Goal: Navigation & Orientation: Find specific page/section

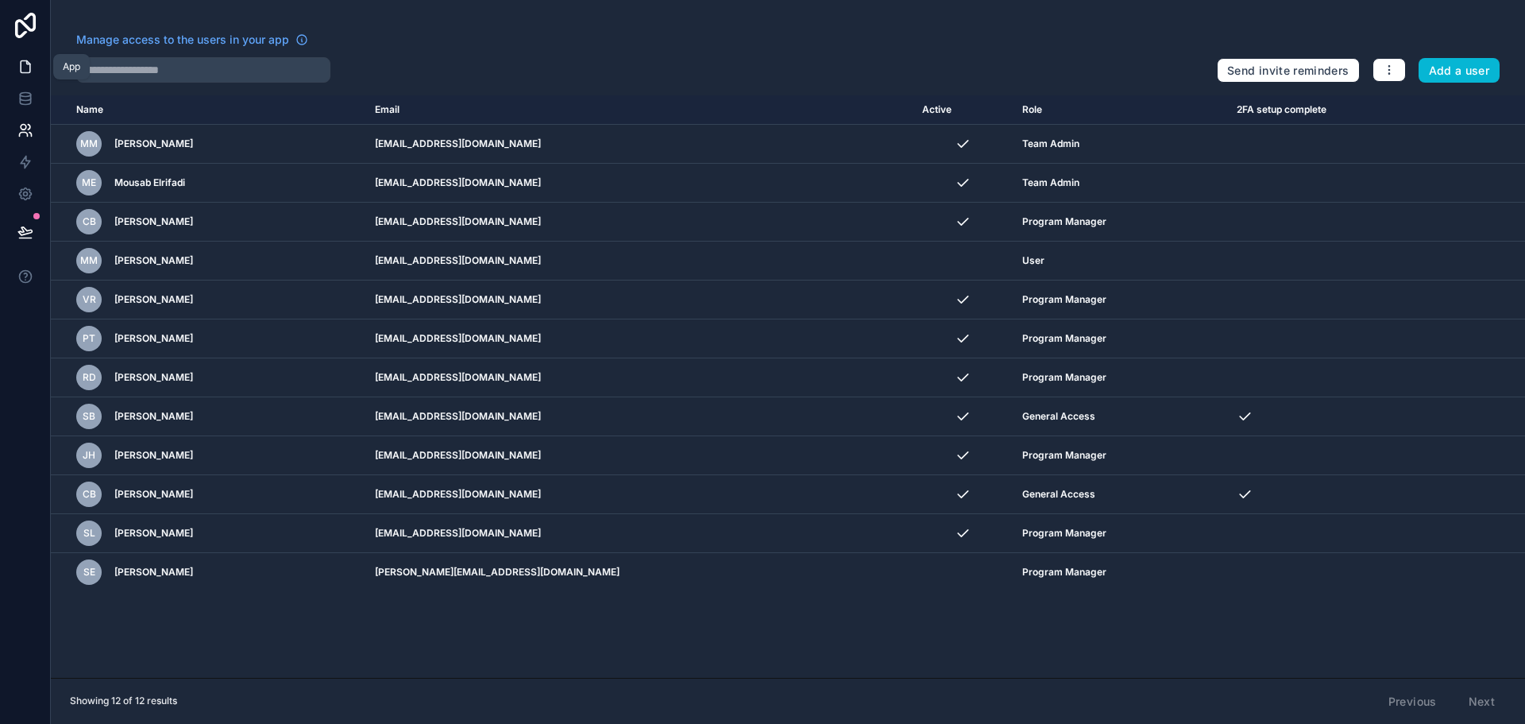
click at [32, 60] on icon at bounding box center [25, 67] width 16 height 16
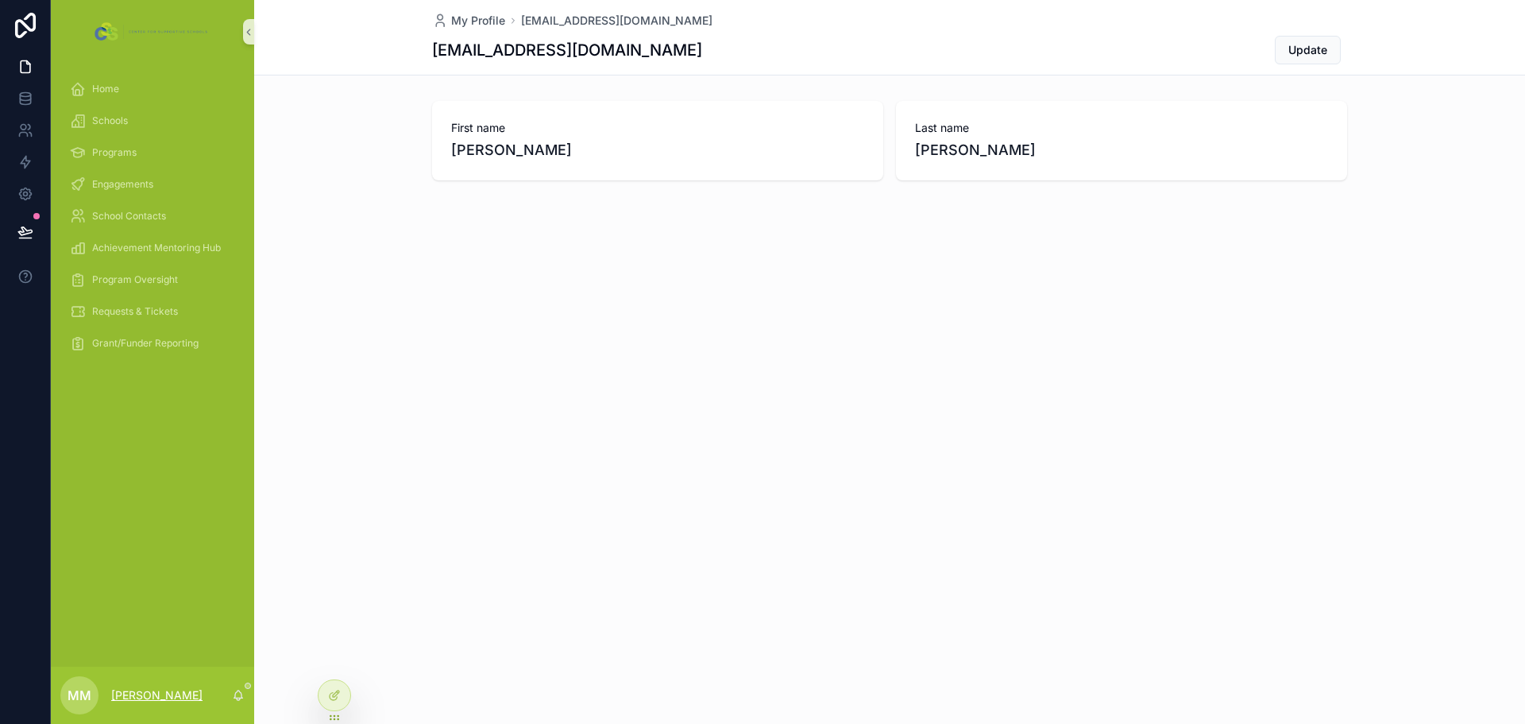
click at [168, 693] on p "Michaela Meckel" at bounding box center [156, 695] width 91 height 16
click at [84, 506] on div "Home Schools Programs Engagements School Contacts Achievement Mentoring Hub Pro…" at bounding box center [152, 365] width 203 height 603
click at [75, 690] on span "MM" at bounding box center [80, 695] width 24 height 19
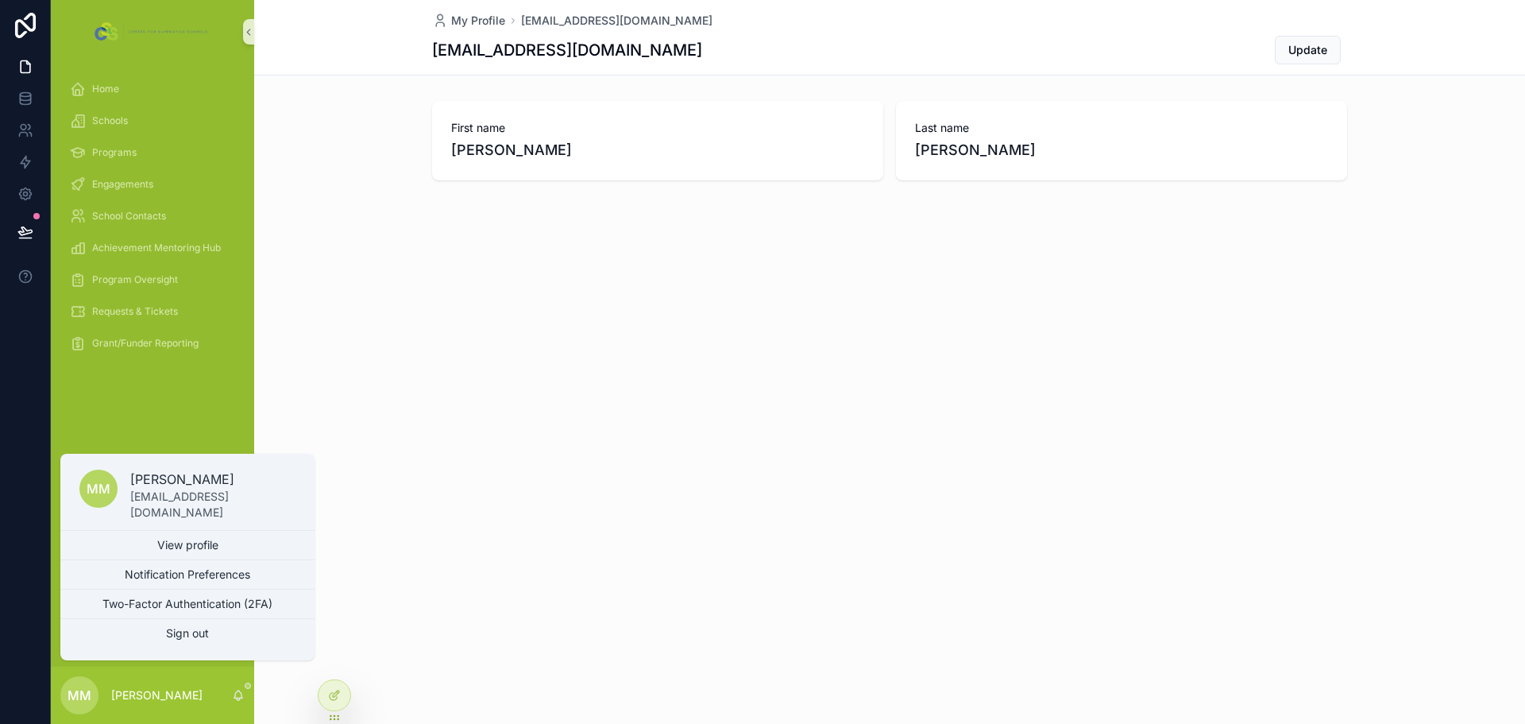
click at [195, 413] on div "Home Schools Programs Engagements School Contacts Achievement Mentoring Hub Pro…" at bounding box center [152, 365] width 203 height 603
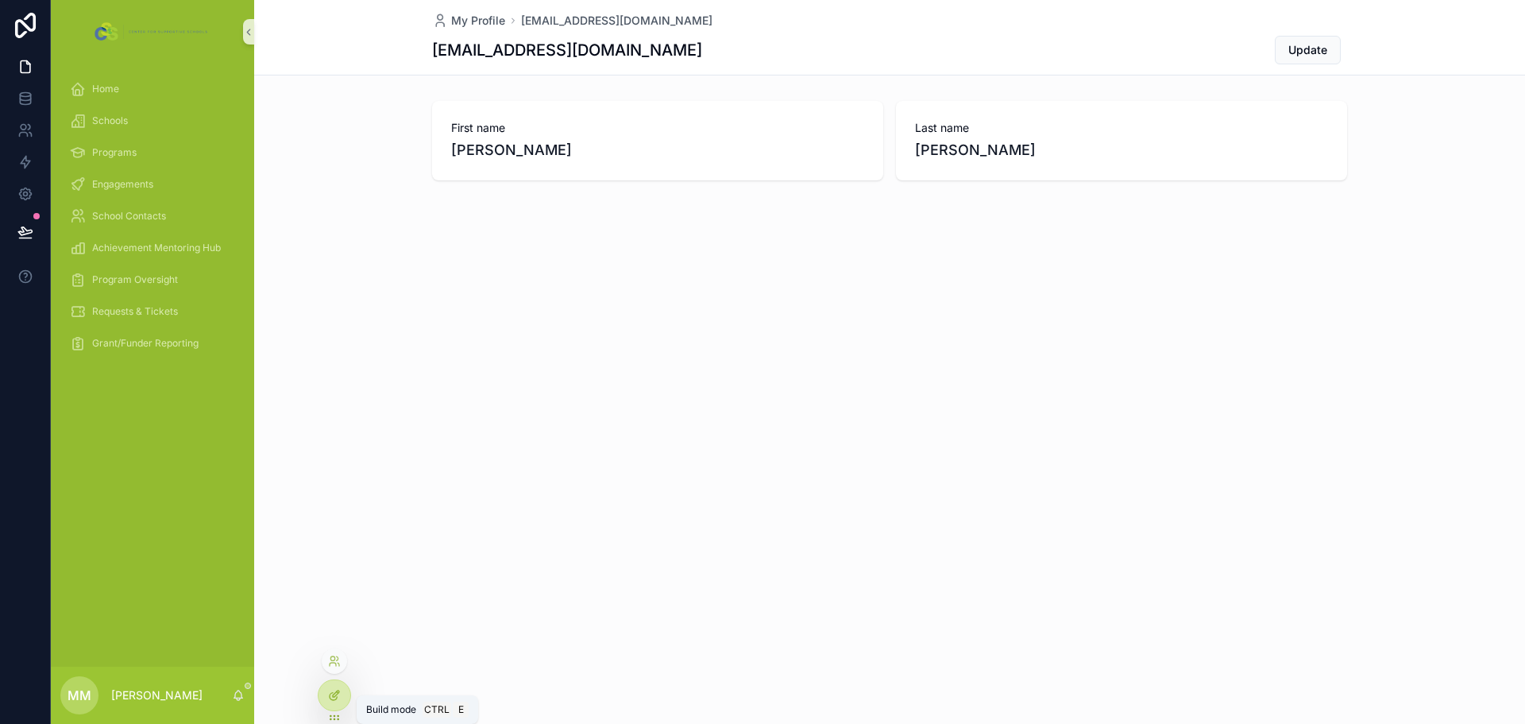
click at [331, 698] on icon at bounding box center [334, 695] width 13 height 13
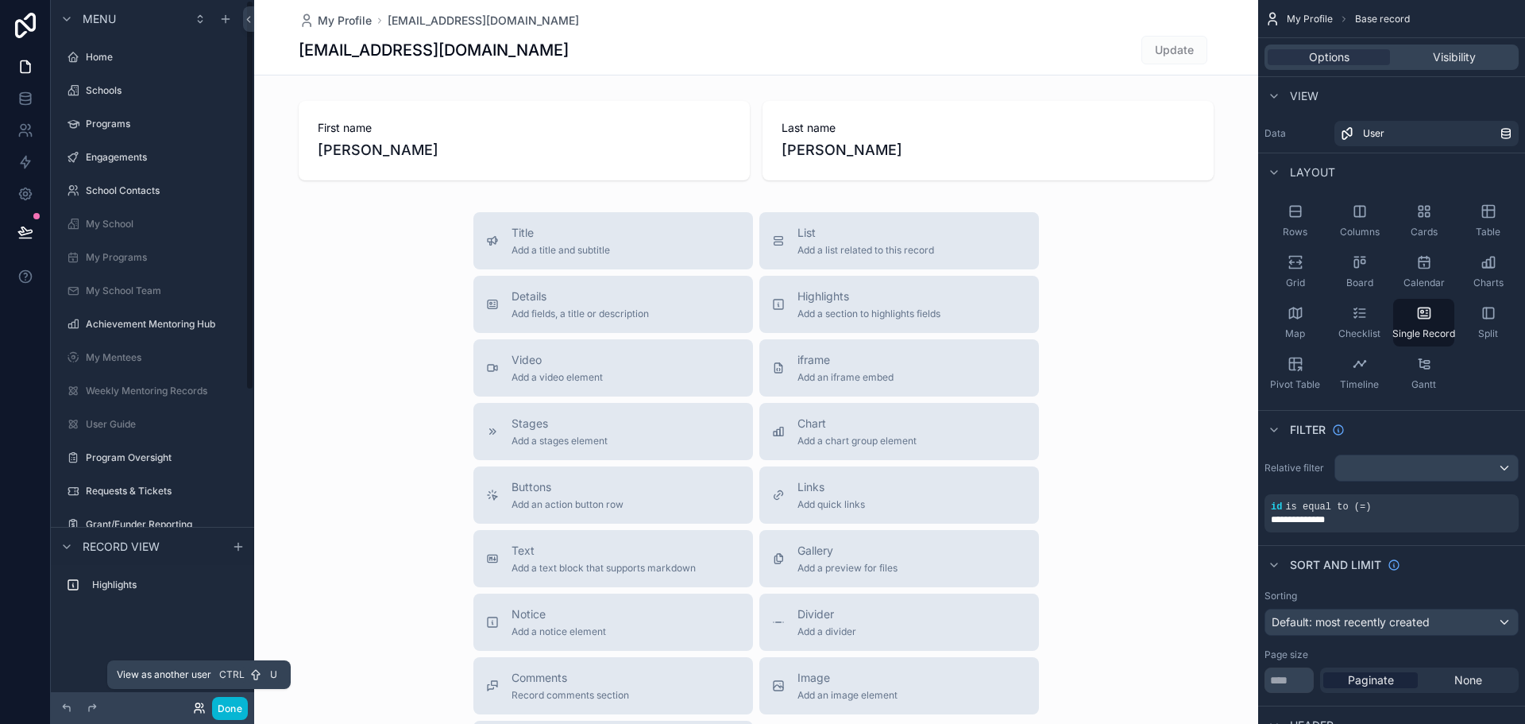
click at [199, 707] on icon at bounding box center [197, 705] width 4 height 4
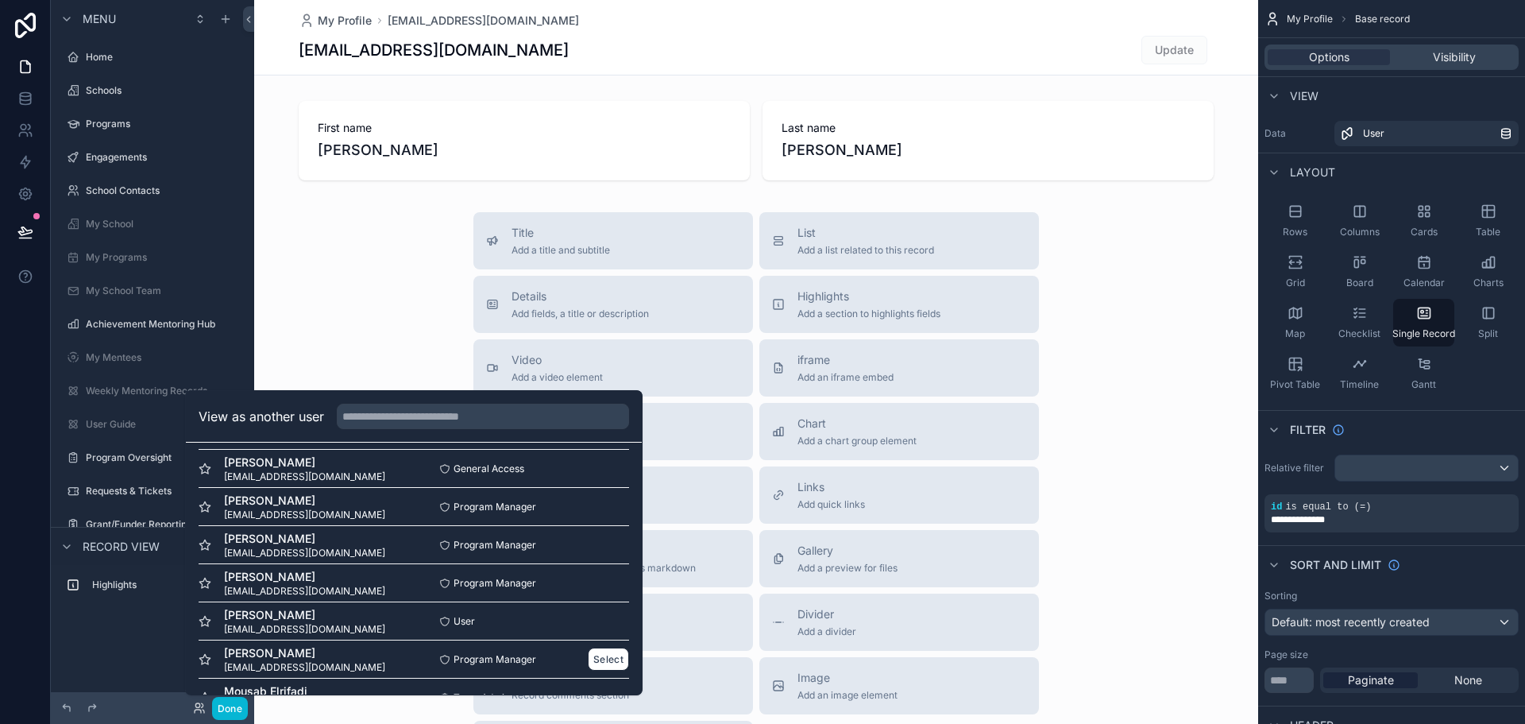
scroll to position [231, 0]
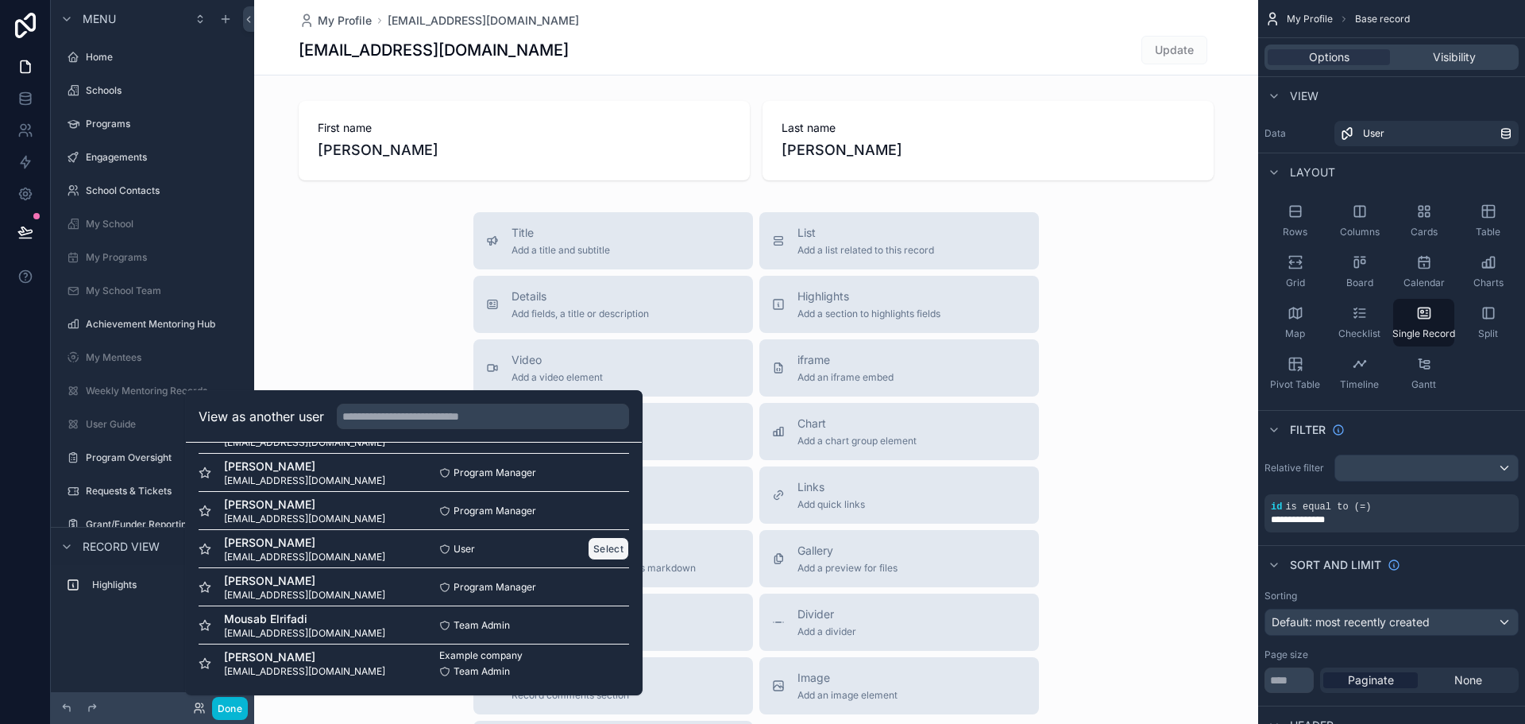
click at [588, 547] on button "Select" at bounding box center [608, 548] width 41 height 23
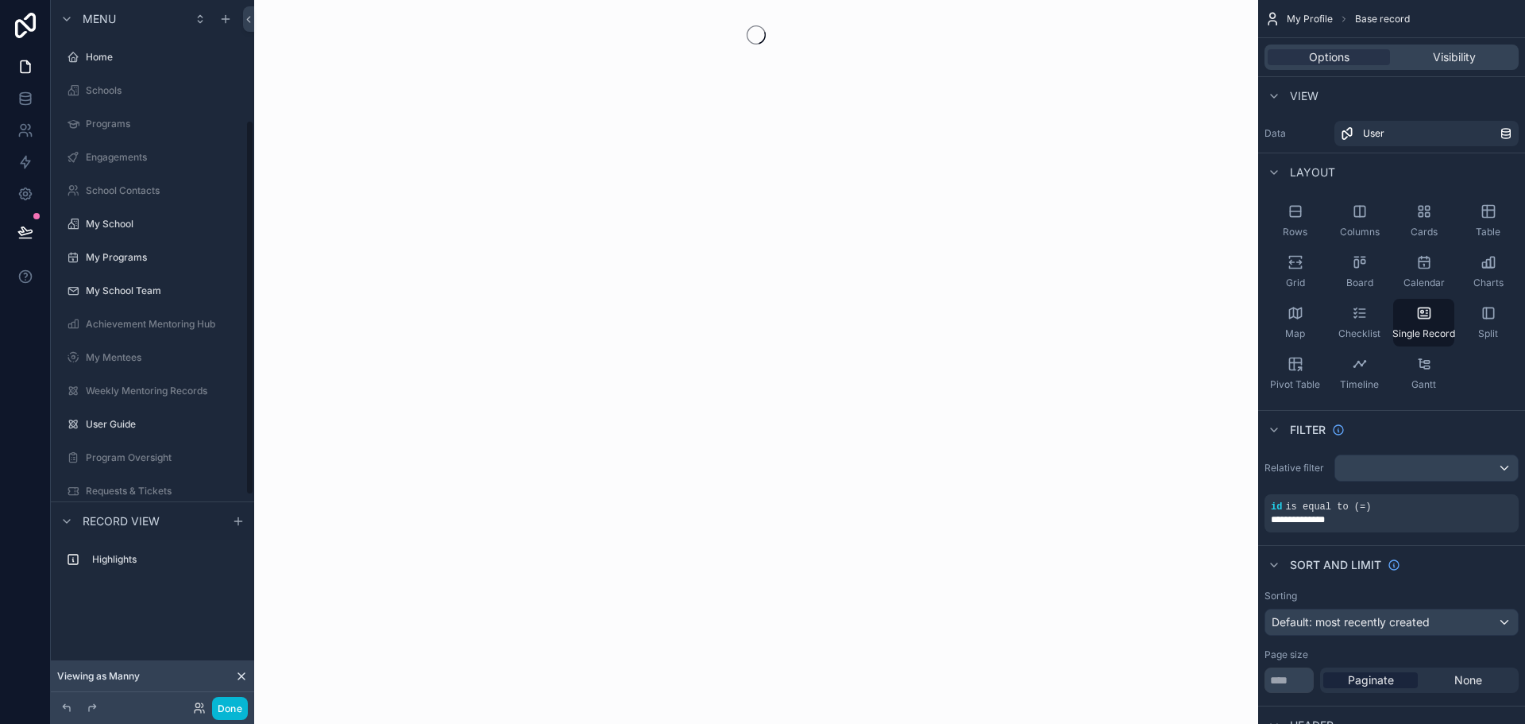
scroll to position [226, 0]
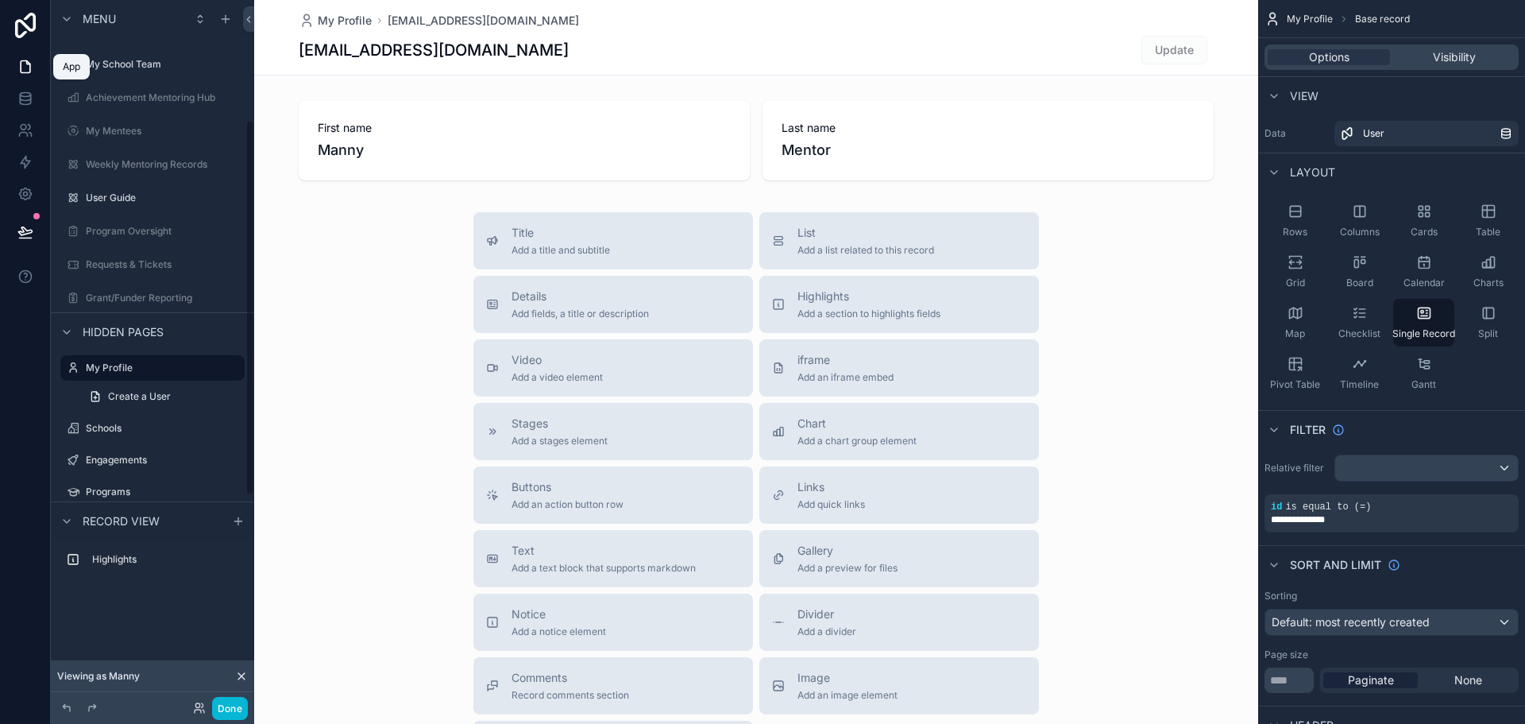
click at [33, 62] on link at bounding box center [25, 67] width 50 height 32
click at [225, 711] on button "Done" at bounding box center [230, 708] width 36 height 23
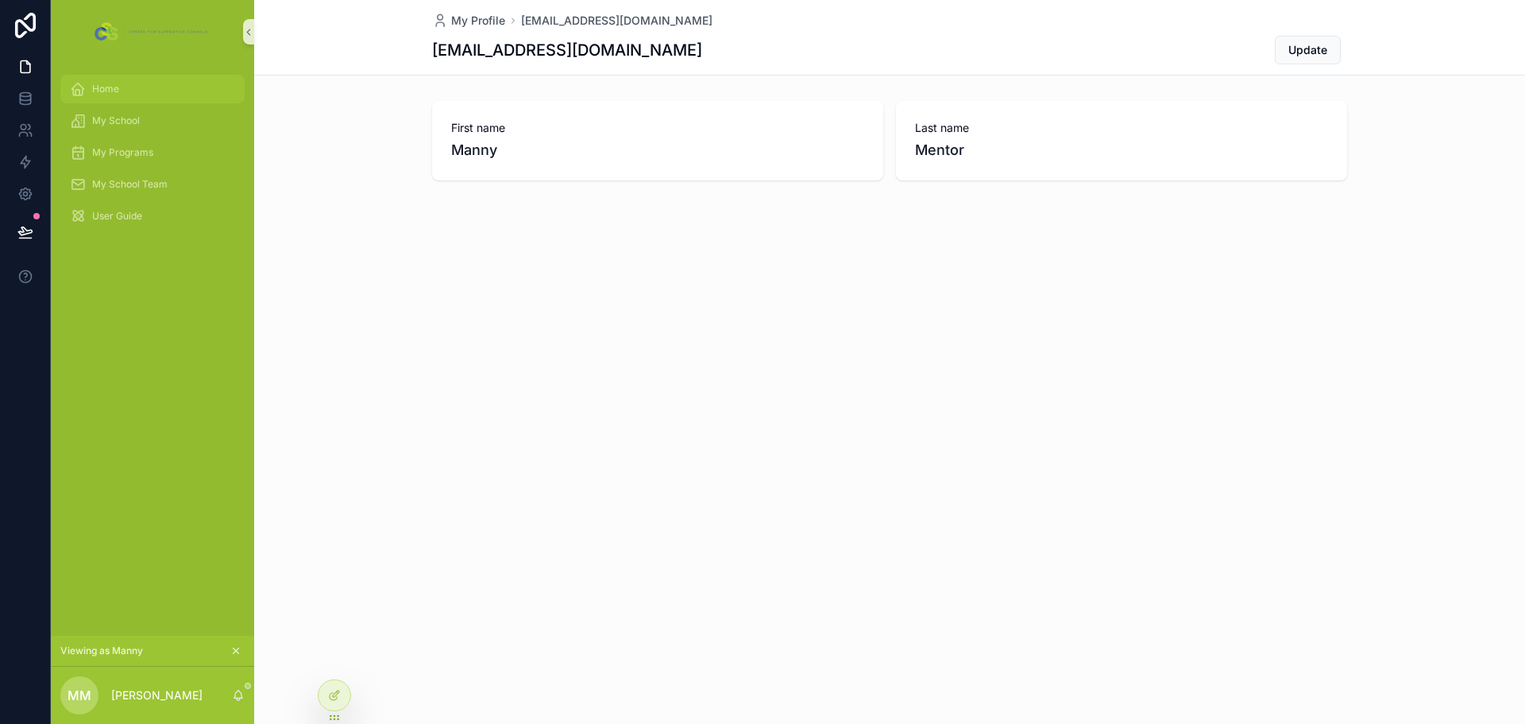
click at [115, 93] on span "Home" at bounding box center [105, 89] width 27 height 13
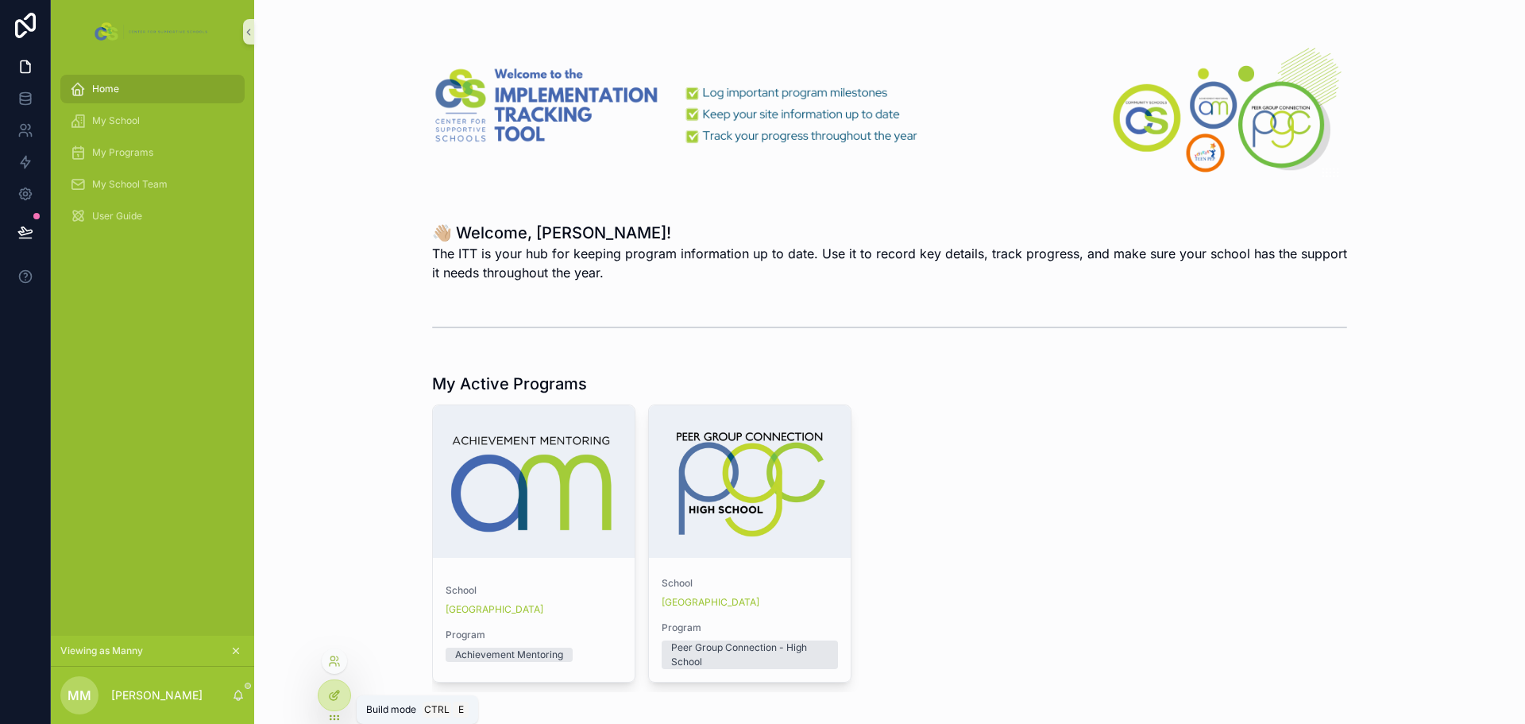
click at [343, 698] on div at bounding box center [335, 695] width 32 height 30
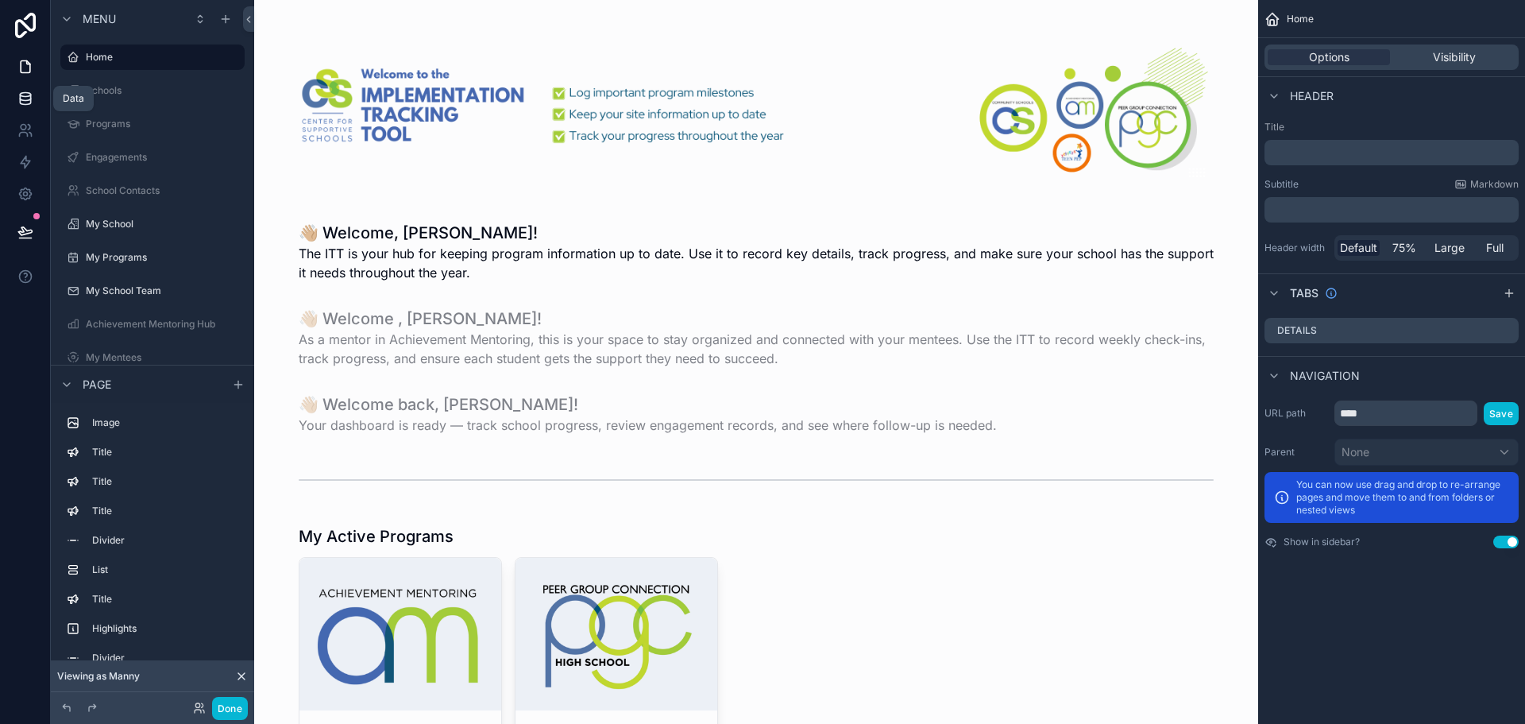
click at [29, 101] on icon at bounding box center [25, 99] width 16 height 16
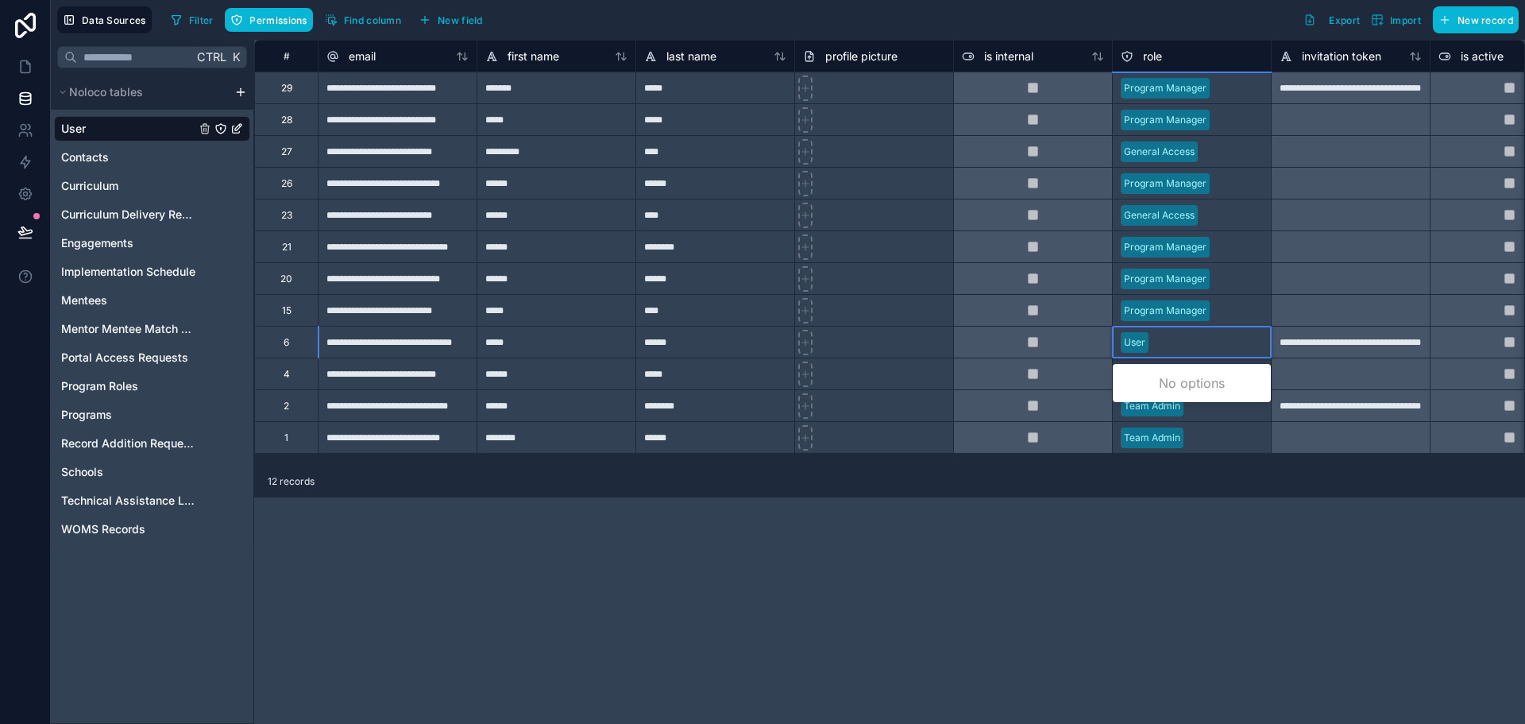
click at [1168, 348] on div at bounding box center [1209, 342] width 108 height 16
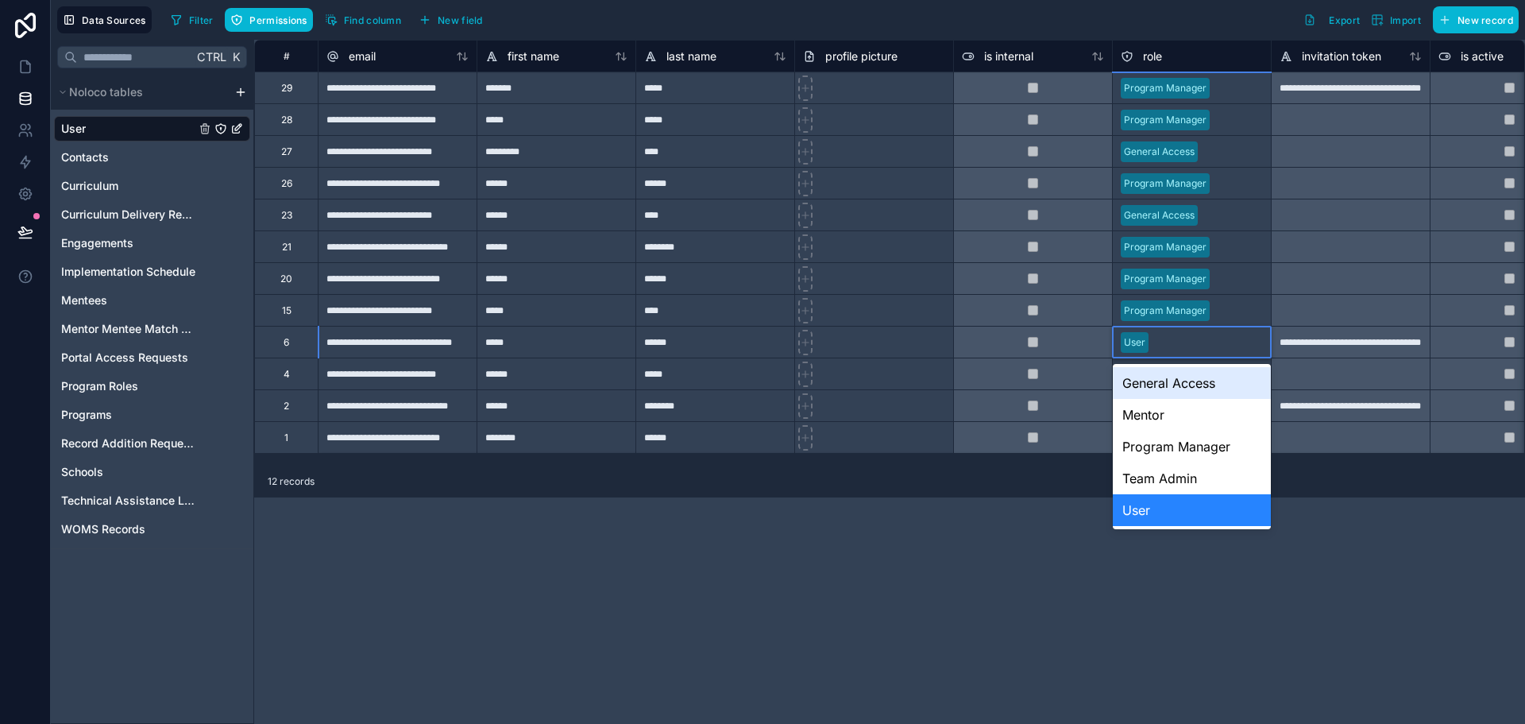
click at [1167, 346] on div at bounding box center [1209, 342] width 108 height 16
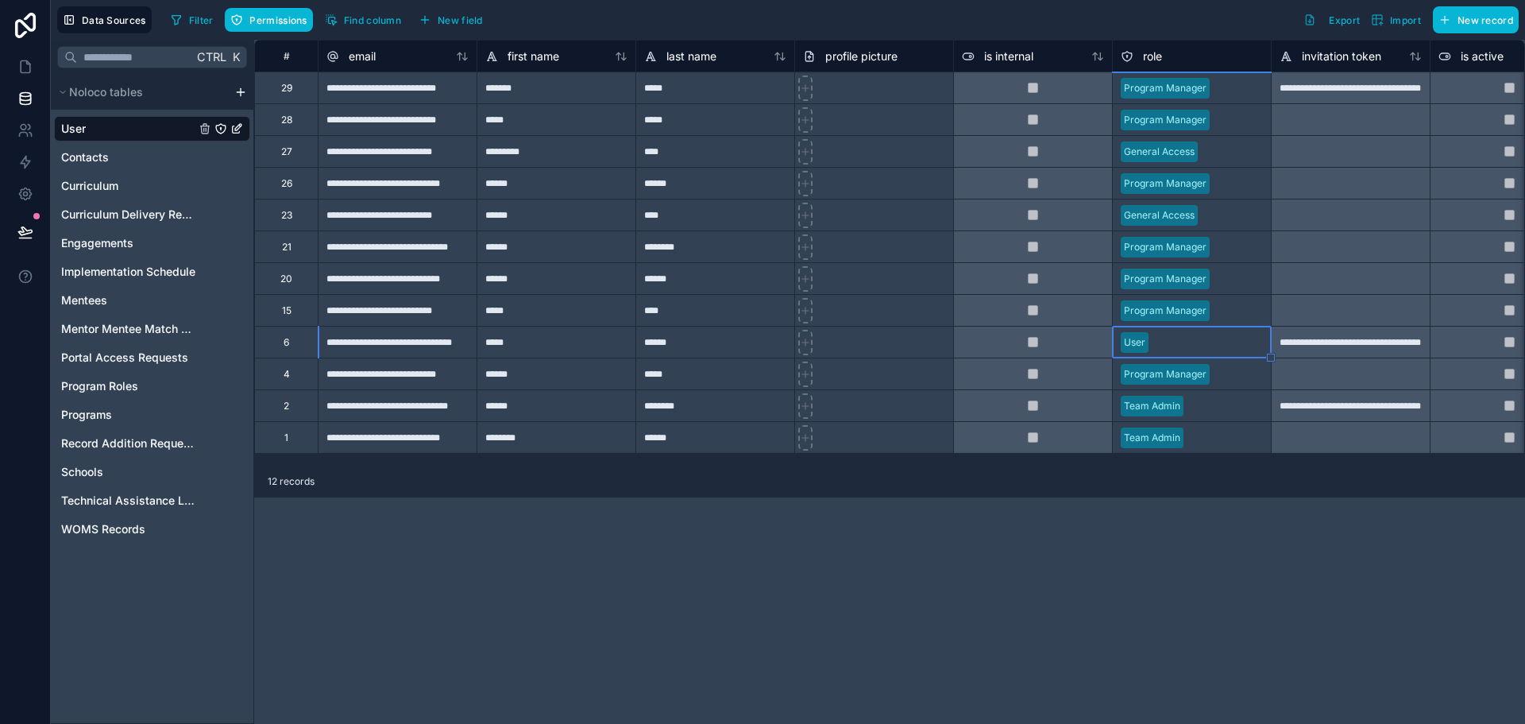
click at [1189, 17] on div "Filter Permissions Find column New field Export Import New record" at bounding box center [841, 19] width 1355 height 27
click at [25, 68] on icon at bounding box center [25, 67] width 16 height 16
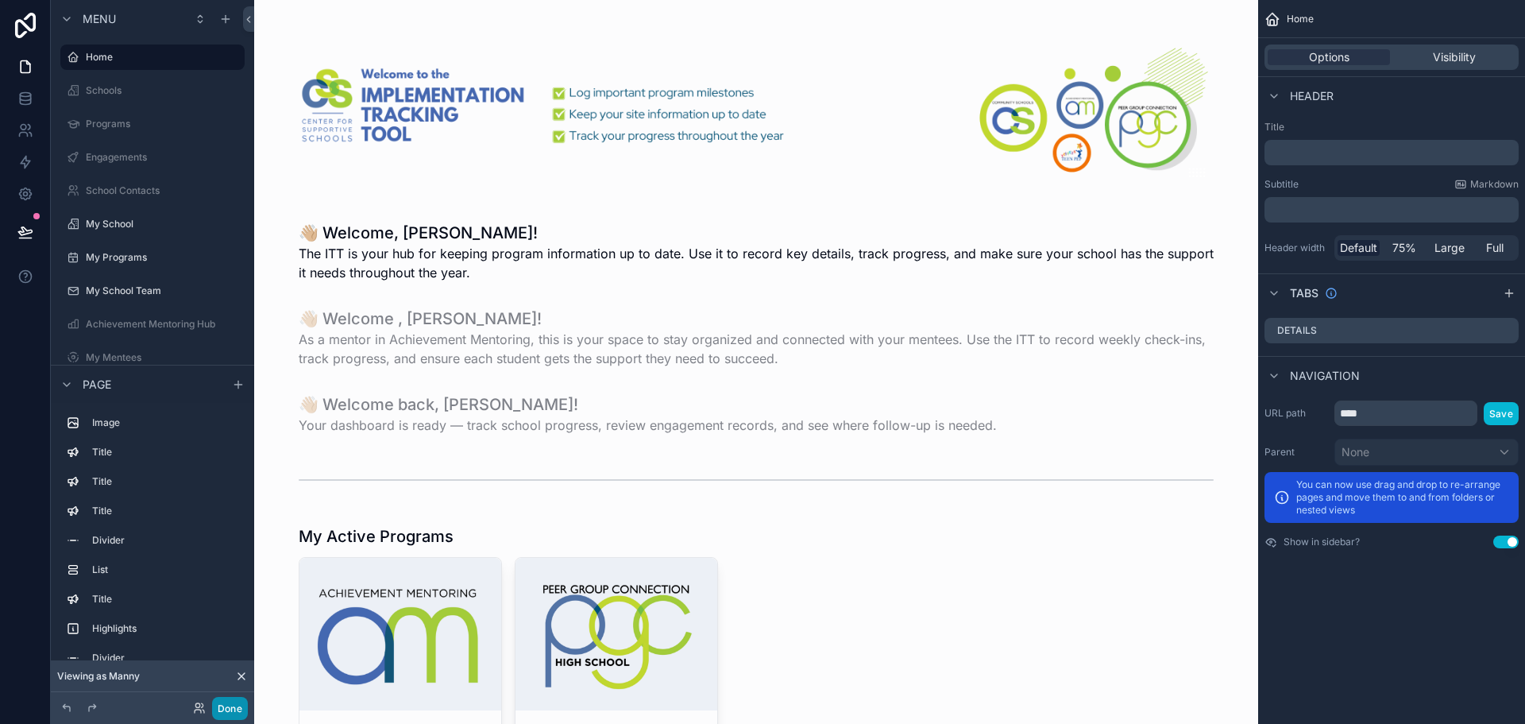
click at [232, 715] on button "Done" at bounding box center [230, 708] width 36 height 23
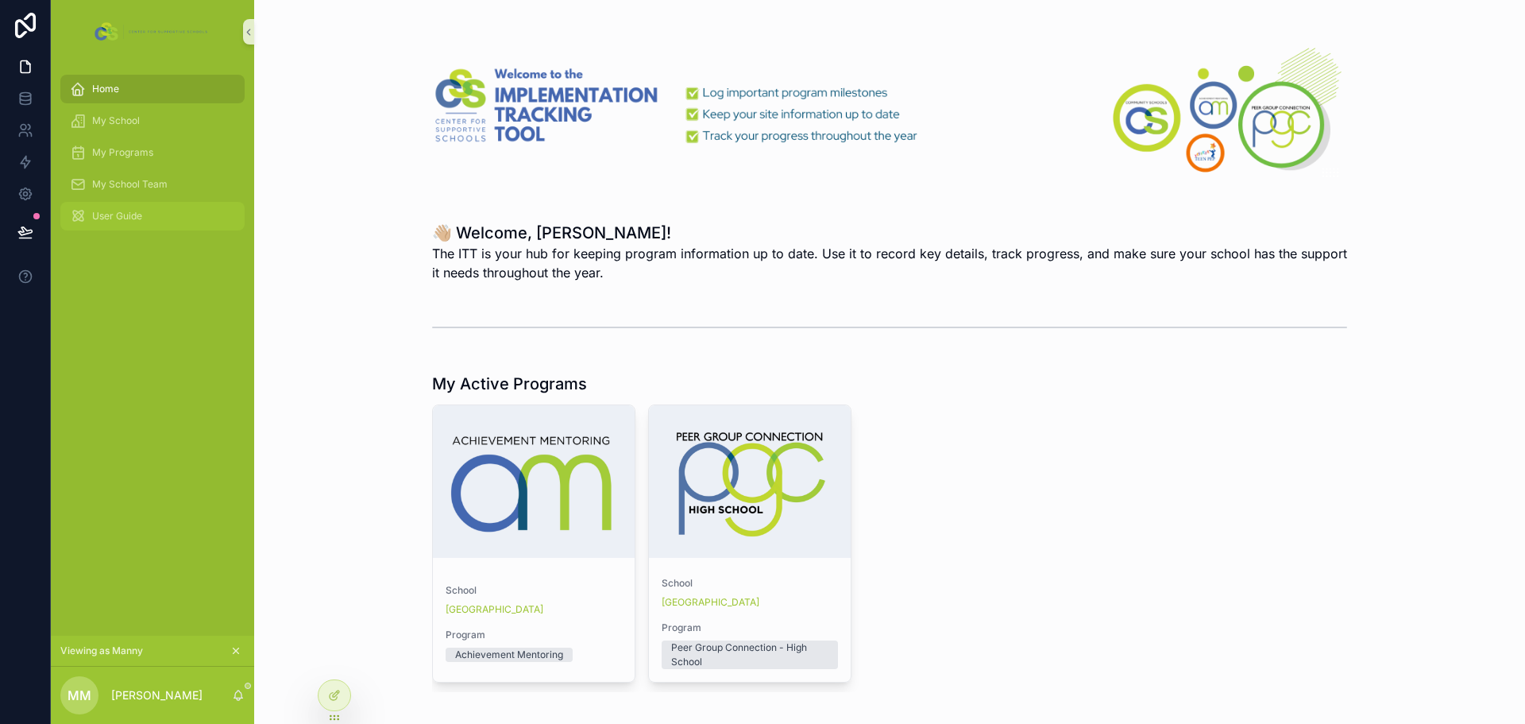
click at [129, 218] on span "User Guide" at bounding box center [117, 216] width 50 height 13
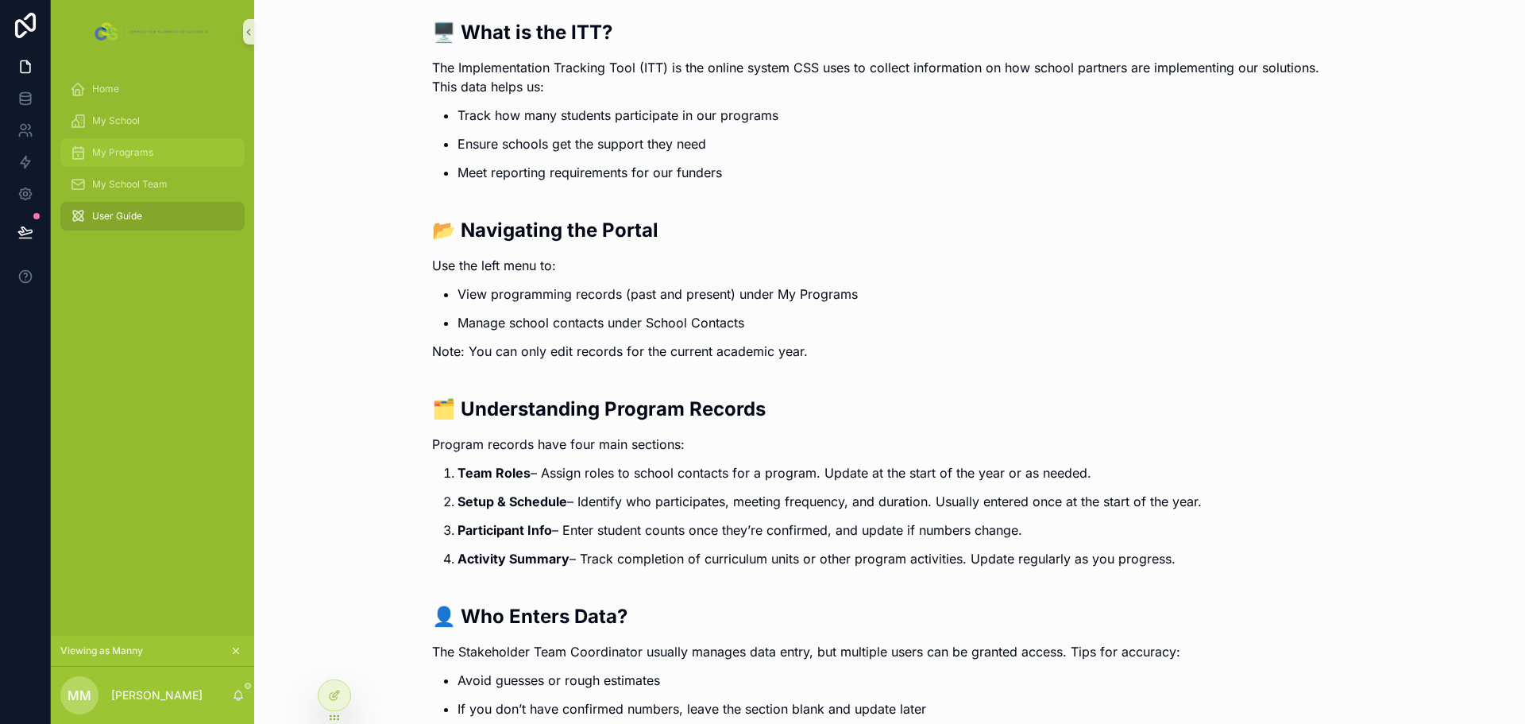
click at [132, 157] on span "My Programs" at bounding box center [122, 152] width 61 height 13
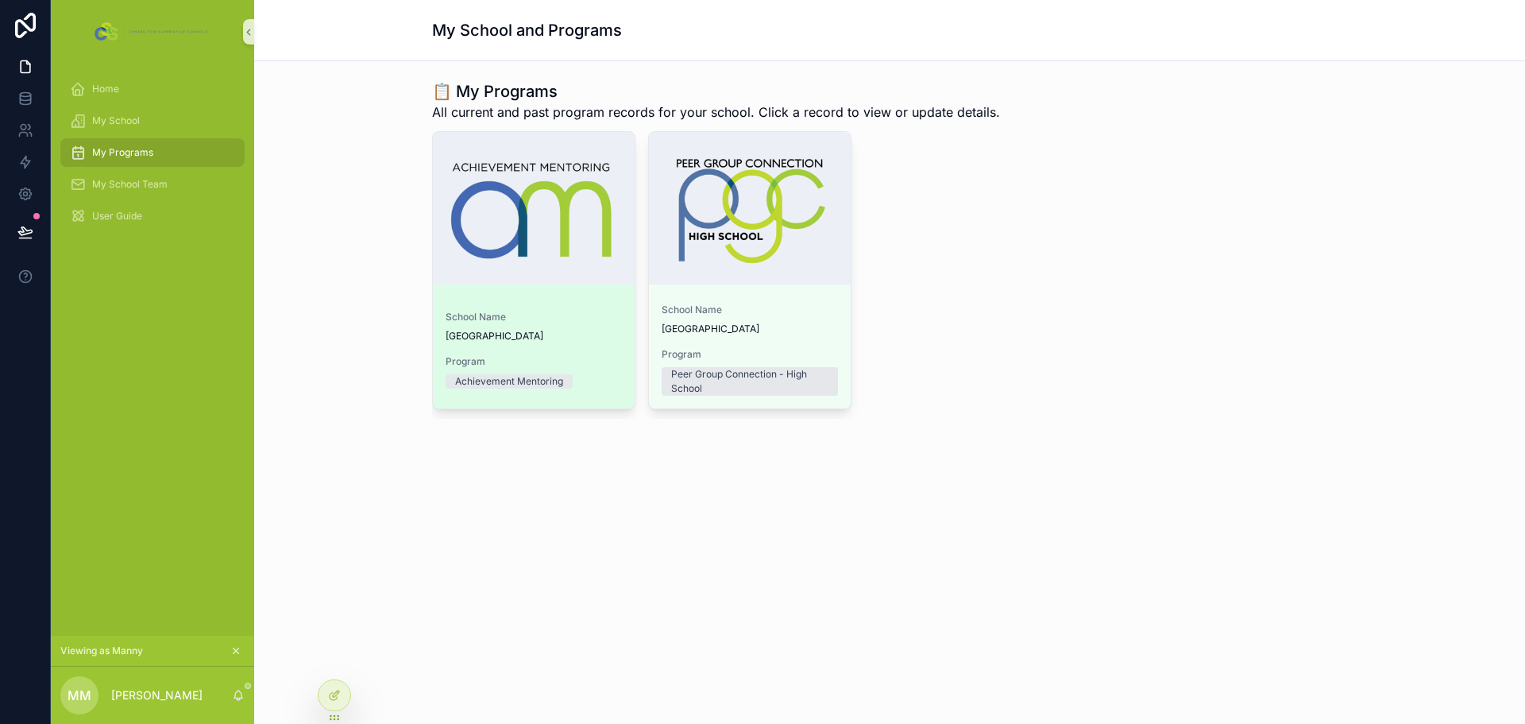
click at [539, 315] on span "School Name" at bounding box center [534, 317] width 176 height 13
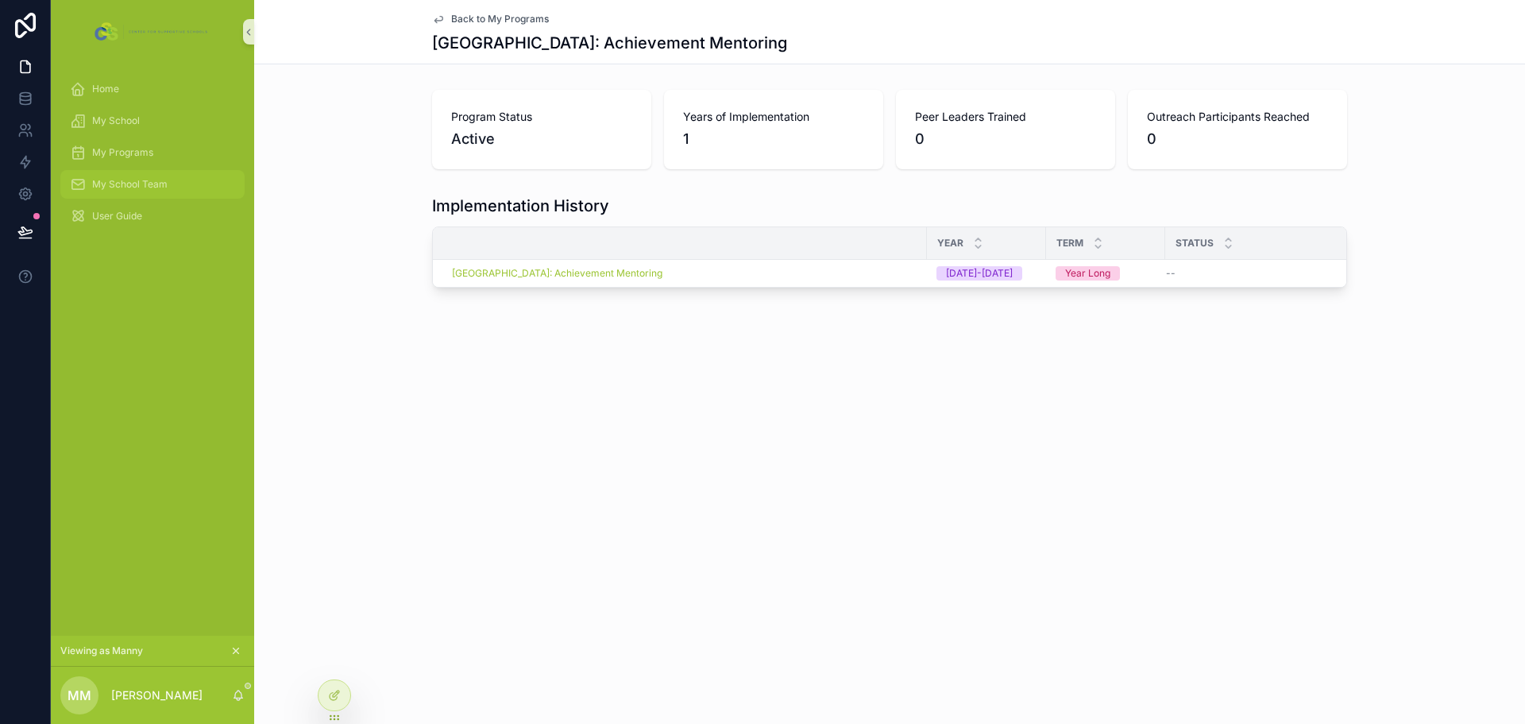
click at [123, 188] on span "My School Team" at bounding box center [129, 184] width 75 height 13
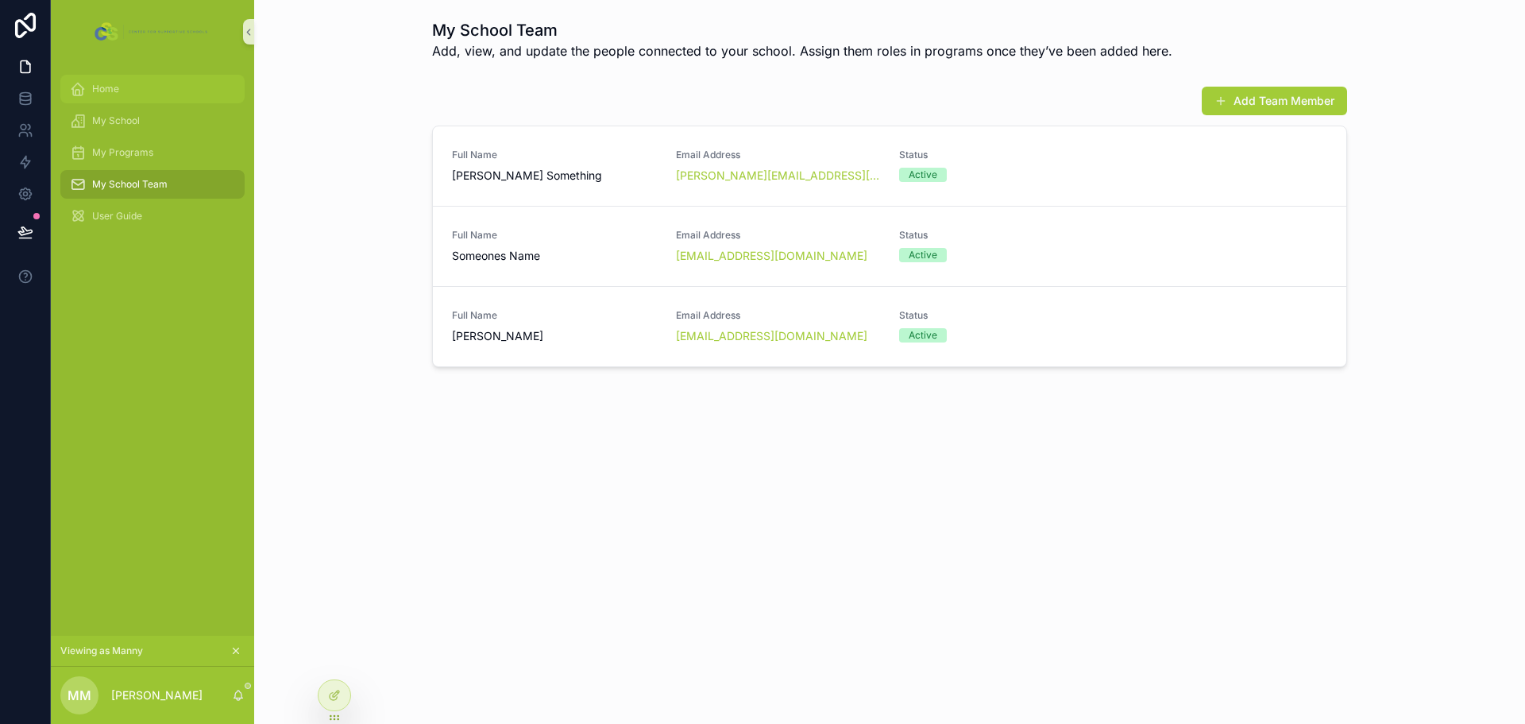
click at [119, 83] on div "Home" at bounding box center [152, 88] width 165 height 25
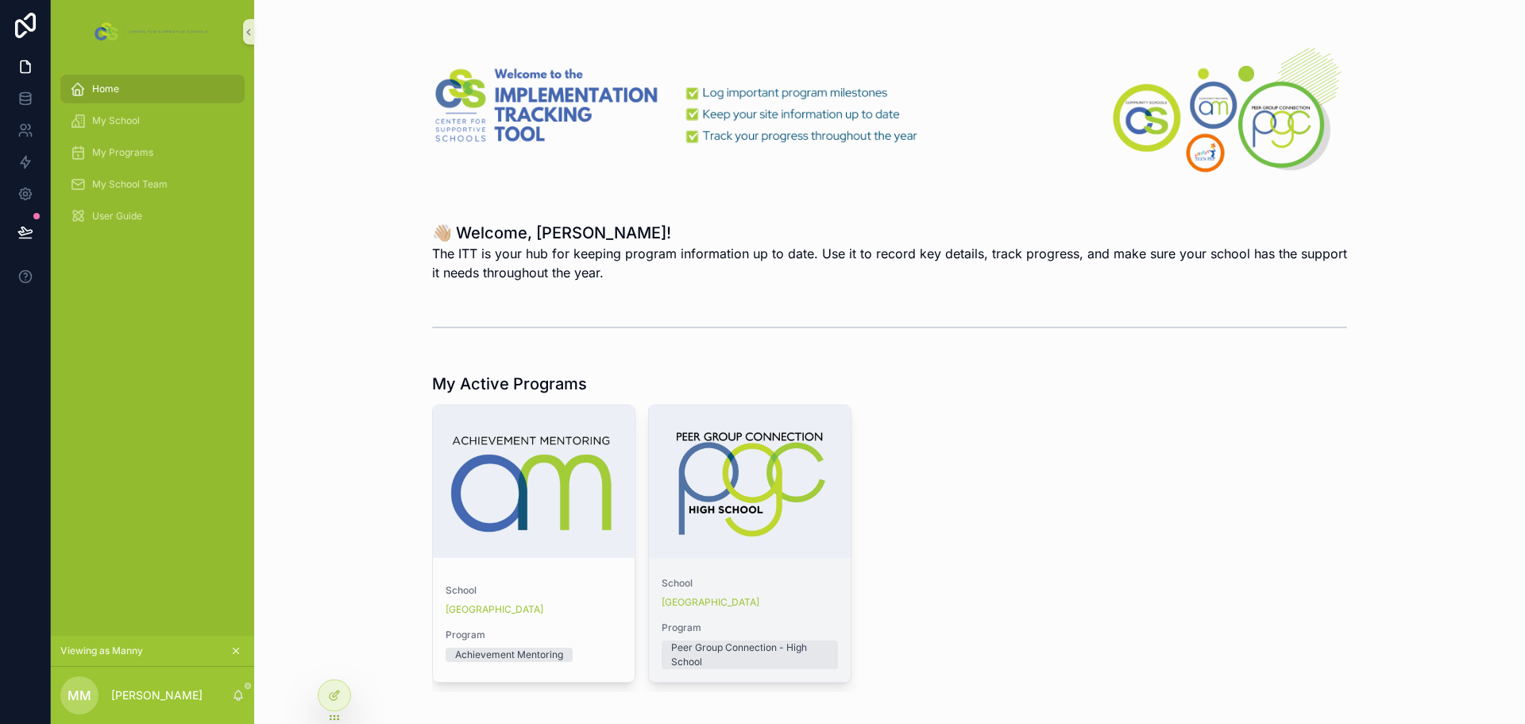
click at [797, 511] on div "scrollable content" at bounding box center [750, 481] width 202 height 153
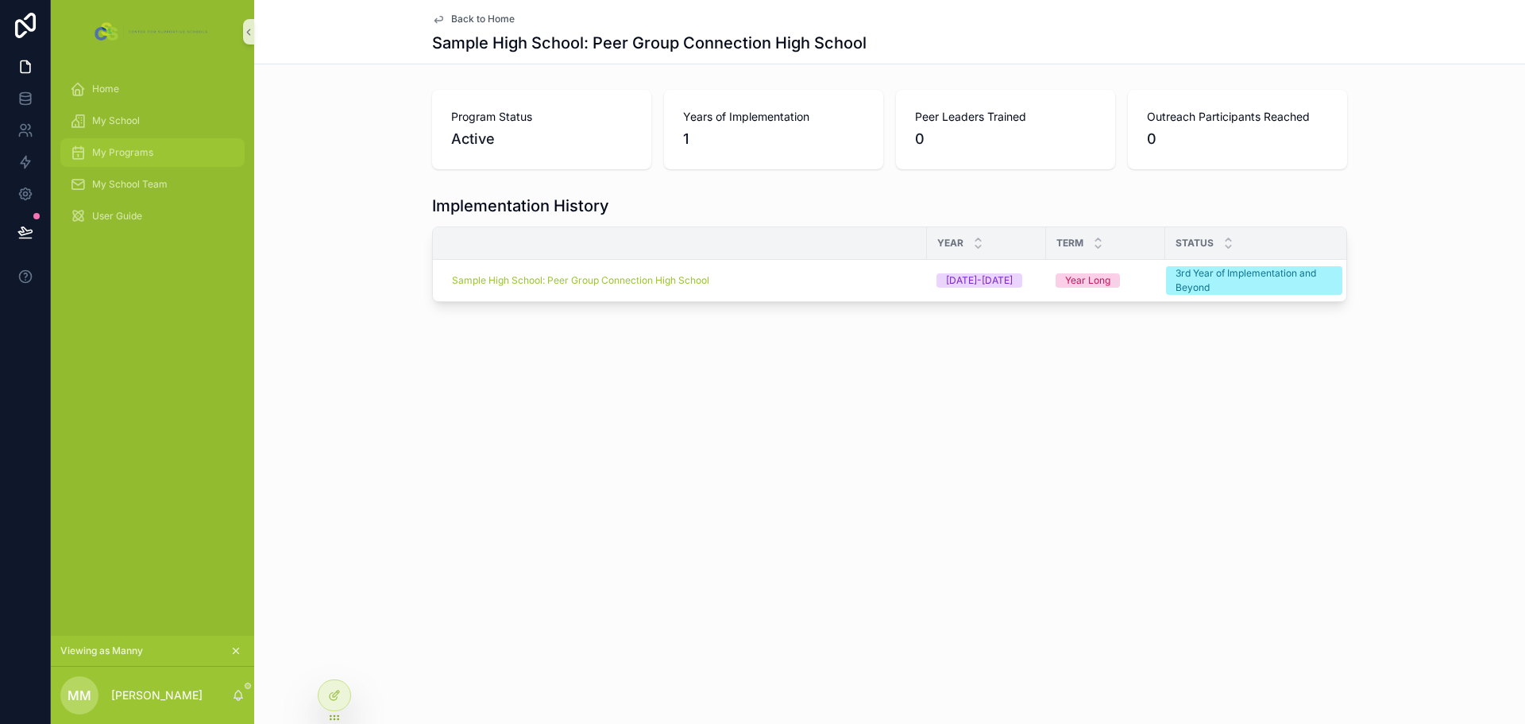
click at [141, 158] on span "My Programs" at bounding box center [122, 152] width 61 height 13
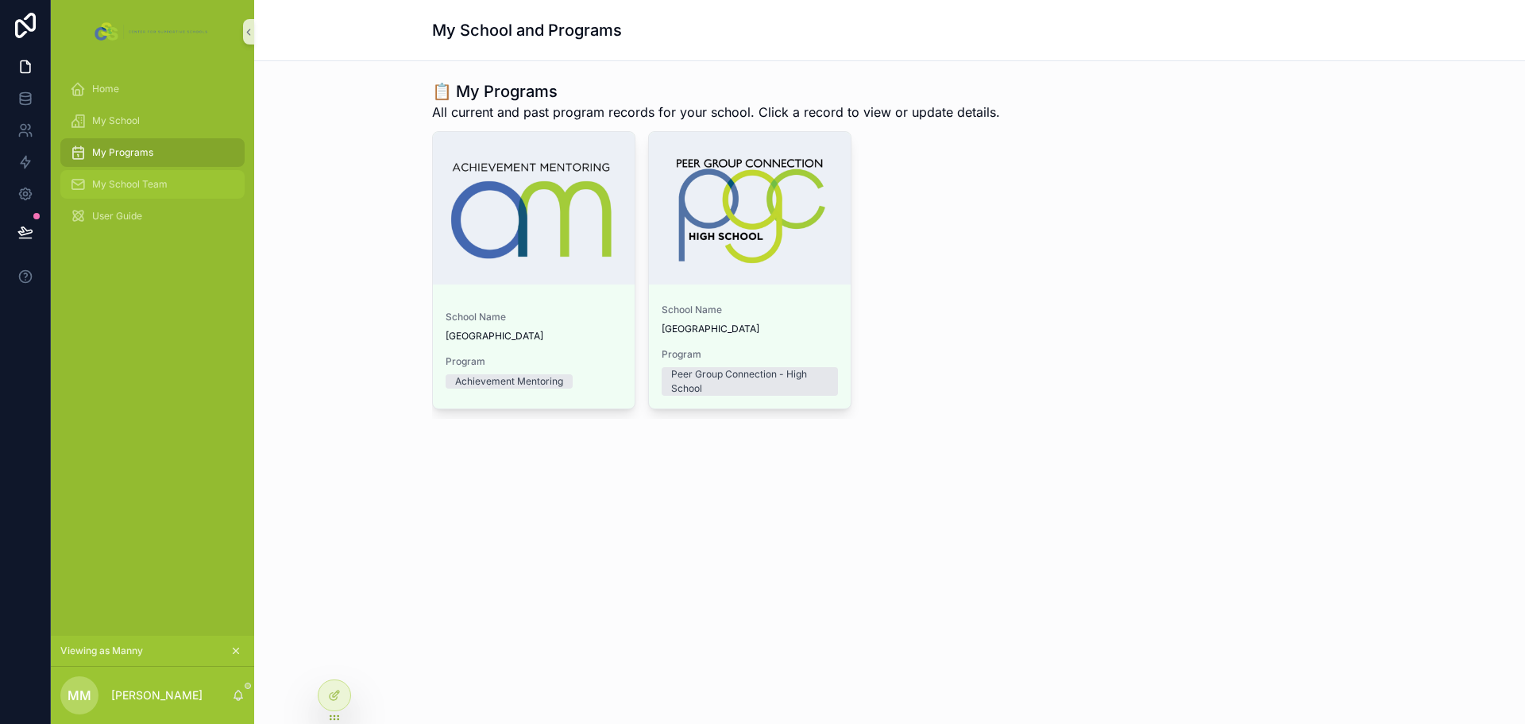
click at [135, 193] on div "My School Team" at bounding box center [152, 184] width 165 height 25
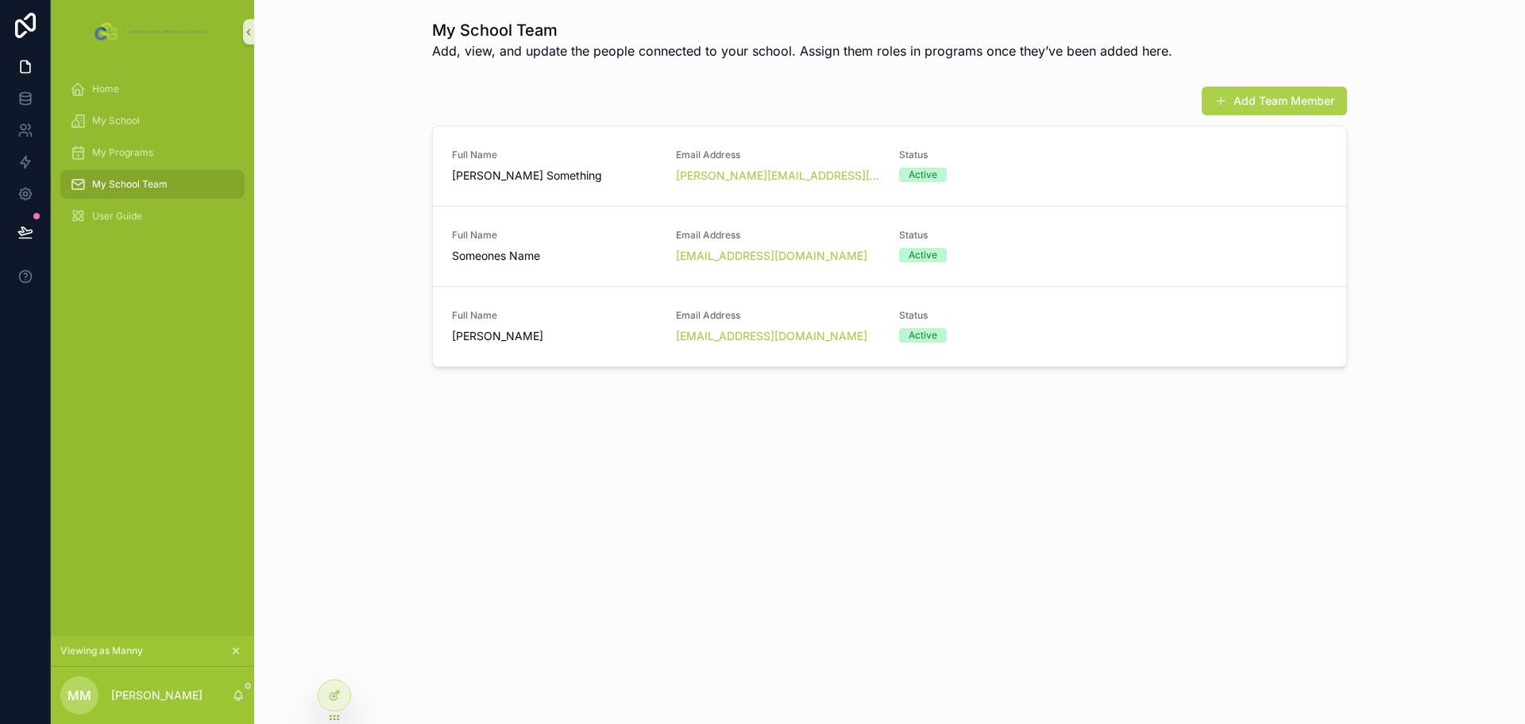
click at [1273, 95] on button "Add Team Member" at bounding box center [1274, 101] width 145 height 29
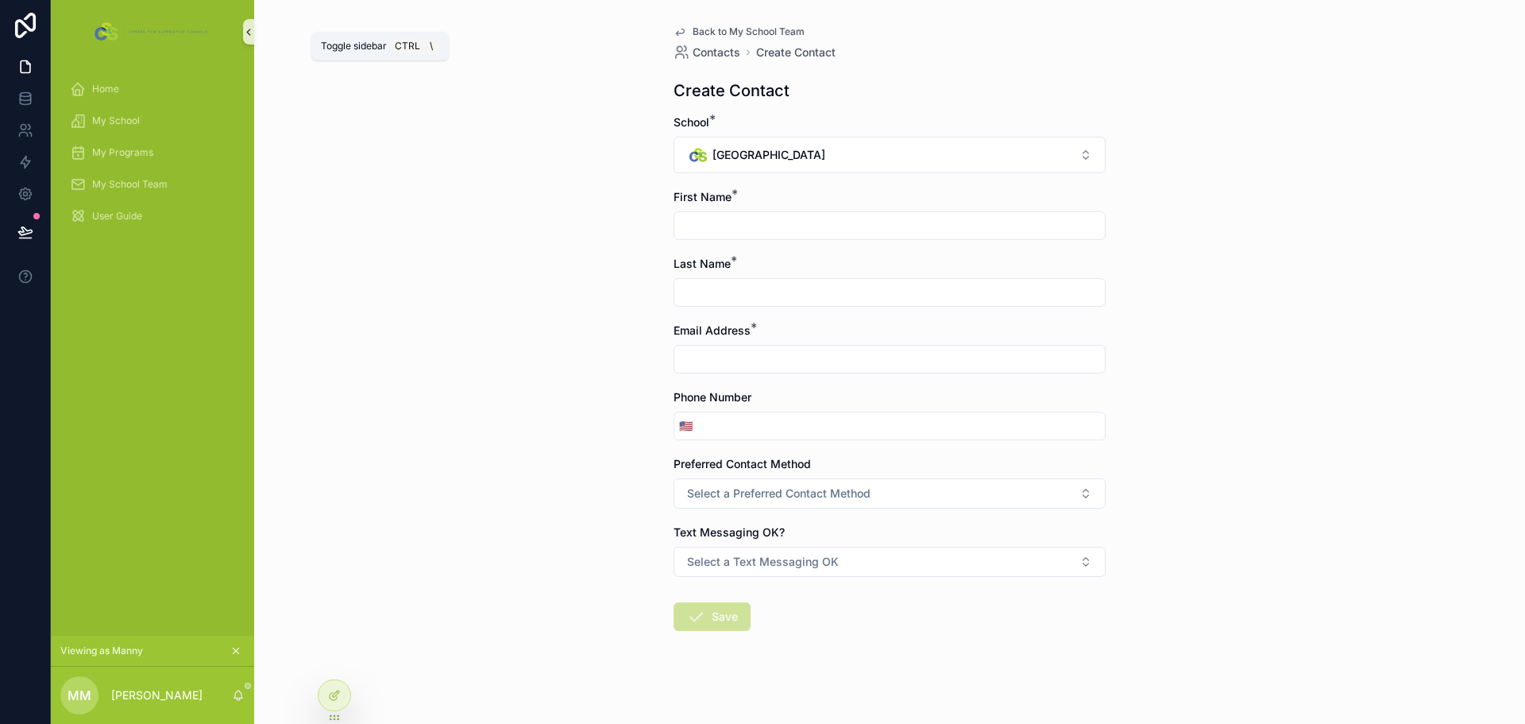
click at [249, 27] on icon "scrollable content" at bounding box center [248, 32] width 11 height 12
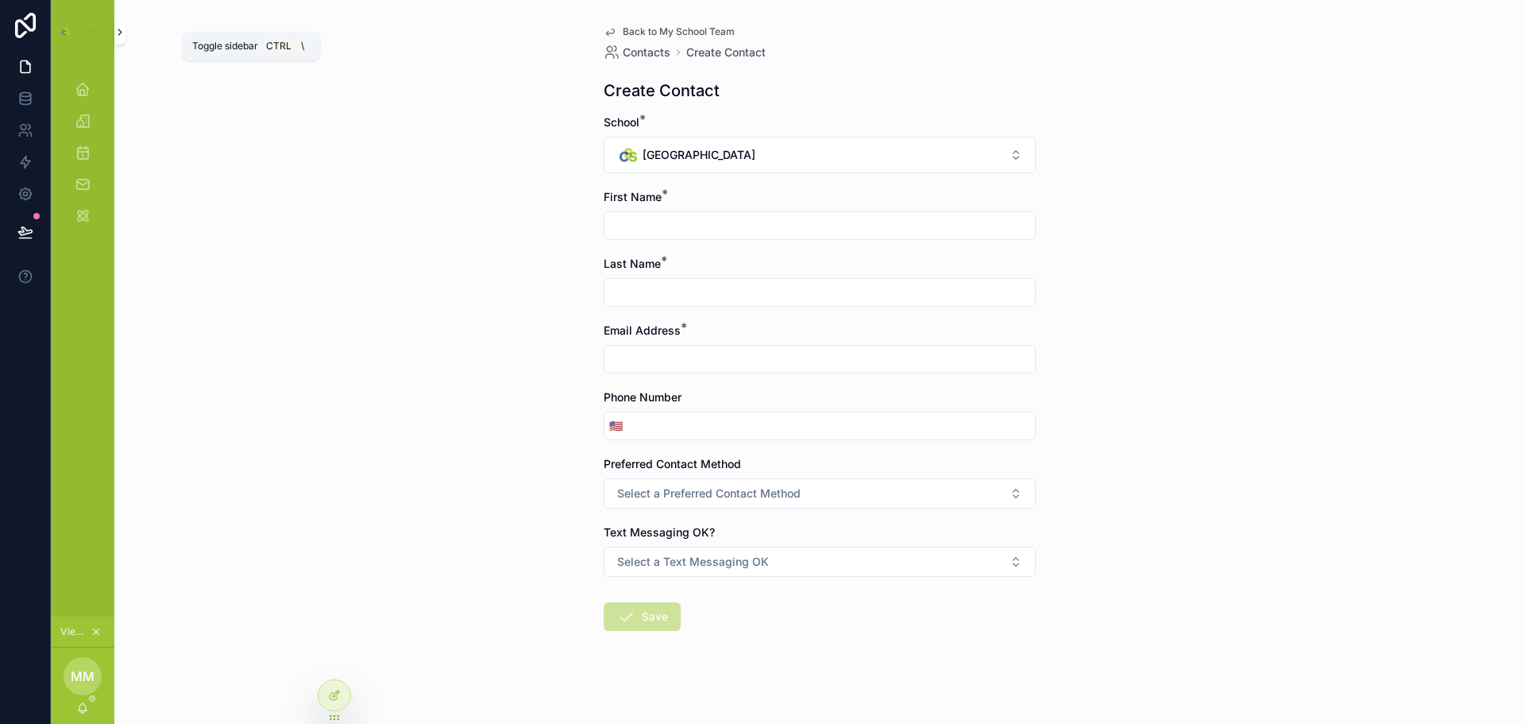
click at [120, 29] on icon "scrollable content" at bounding box center [119, 32] width 11 height 12
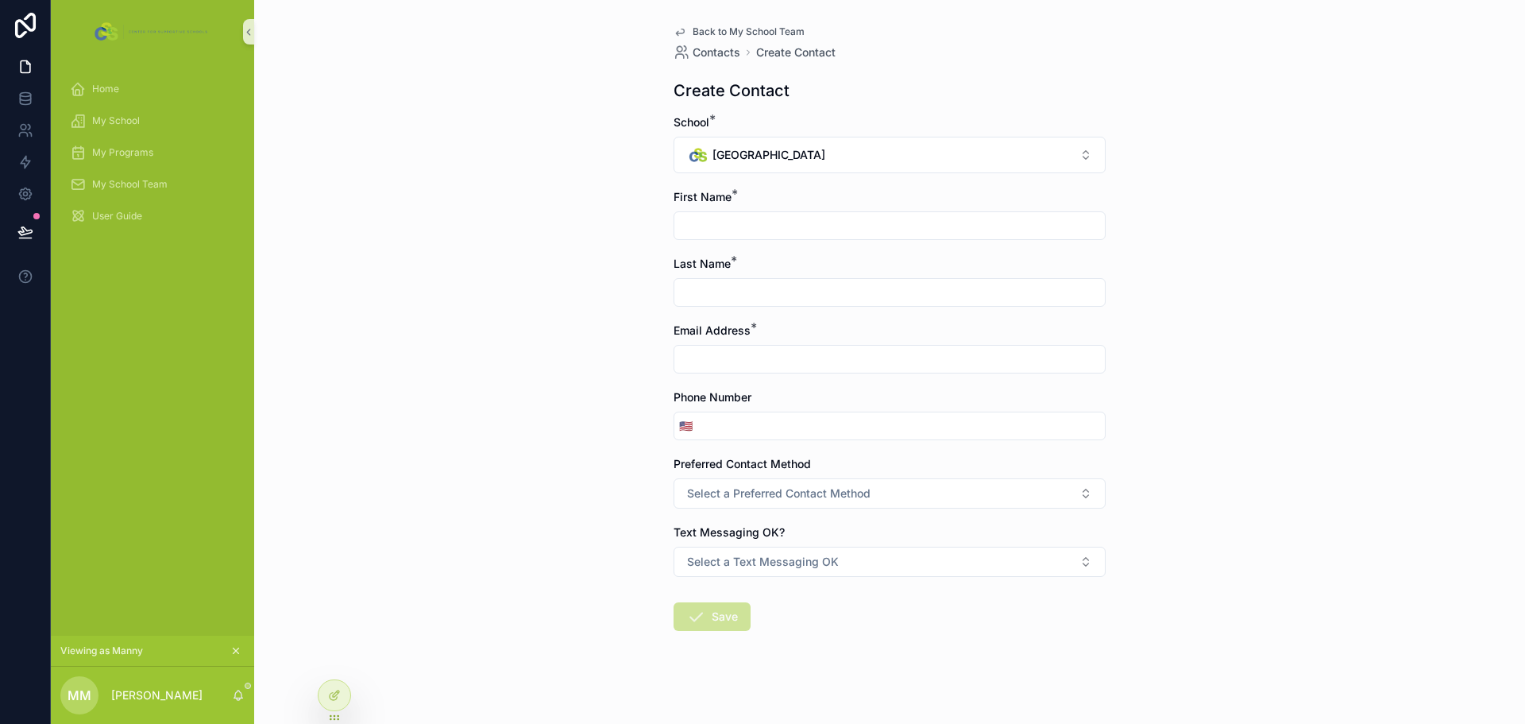
click at [711, 29] on span "Back to My School Team" at bounding box center [749, 31] width 112 height 13
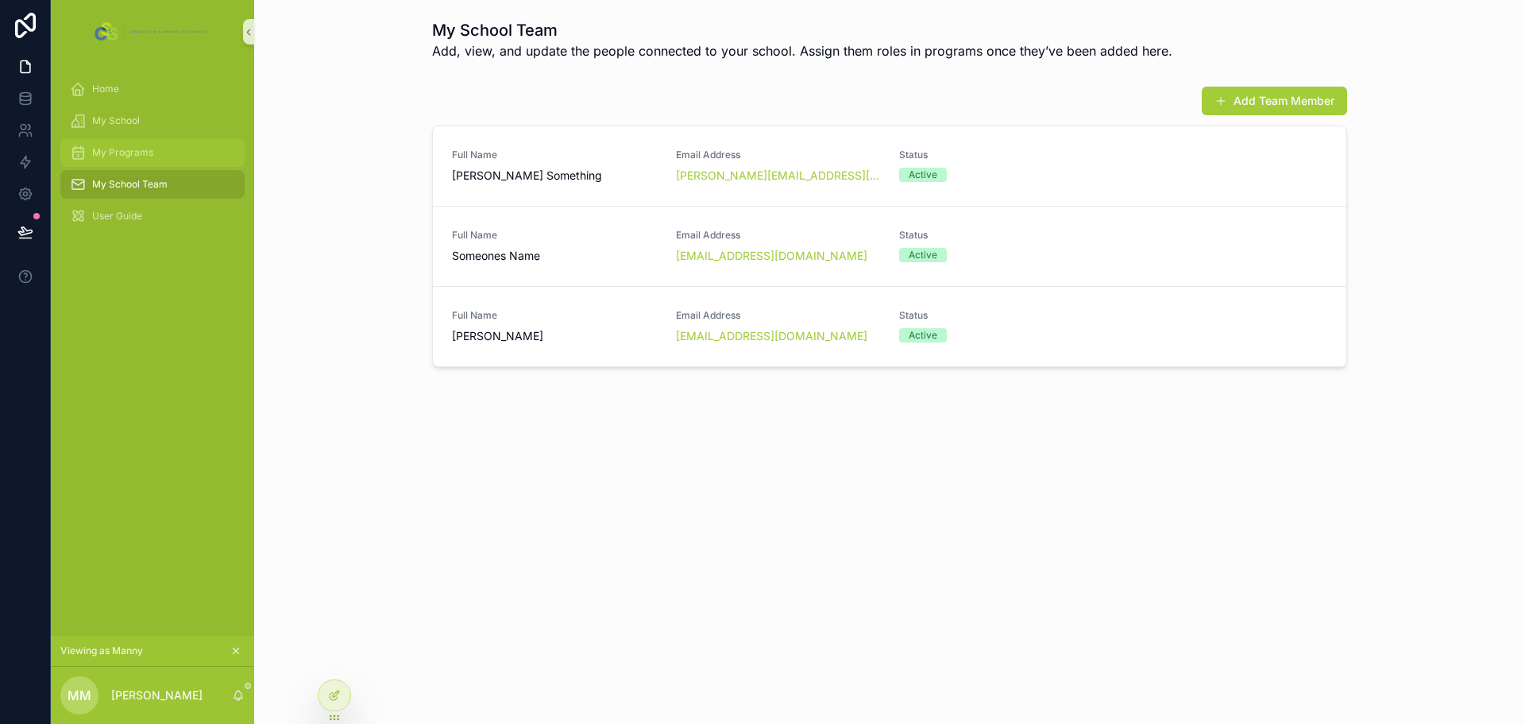
click at [110, 150] on span "My Programs" at bounding box center [122, 152] width 61 height 13
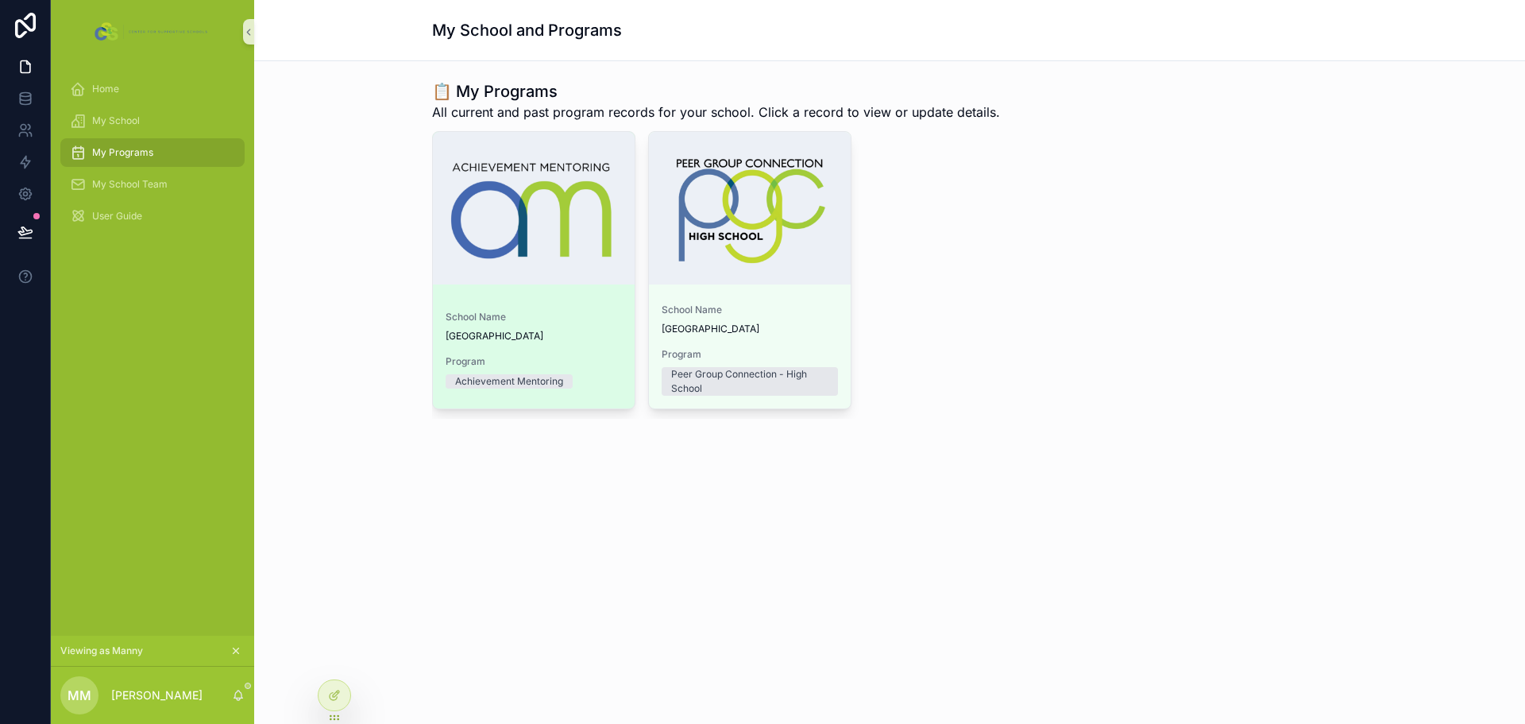
click at [582, 330] on span "[GEOGRAPHIC_DATA]" at bounding box center [534, 336] width 176 height 13
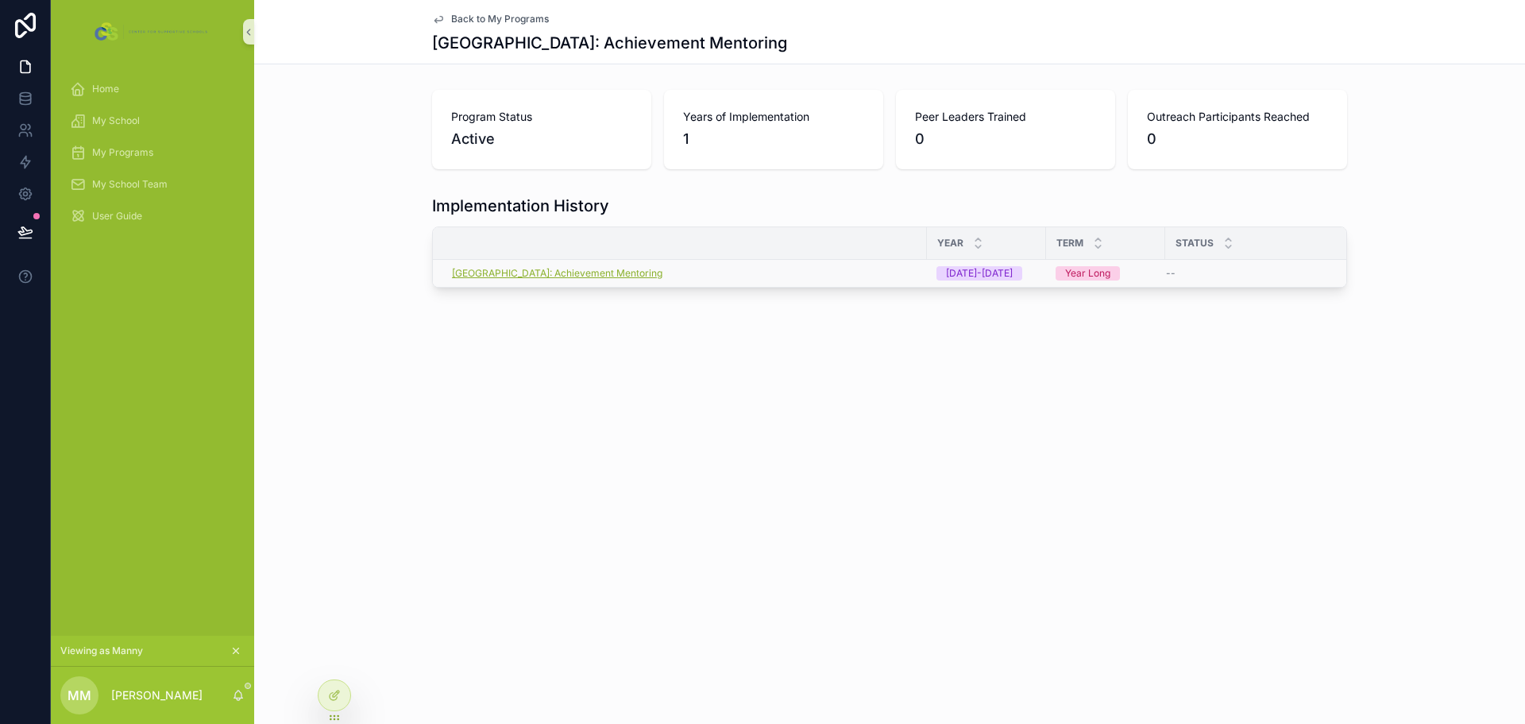
click at [610, 273] on span "[GEOGRAPHIC_DATA]: Achievement Mentoring" at bounding box center [557, 273] width 211 height 13
click at [995, 269] on div "[DATE]-[DATE]" at bounding box center [979, 273] width 67 height 14
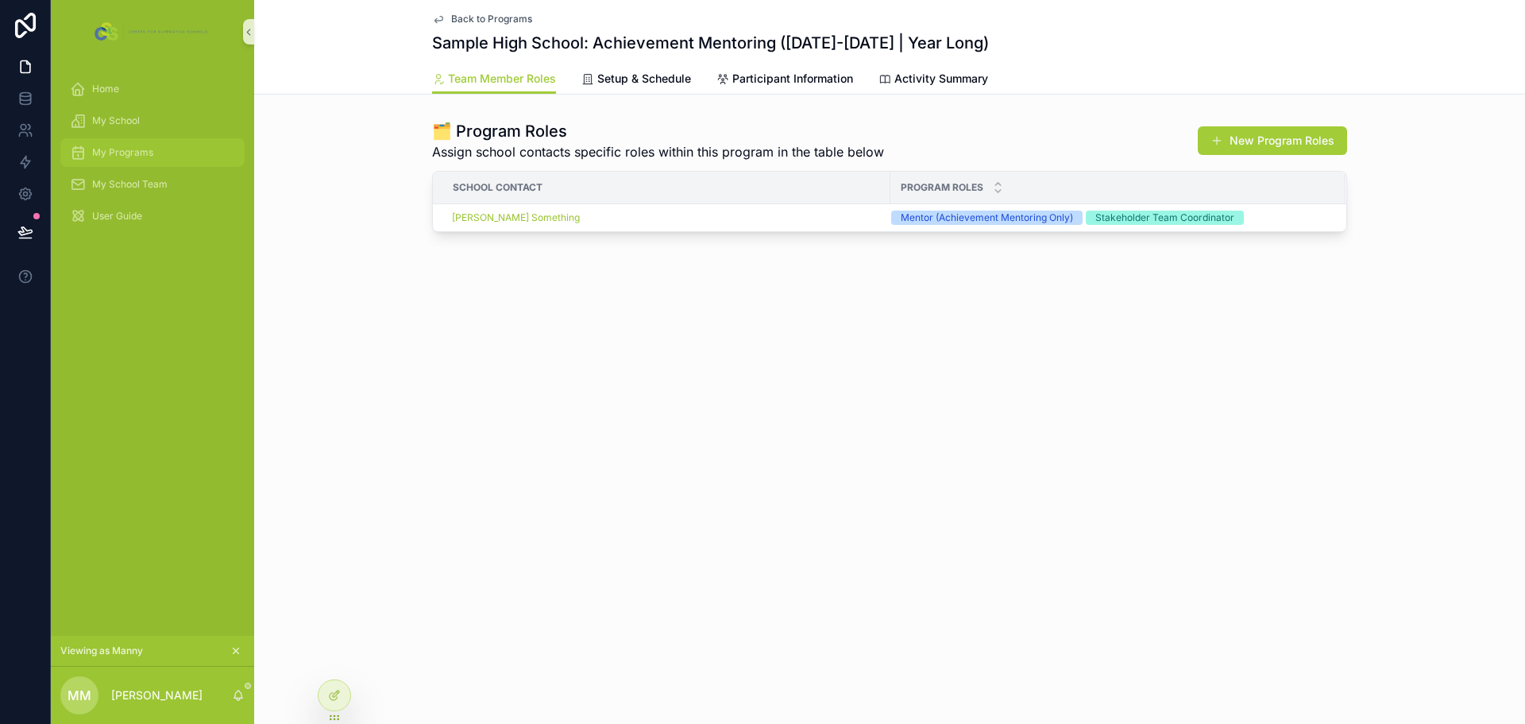
click at [131, 149] on span "My Programs" at bounding box center [122, 152] width 61 height 13
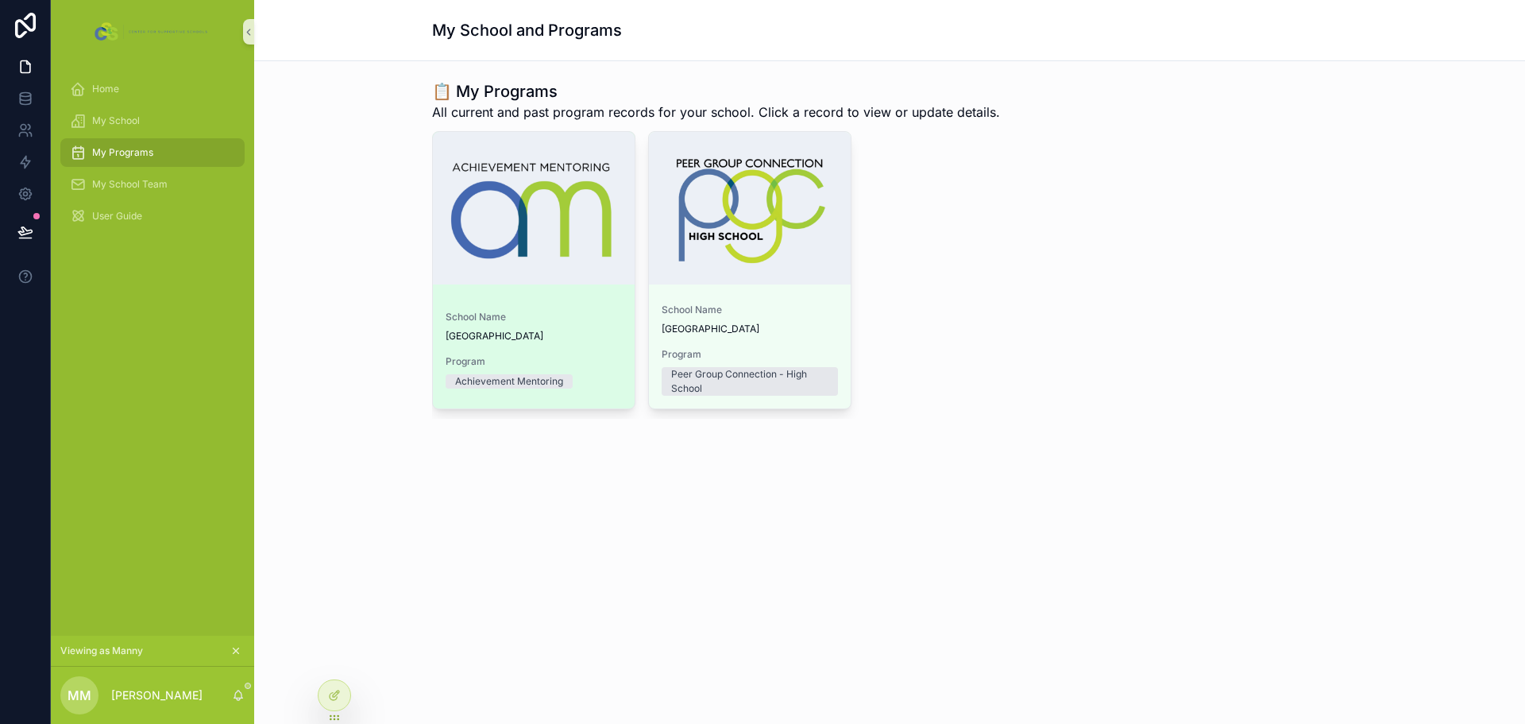
click at [562, 302] on div "School Name Sample High School Program Achievement Mentoring" at bounding box center [534, 353] width 202 height 110
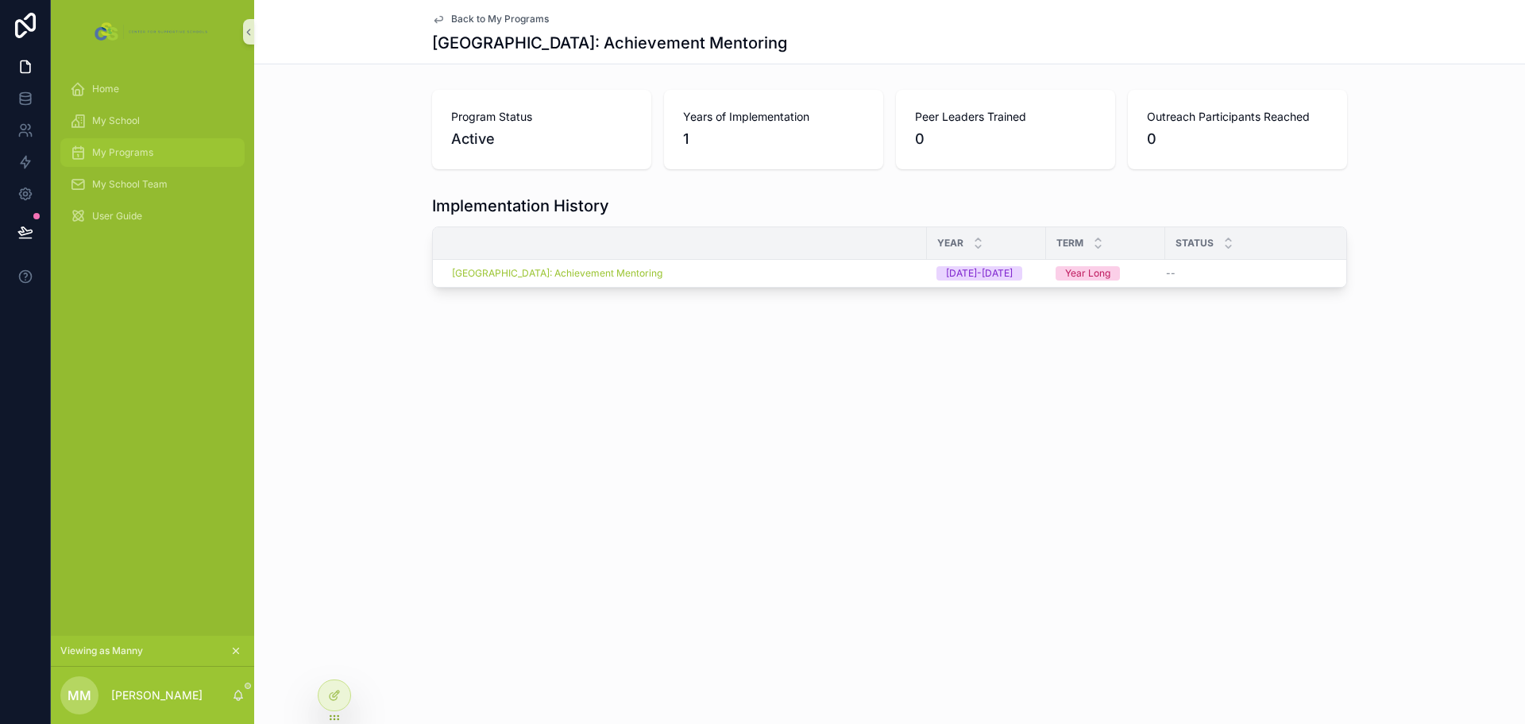
click at [158, 157] on div "My Programs" at bounding box center [152, 152] width 165 height 25
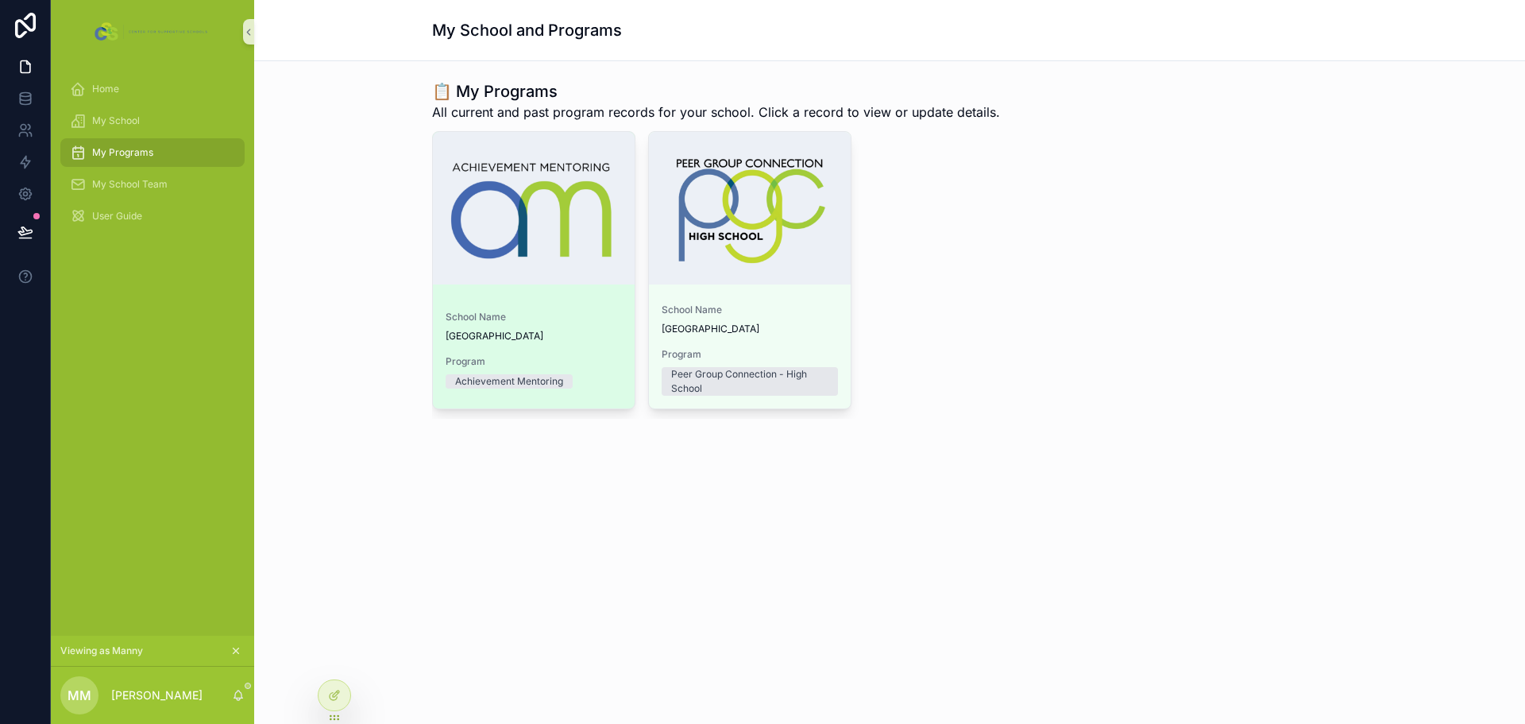
click at [602, 319] on span "School Name" at bounding box center [534, 317] width 176 height 13
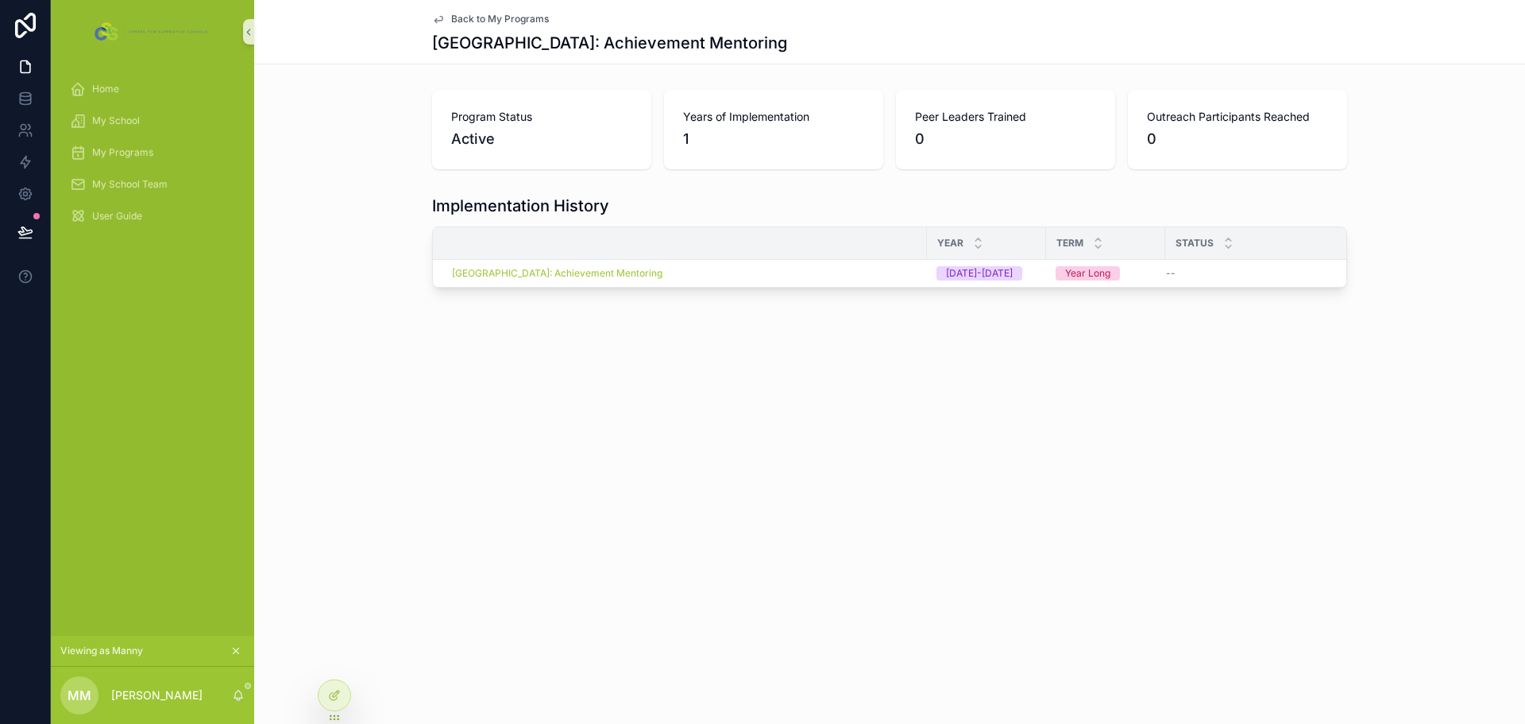
click at [984, 272] on div "[DATE]-[DATE]" at bounding box center [979, 273] width 67 height 14
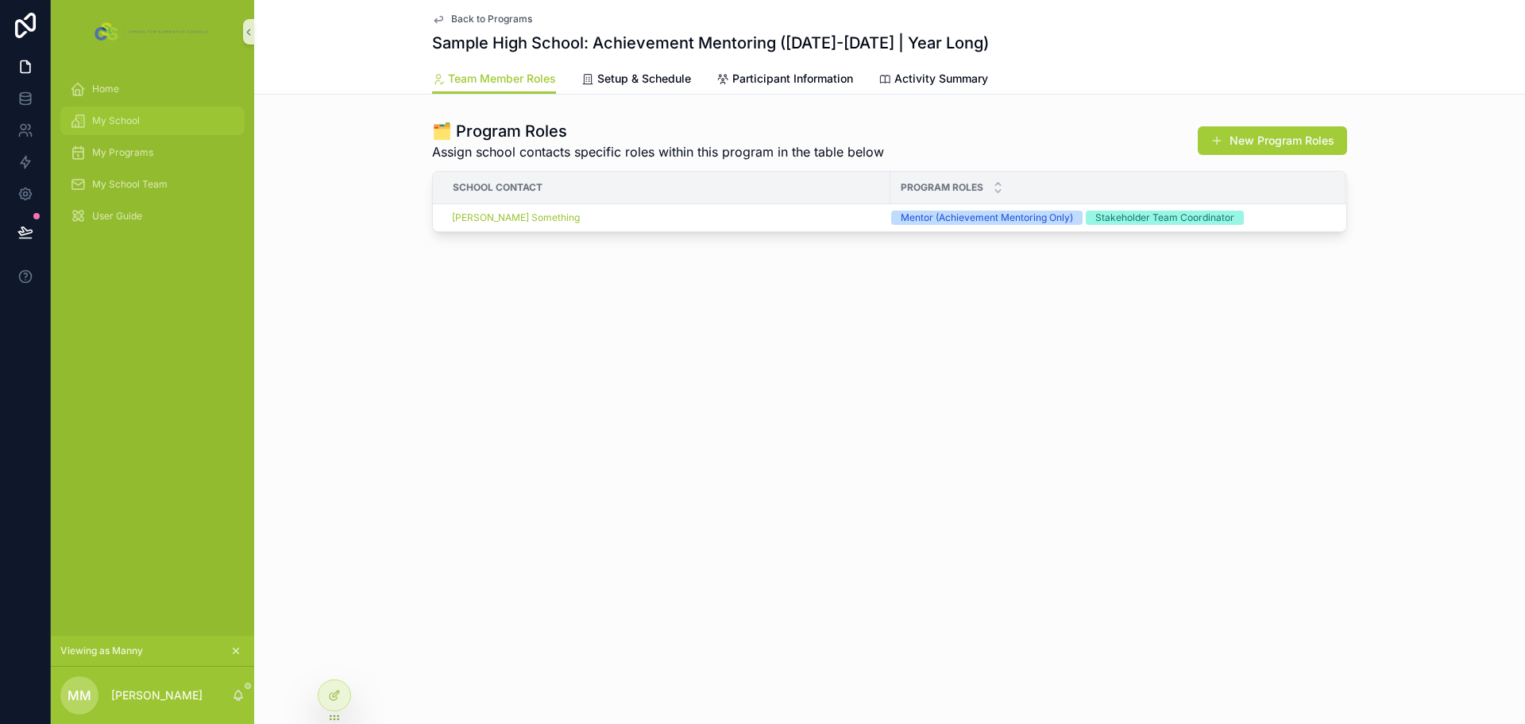
click at [121, 115] on span "My School" at bounding box center [116, 120] width 48 height 13
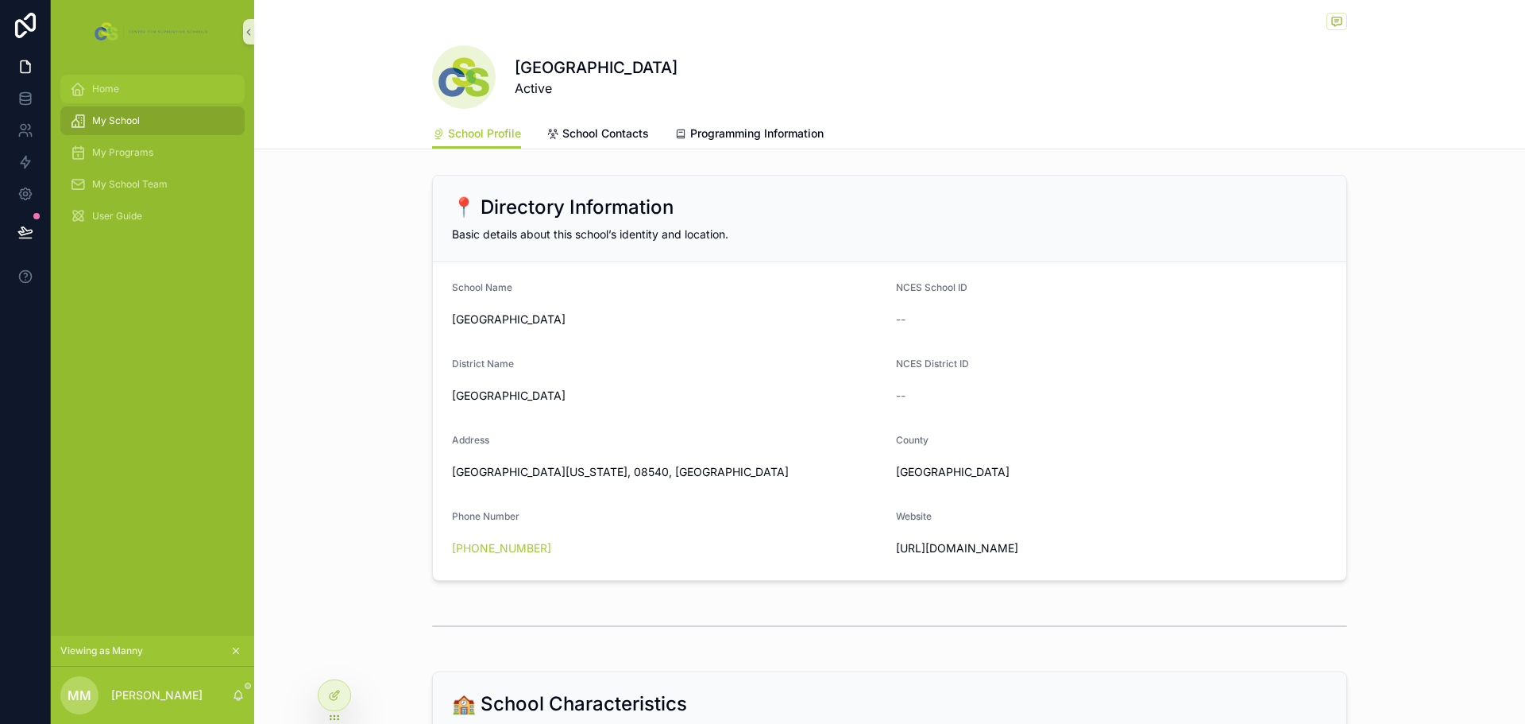
click at [80, 78] on div "Home" at bounding box center [152, 88] width 165 height 25
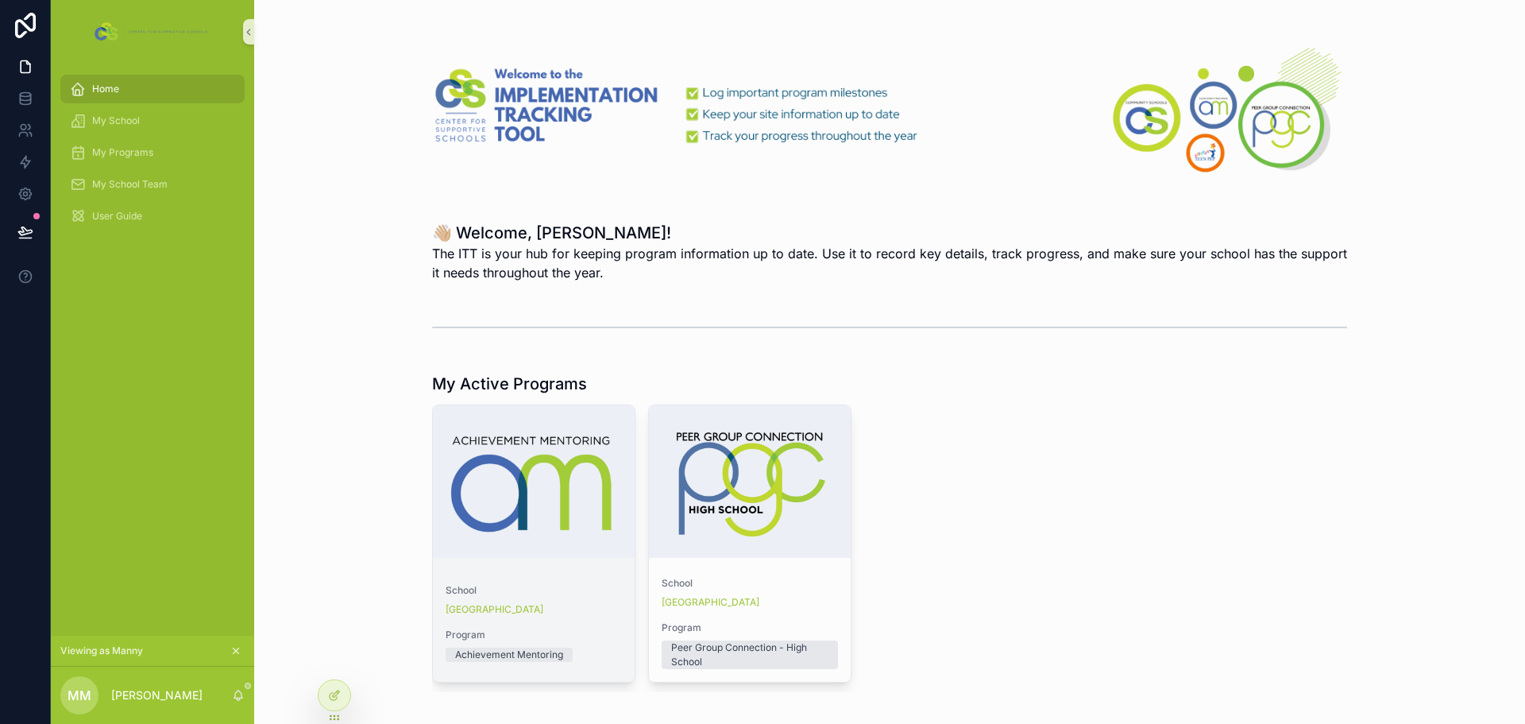
click at [505, 601] on div "School [GEOGRAPHIC_DATA]" at bounding box center [534, 600] width 176 height 32
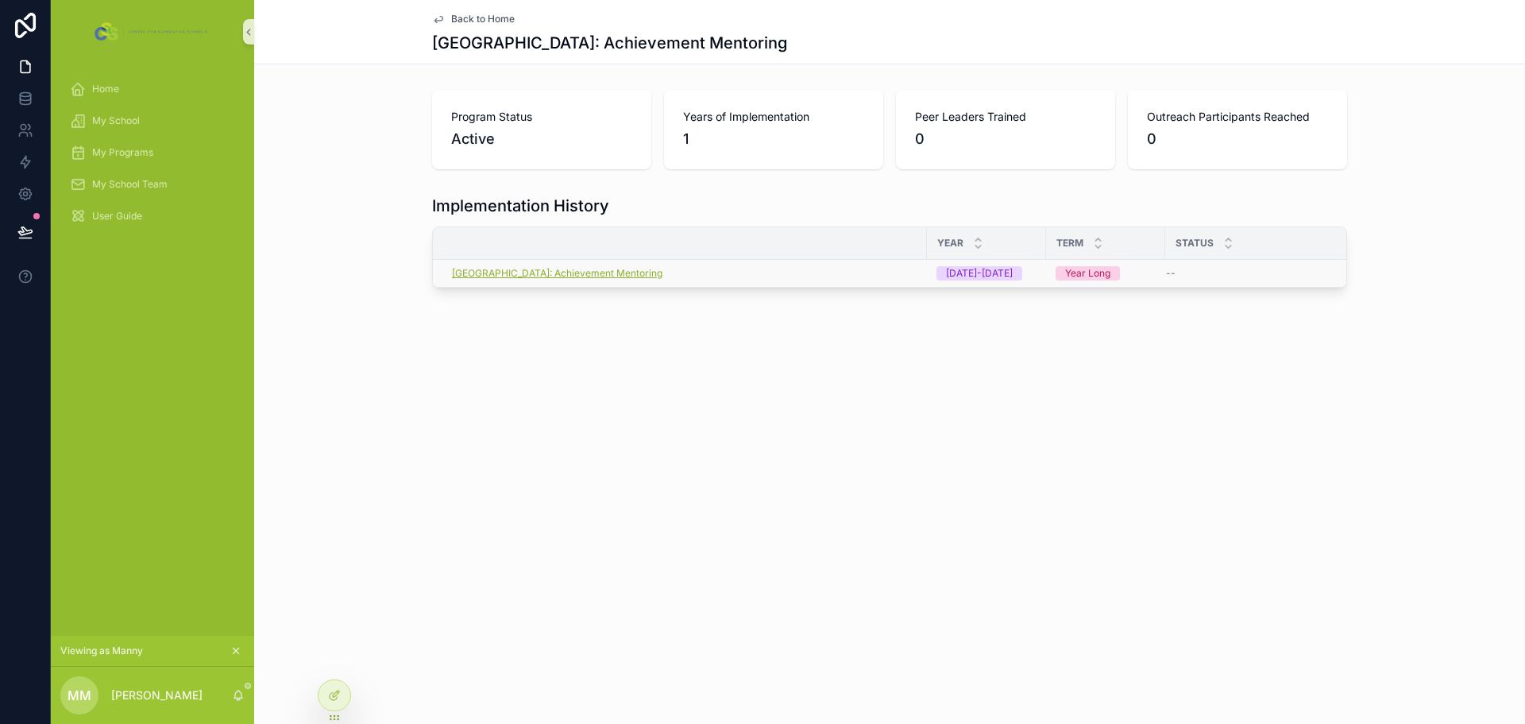
click at [586, 269] on span "[GEOGRAPHIC_DATA]: Achievement Mentoring" at bounding box center [557, 273] width 211 height 13
click at [981, 269] on div "[DATE]-[DATE]" at bounding box center [979, 273] width 67 height 14
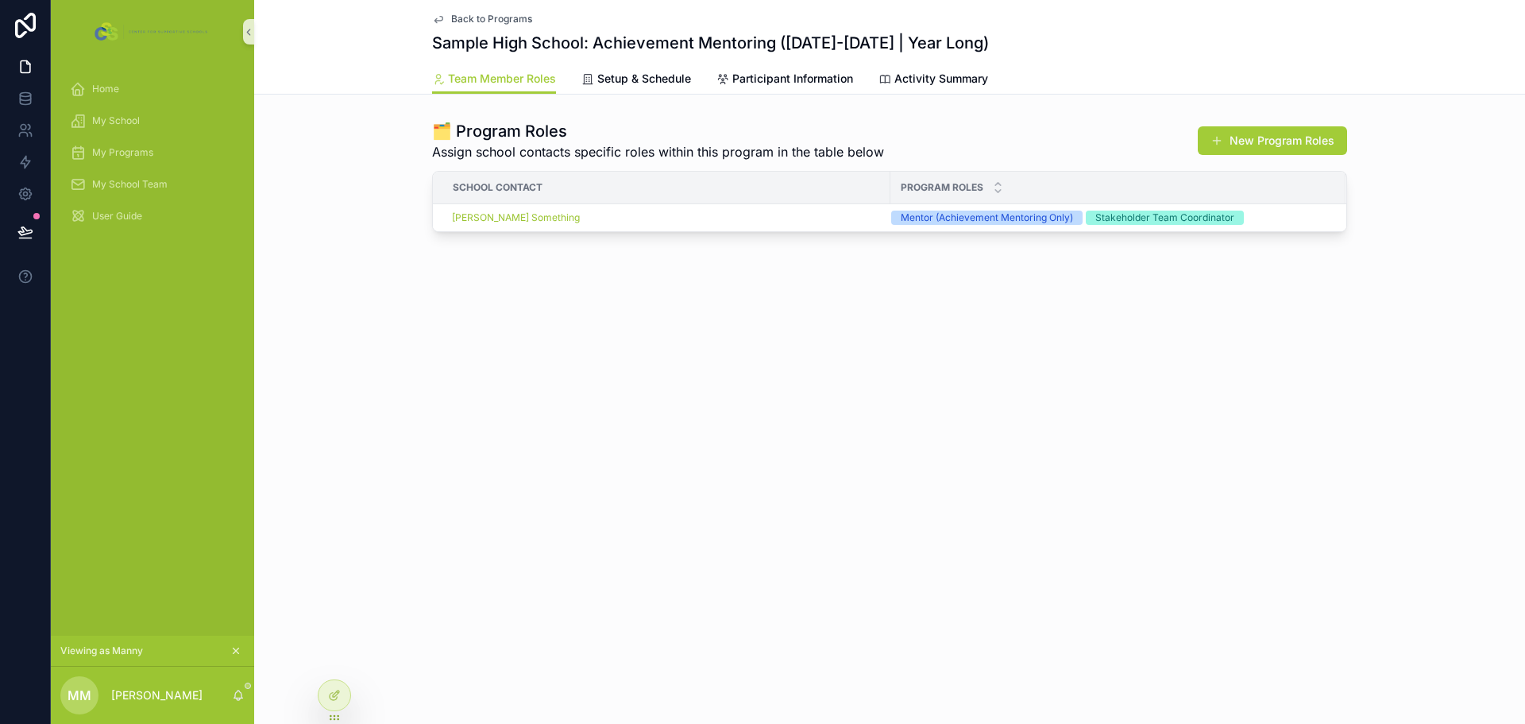
click at [514, 18] on span "Back to Programs" at bounding box center [491, 19] width 81 height 13
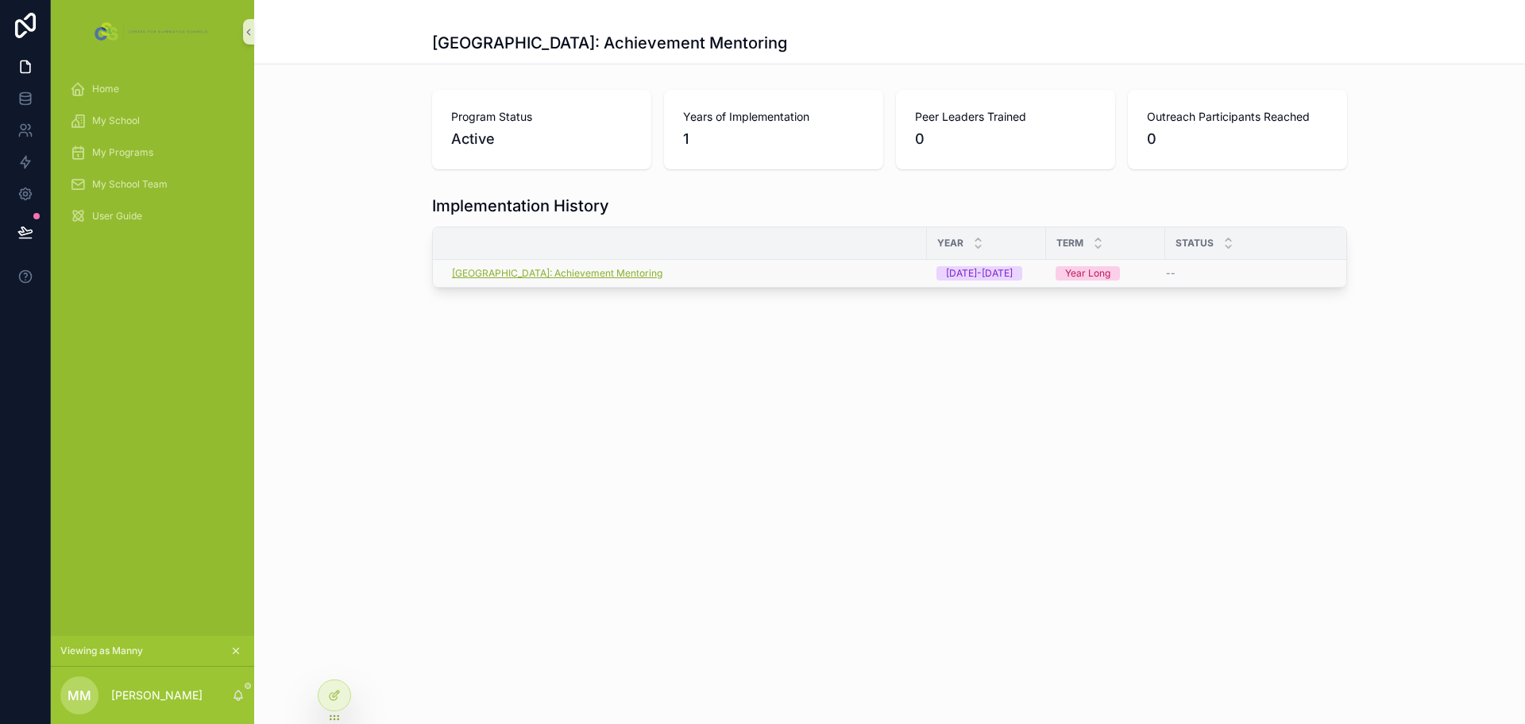
click at [517, 272] on span "[GEOGRAPHIC_DATA]: Achievement Mentoring" at bounding box center [557, 273] width 211 height 13
click at [632, 271] on span "[GEOGRAPHIC_DATA]: Achievement Mentoring" at bounding box center [557, 273] width 211 height 13
click at [976, 275] on div "[DATE]-[DATE]" at bounding box center [979, 273] width 67 height 14
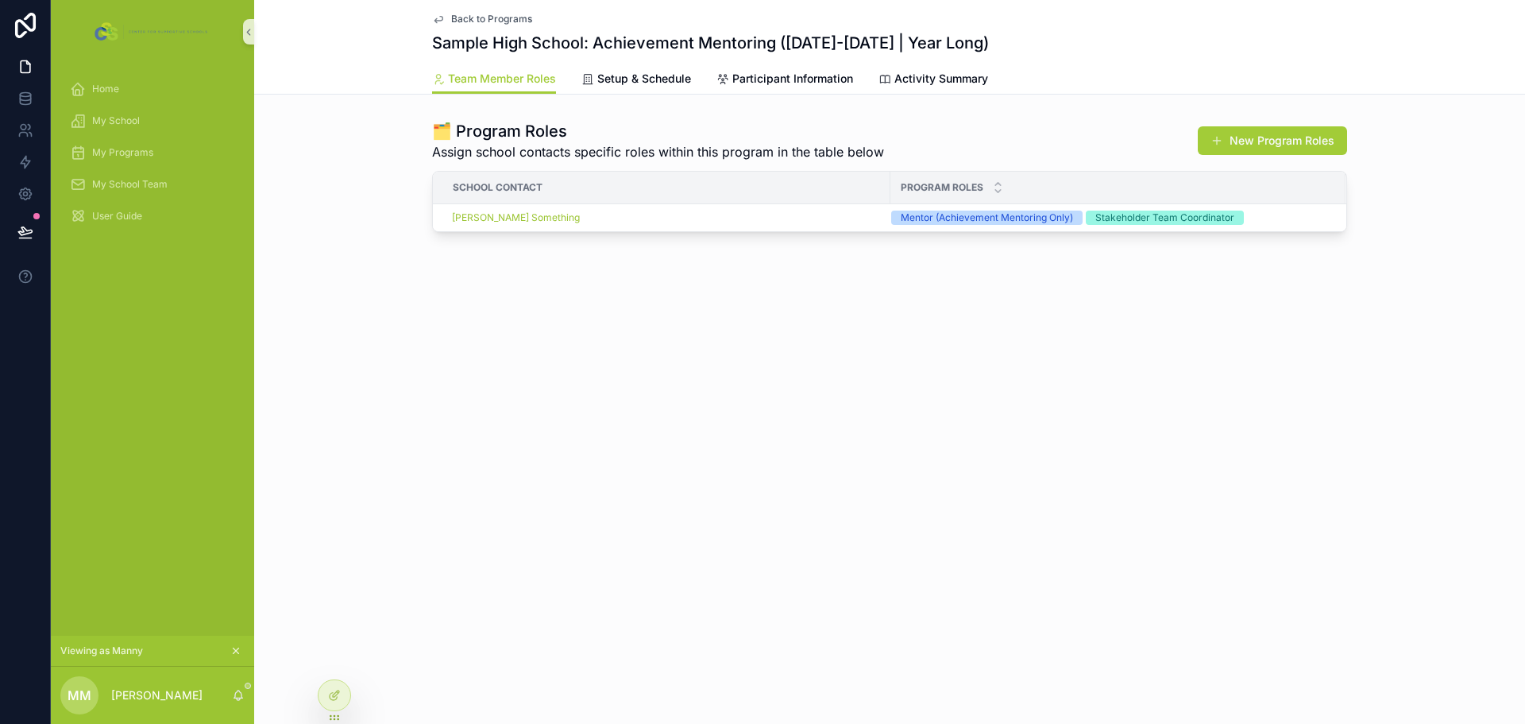
click at [516, 13] on span "Back to Programs" at bounding box center [491, 19] width 81 height 13
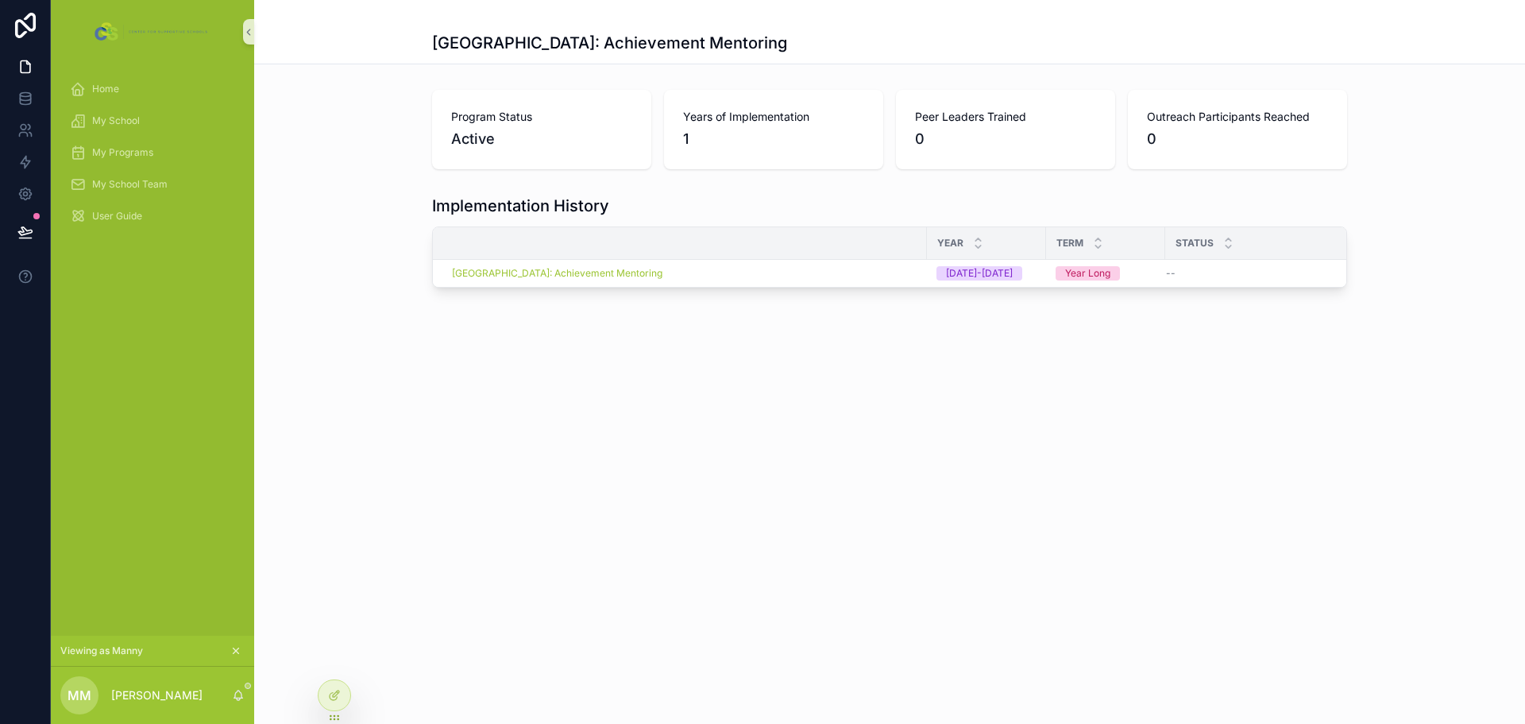
click at [118, 68] on div "Home My School My Programs My School Team User Guide" at bounding box center [152, 157] width 203 height 187
click at [111, 82] on div "Home" at bounding box center [152, 88] width 165 height 25
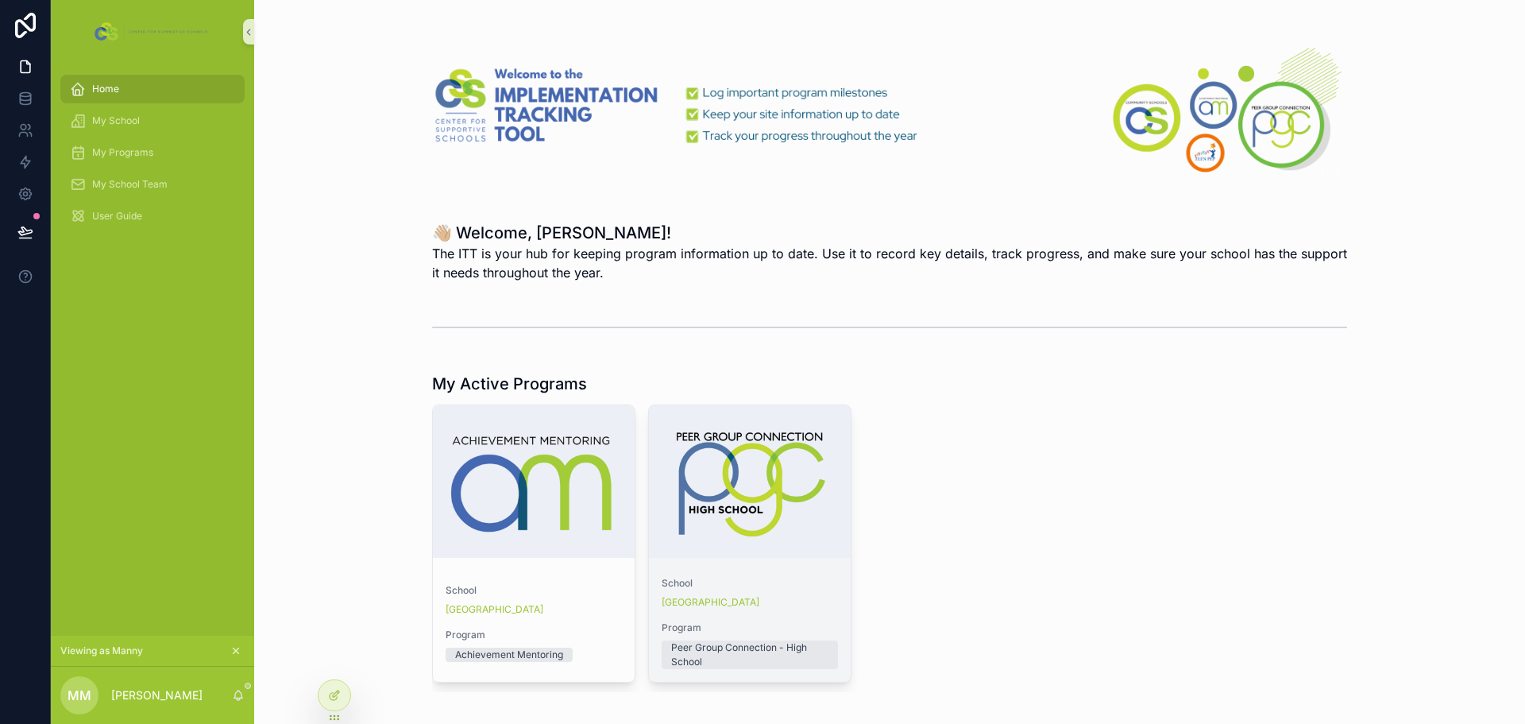
click at [807, 609] on div "School Sample High School Program Peer Group Connection - High School" at bounding box center [750, 623] width 202 height 118
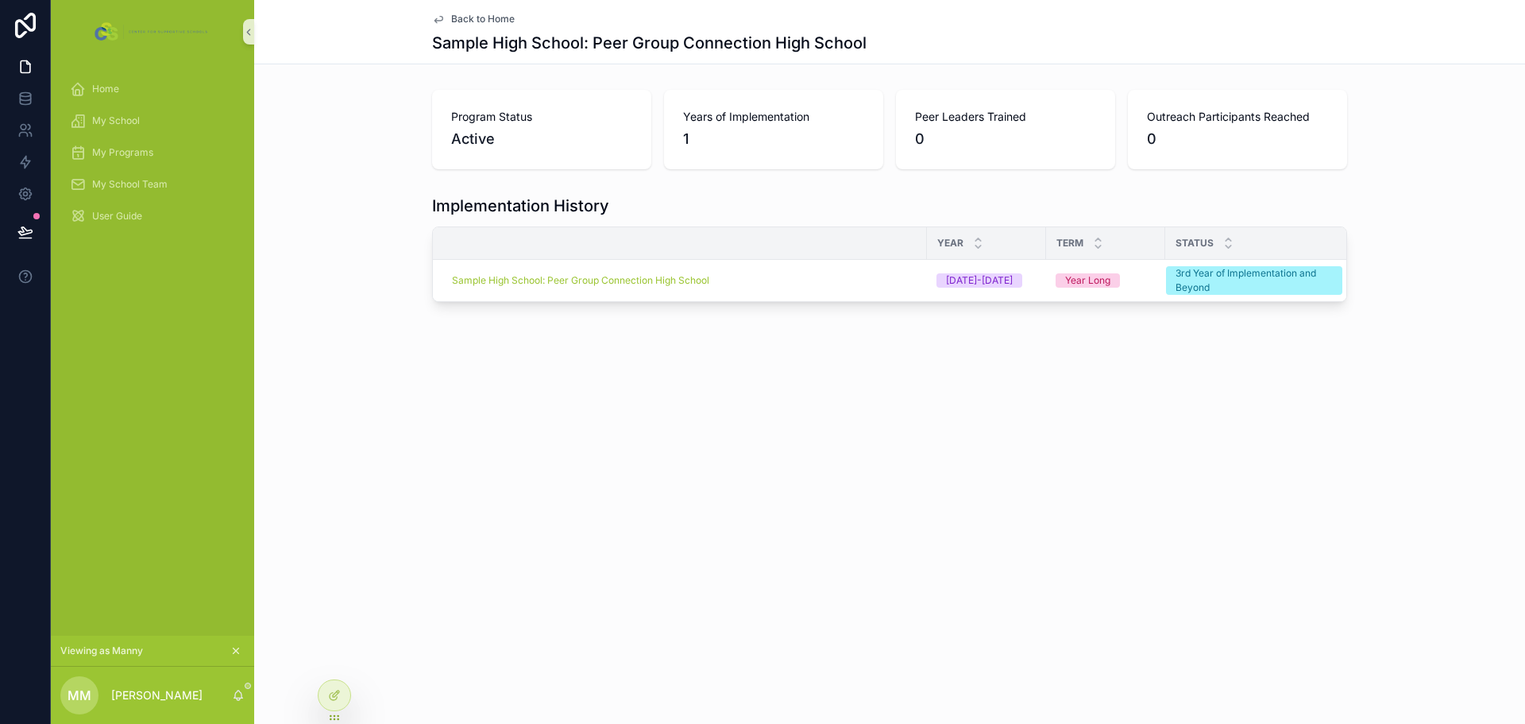
click at [816, 145] on span "1" at bounding box center [773, 139] width 181 height 22
click at [608, 404] on div "Back to Home Sample High School: Peer Group Connection High School Program Stat…" at bounding box center [889, 205] width 1271 height 410
click at [714, 119] on span "Years of Implementation" at bounding box center [773, 117] width 181 height 16
click at [740, 43] on h1 "Sample High School: Peer Group Connection High School" at bounding box center [649, 43] width 435 height 22
click at [993, 281] on div "[DATE]-[DATE]" at bounding box center [979, 280] width 67 height 14
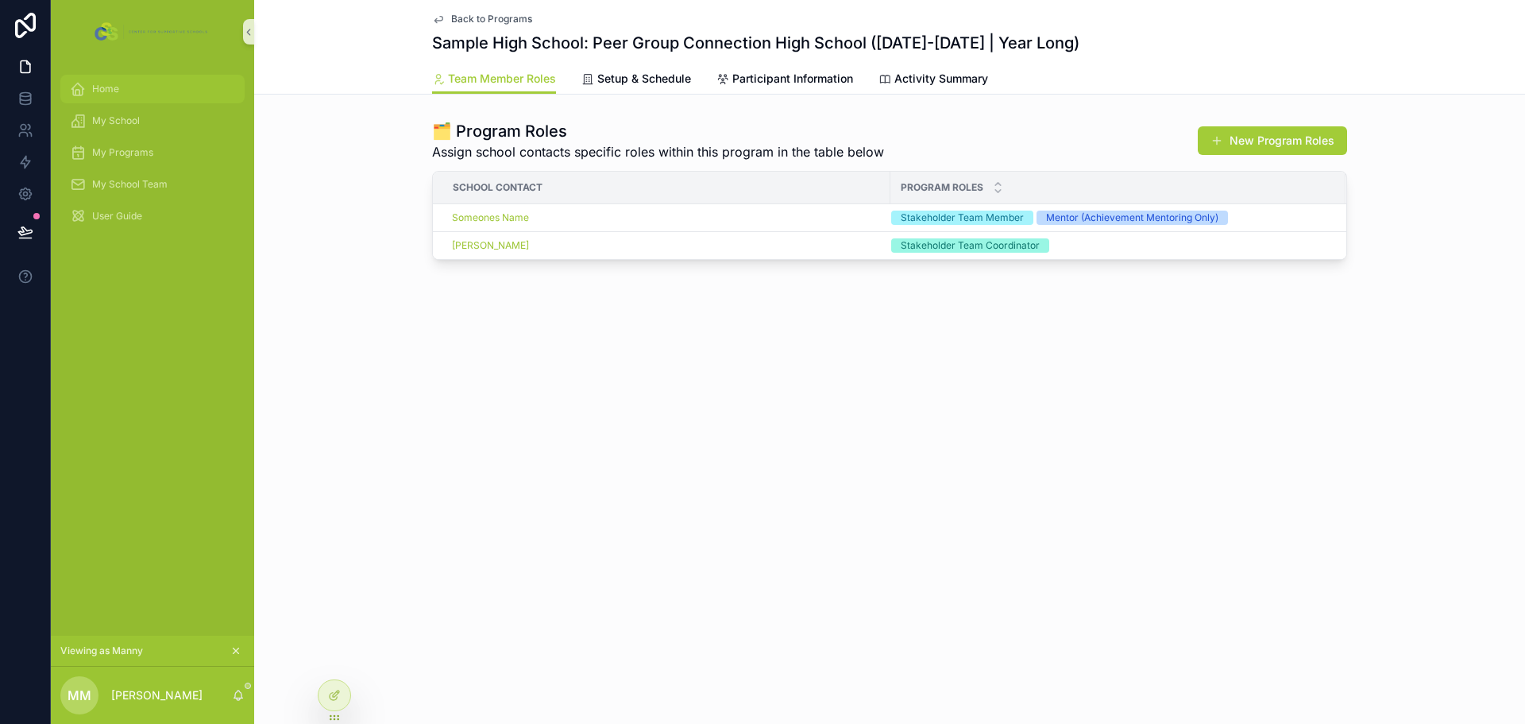
click at [125, 85] on div "Home" at bounding box center [152, 88] width 165 height 25
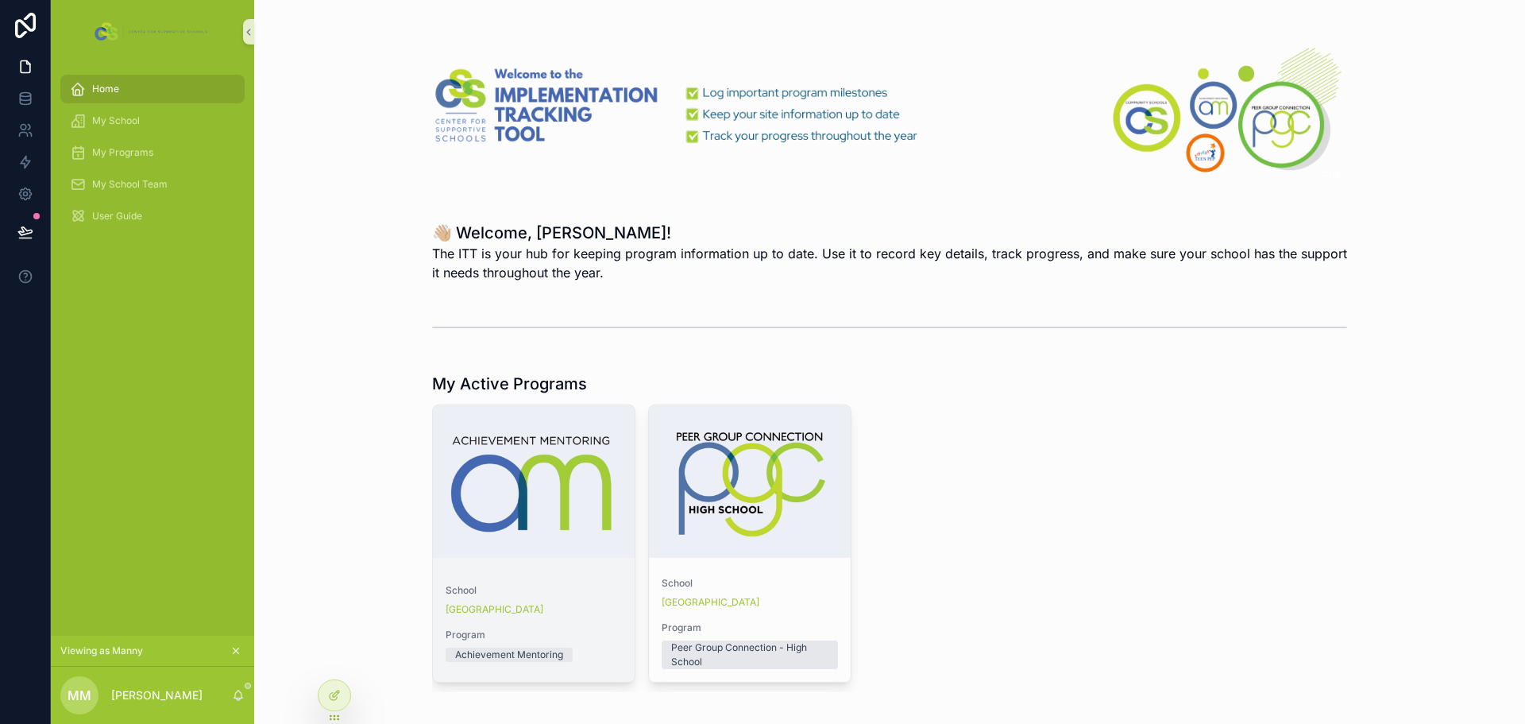
click at [599, 587] on span "School" at bounding box center [534, 590] width 176 height 13
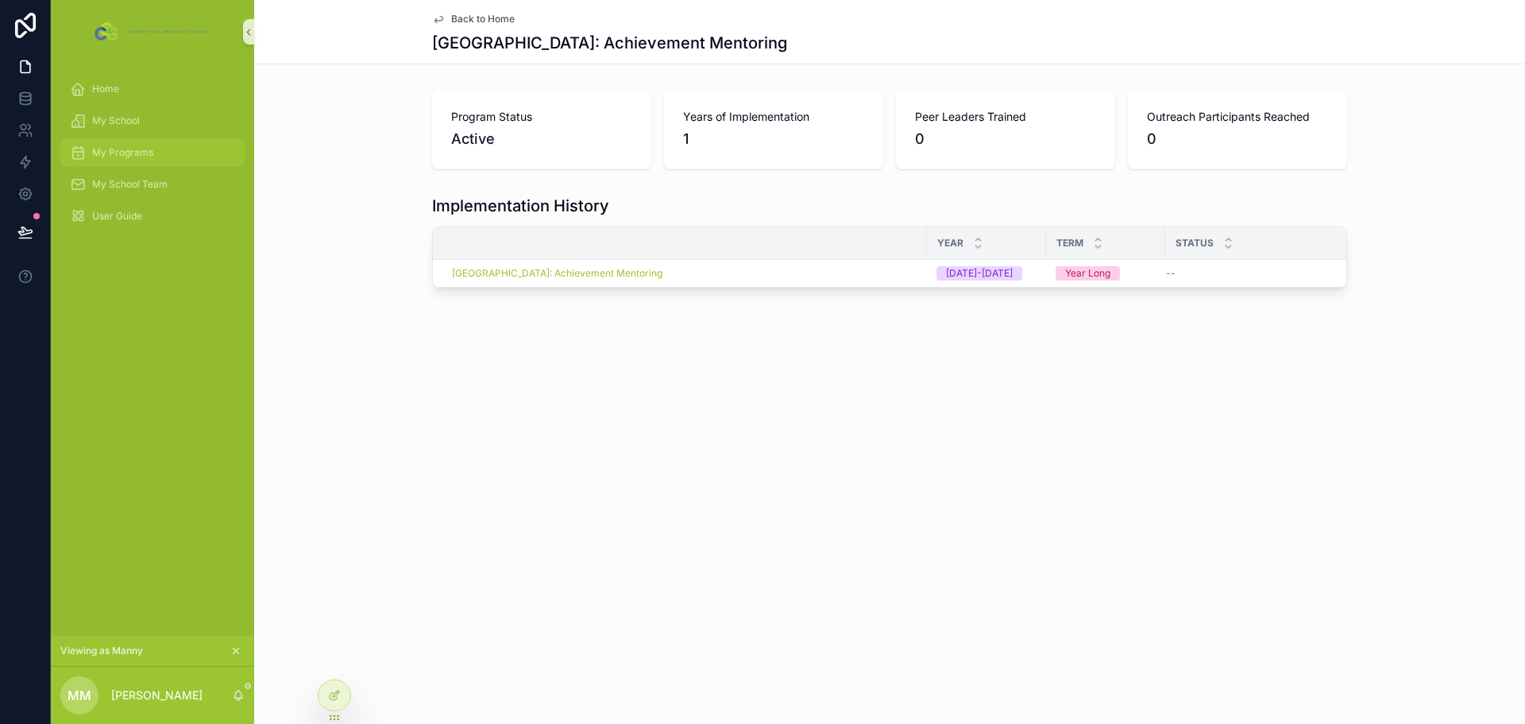
click at [147, 151] on span "My Programs" at bounding box center [122, 152] width 61 height 13
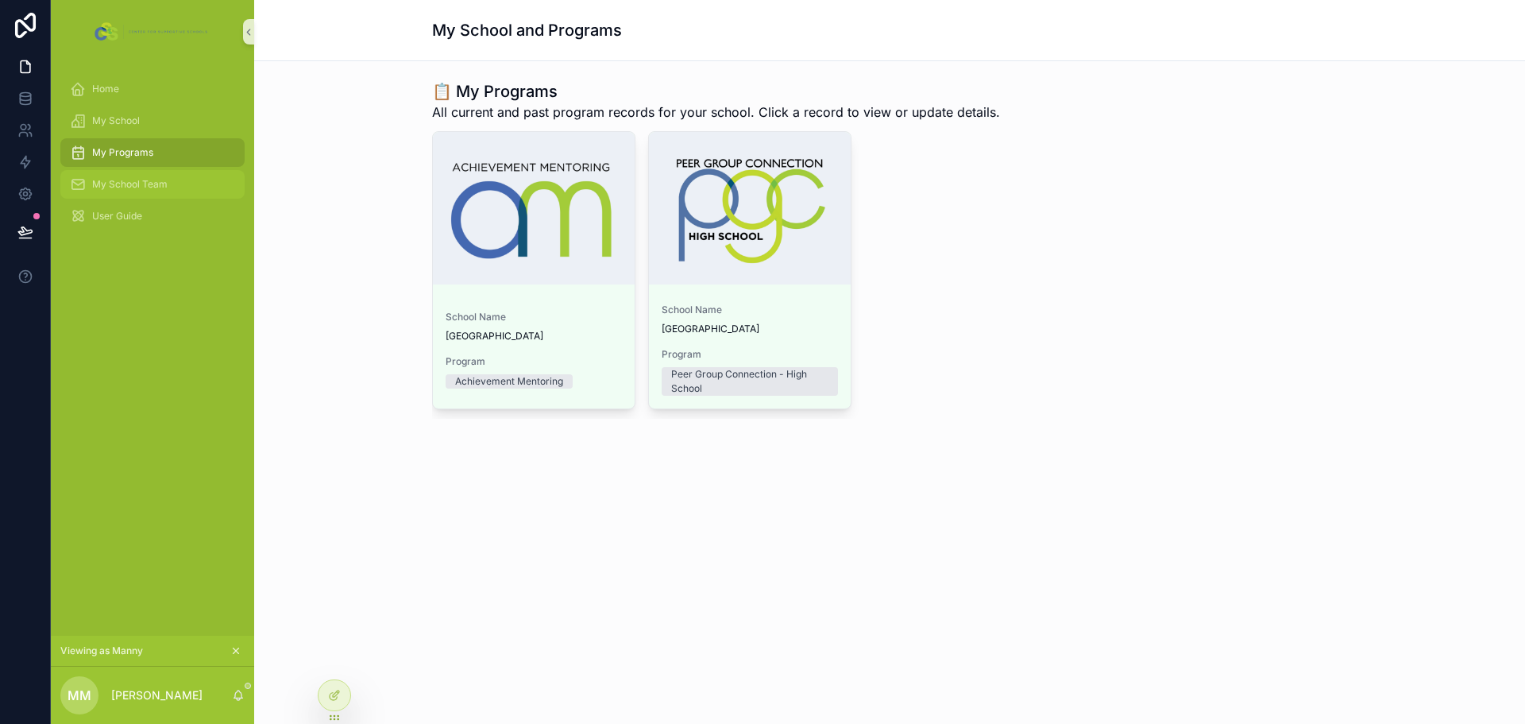
click at [154, 185] on span "My School Team" at bounding box center [129, 184] width 75 height 13
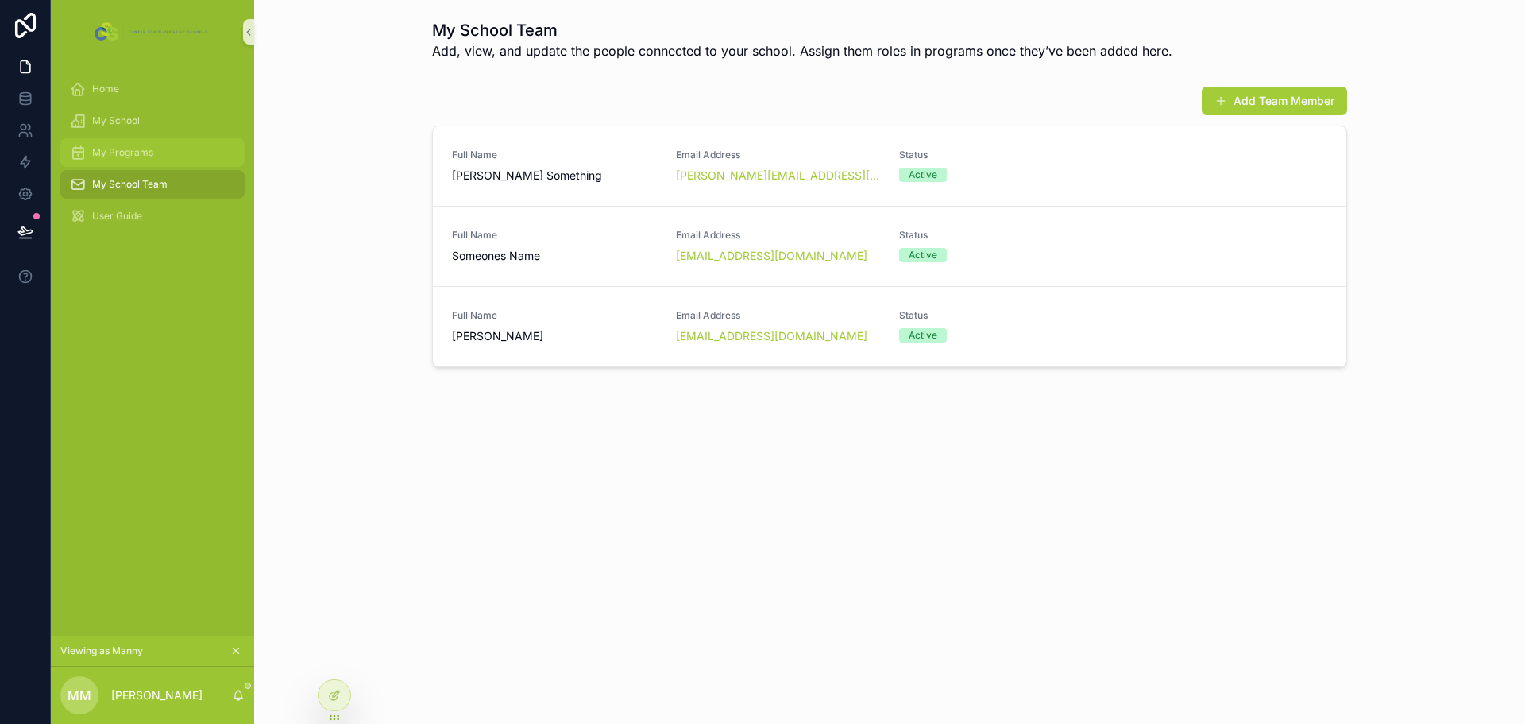
click at [156, 158] on div "My Programs" at bounding box center [152, 152] width 165 height 25
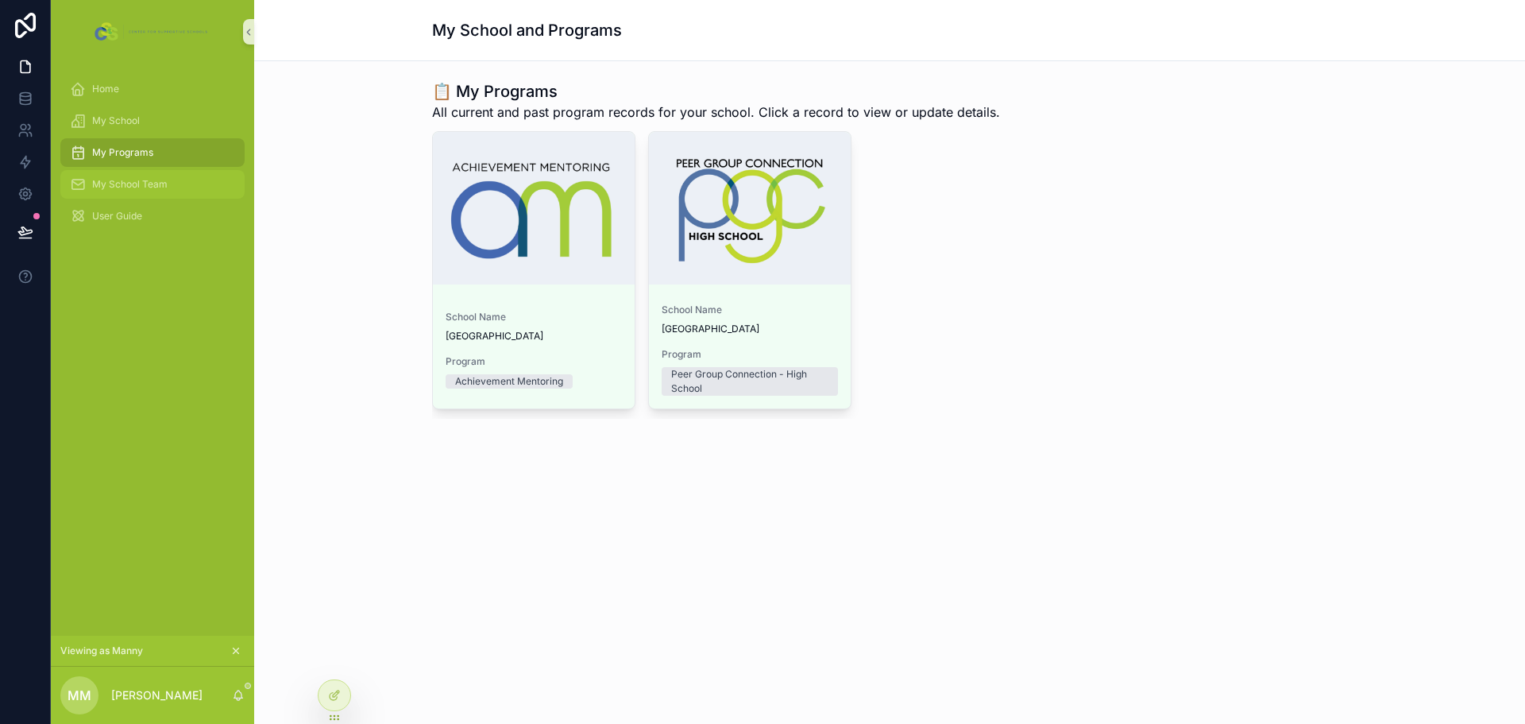
click at [149, 183] on span "My School Team" at bounding box center [129, 184] width 75 height 13
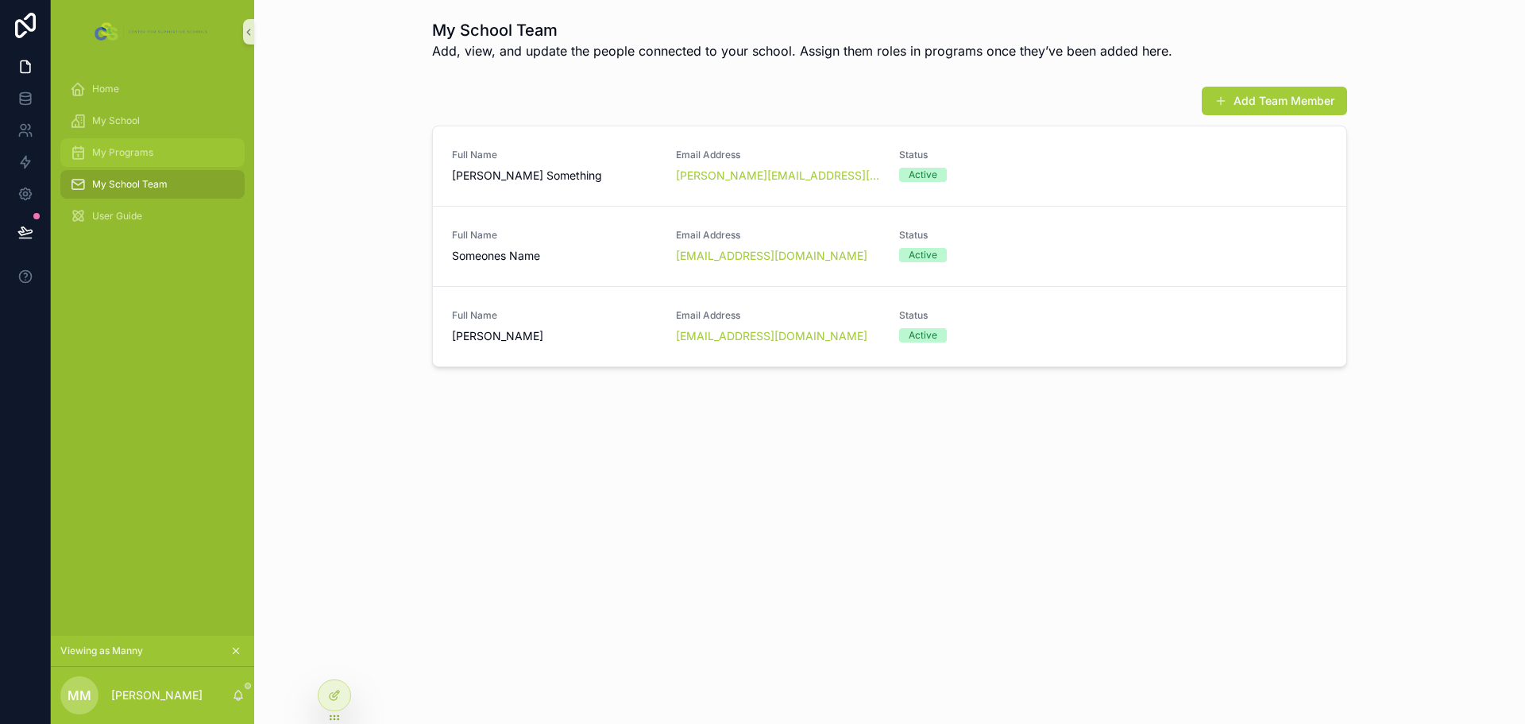
click at [147, 158] on span "My Programs" at bounding box center [122, 152] width 61 height 13
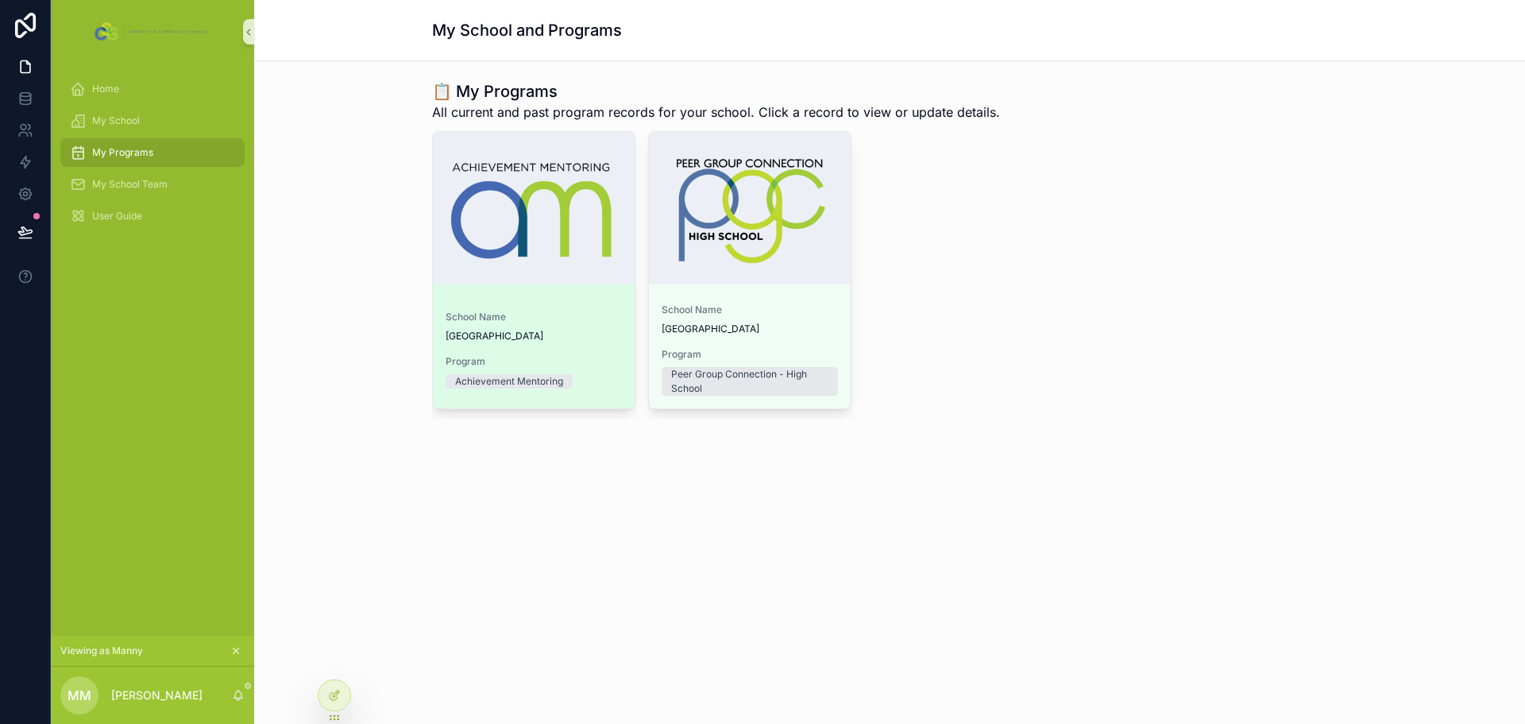
click at [518, 336] on span "[GEOGRAPHIC_DATA]" at bounding box center [534, 336] width 176 height 13
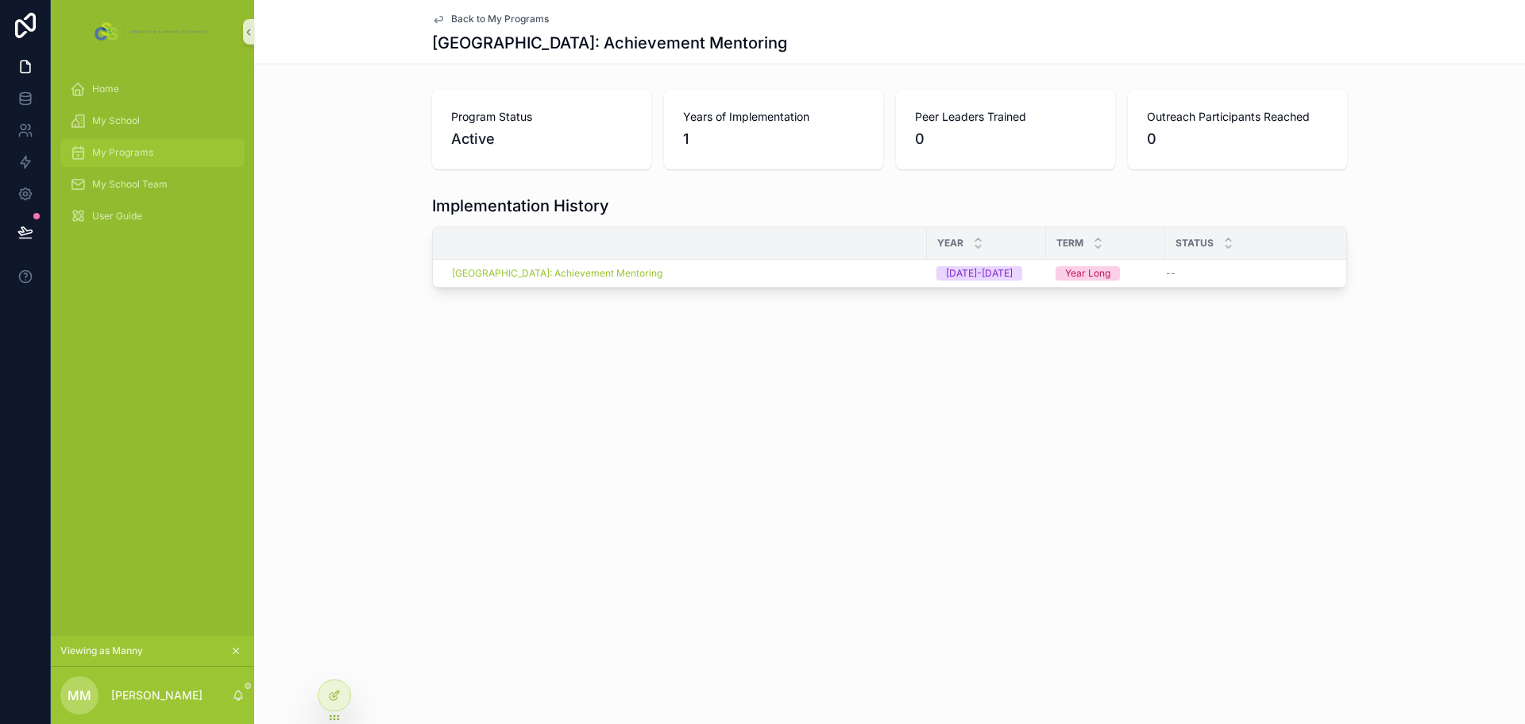
click at [118, 149] on span "My Programs" at bounding box center [122, 152] width 61 height 13
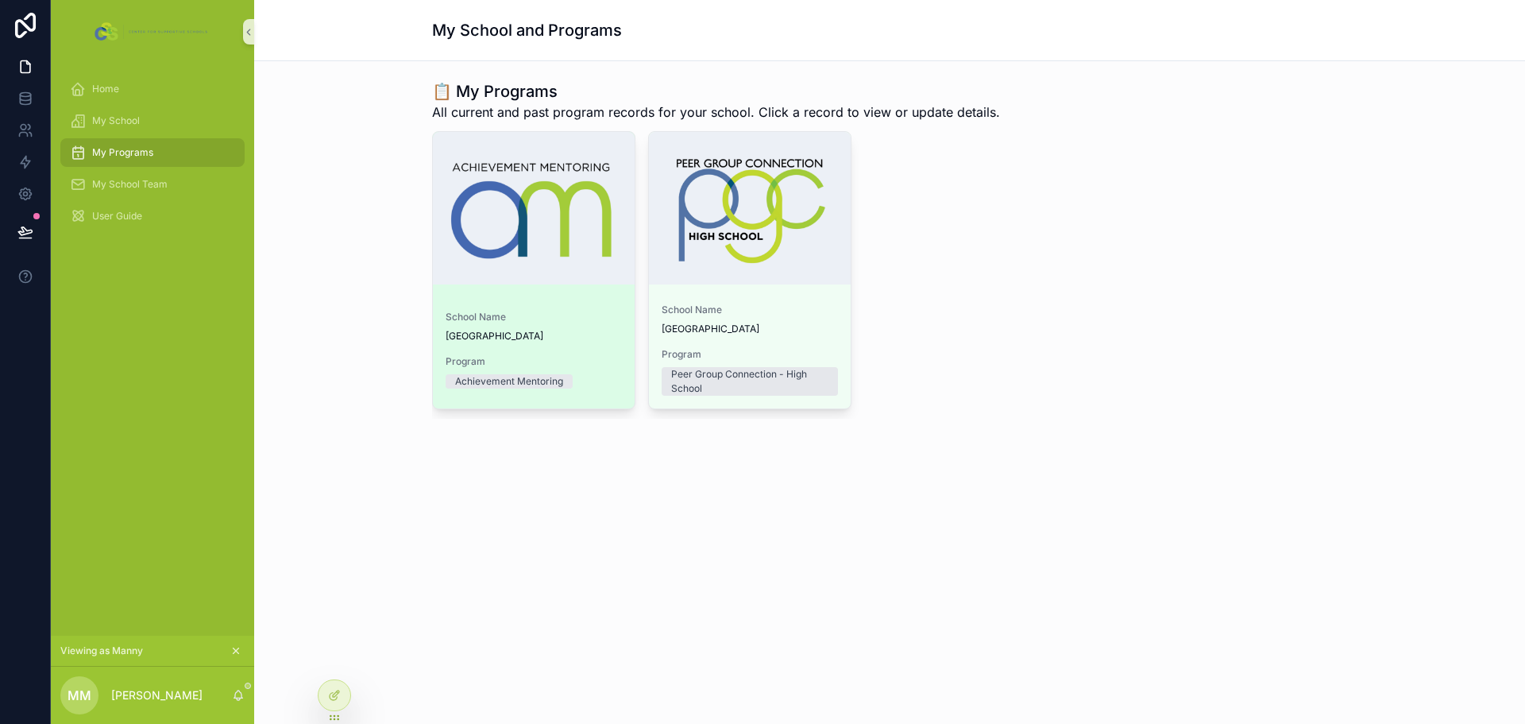
click at [583, 334] on span "[GEOGRAPHIC_DATA]" at bounding box center [534, 336] width 176 height 13
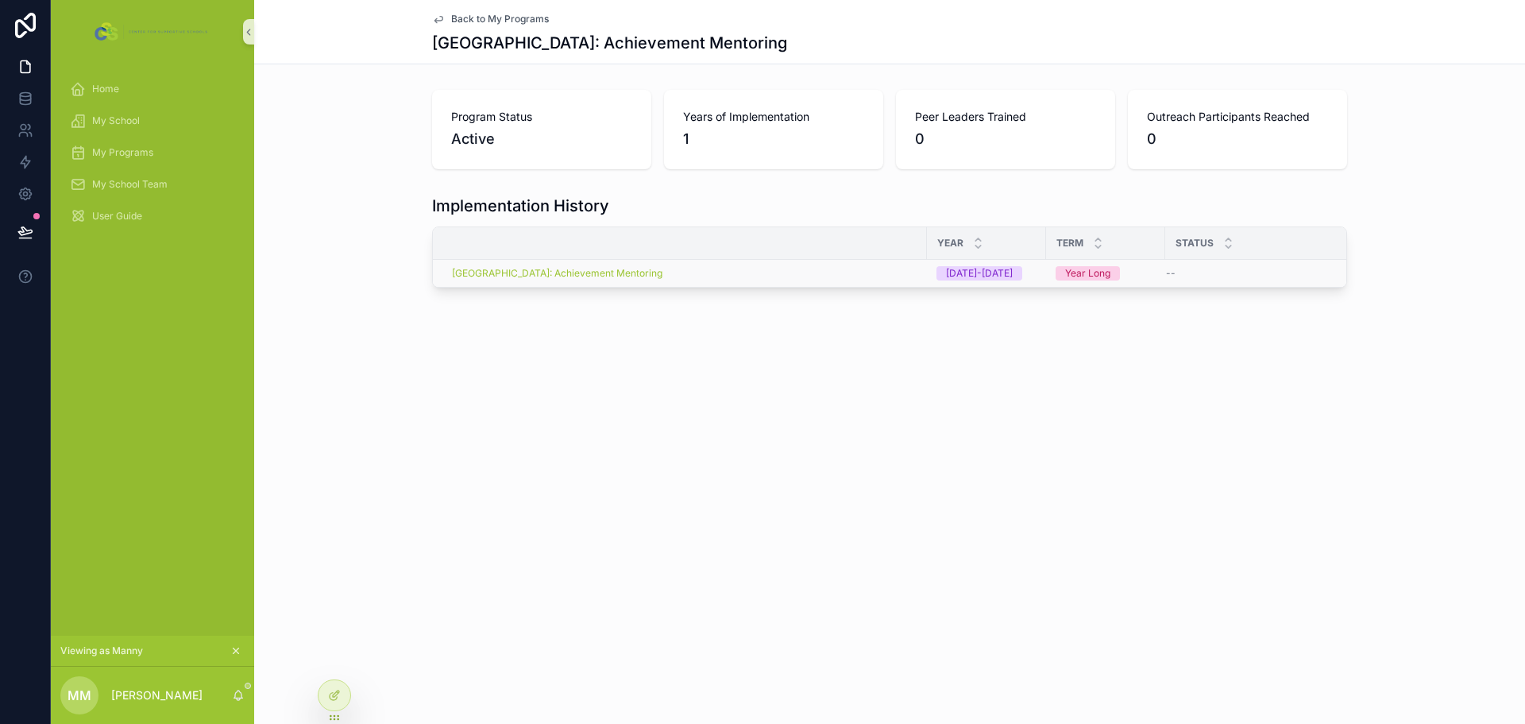
click at [1001, 266] on span "[DATE]-[DATE]" at bounding box center [980, 273] width 86 height 14
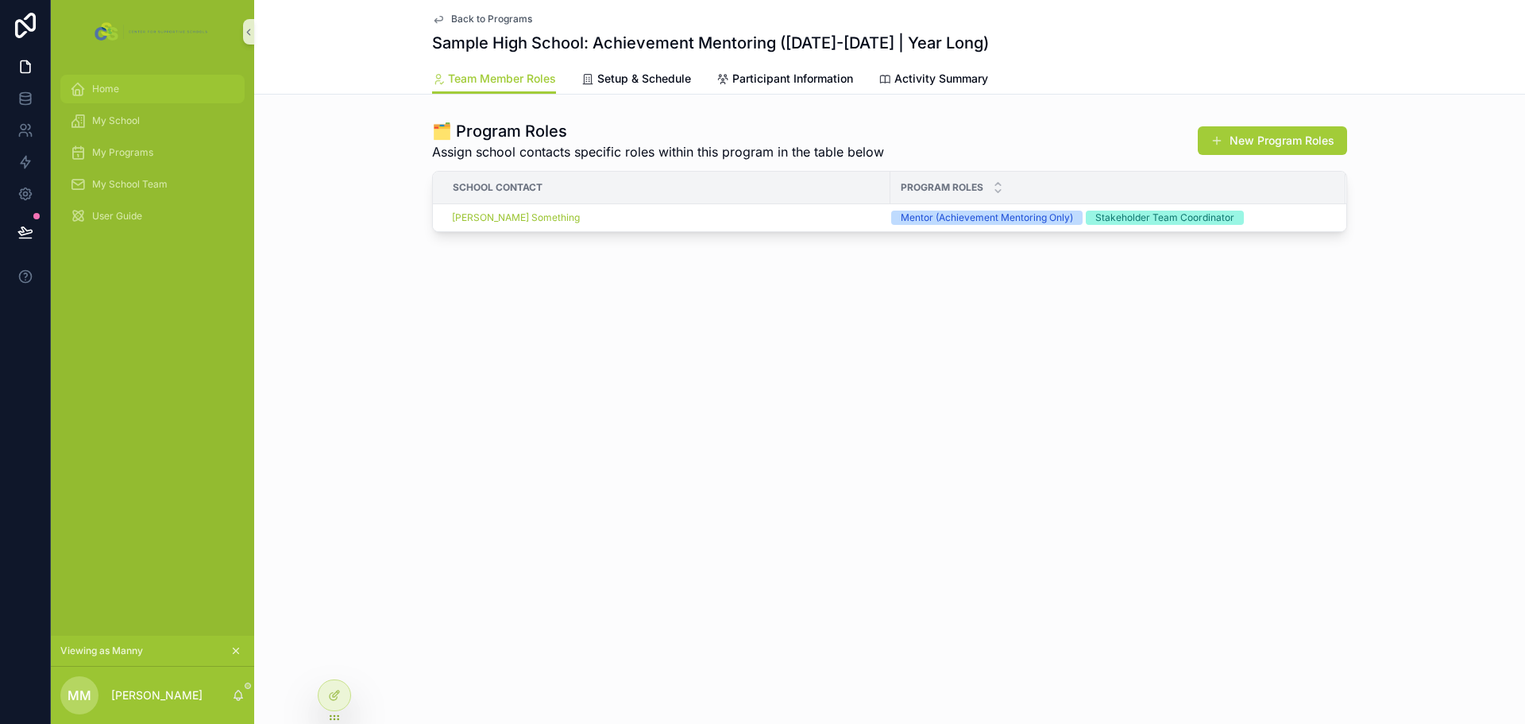
click at [113, 93] on span "Home" at bounding box center [105, 89] width 27 height 13
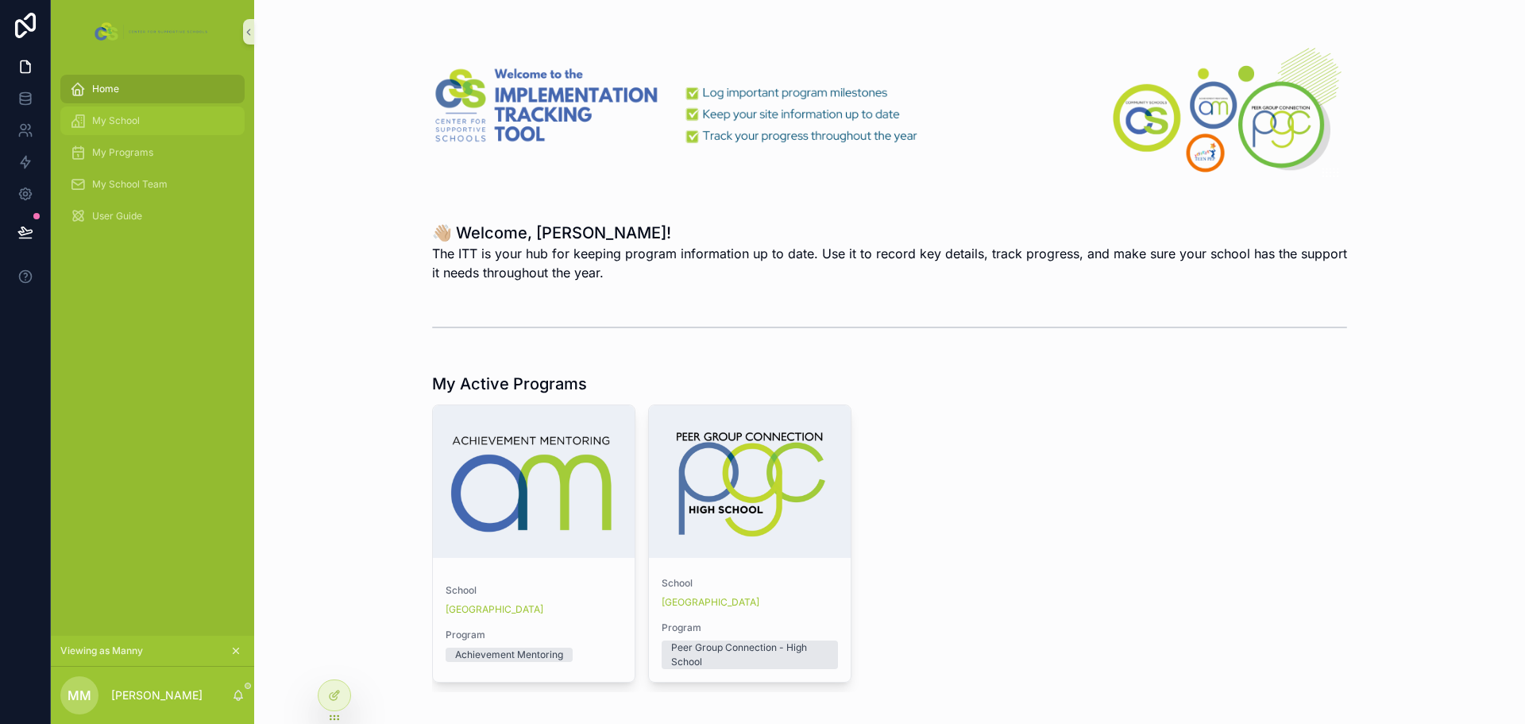
click at [94, 118] on span "My School" at bounding box center [116, 120] width 48 height 13
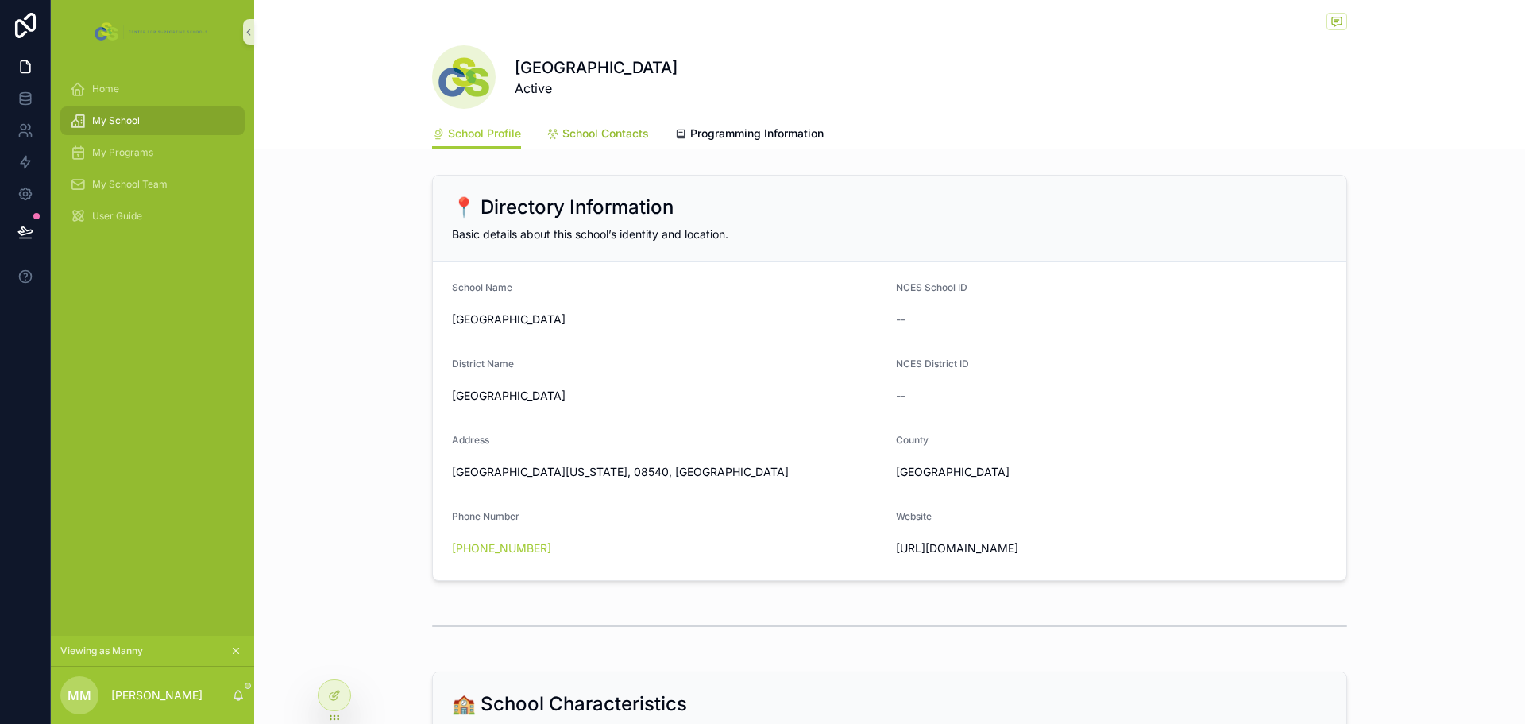
click at [611, 130] on span "School Contacts" at bounding box center [605, 134] width 87 height 16
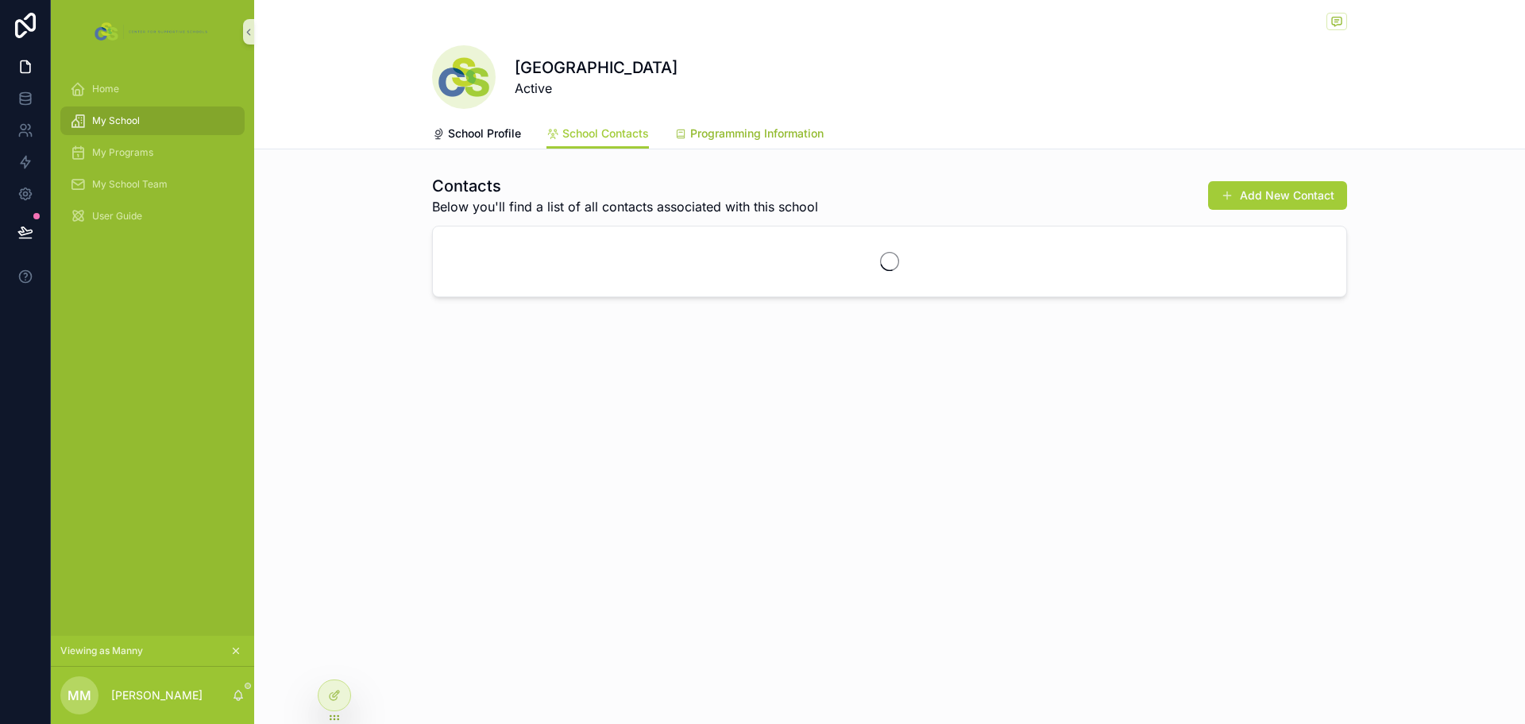
click at [737, 129] on span "Programming Information" at bounding box center [756, 134] width 133 height 16
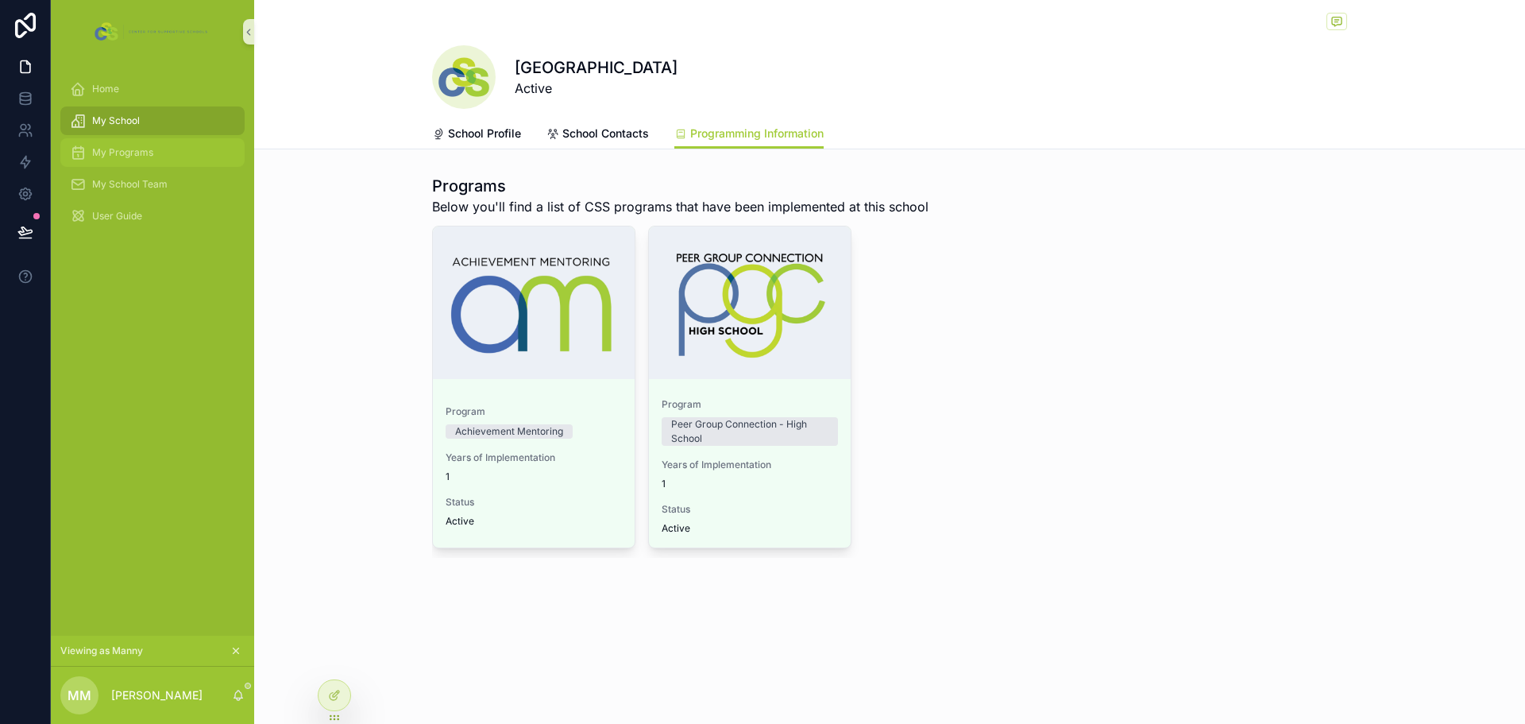
click at [130, 143] on div "My Programs" at bounding box center [152, 152] width 165 height 25
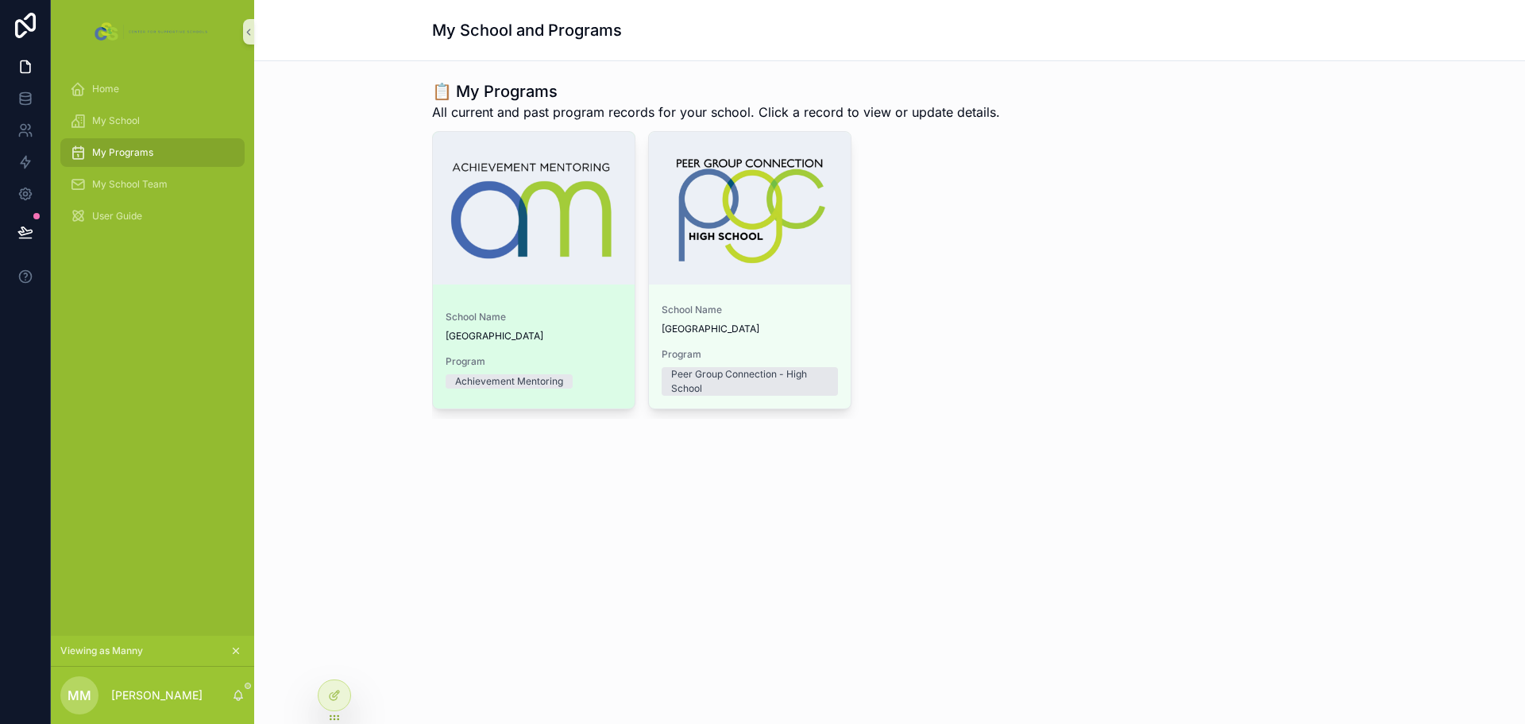
click at [601, 303] on div "School Name Sample High School Program Achievement Mentoring" at bounding box center [534, 353] width 202 height 110
